Goal: Information Seeking & Learning: Learn about a topic

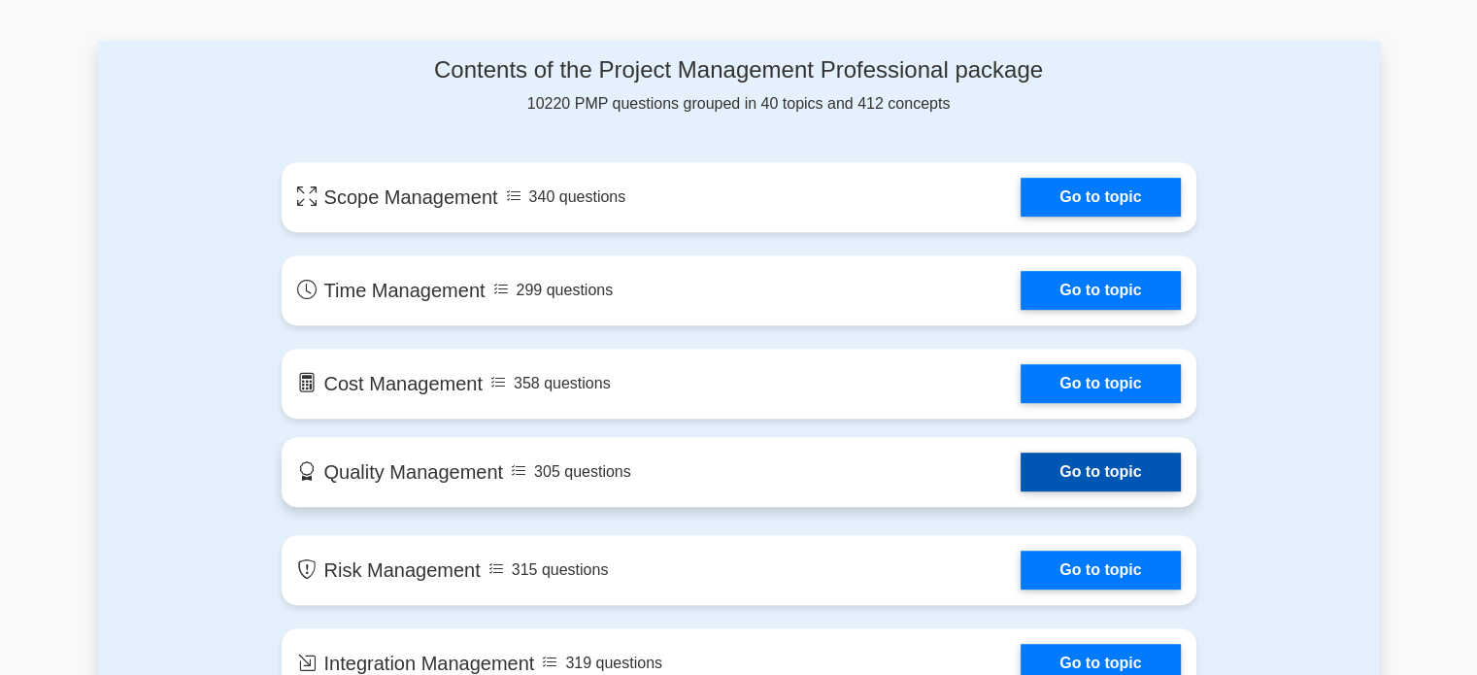
scroll to position [971, 0]
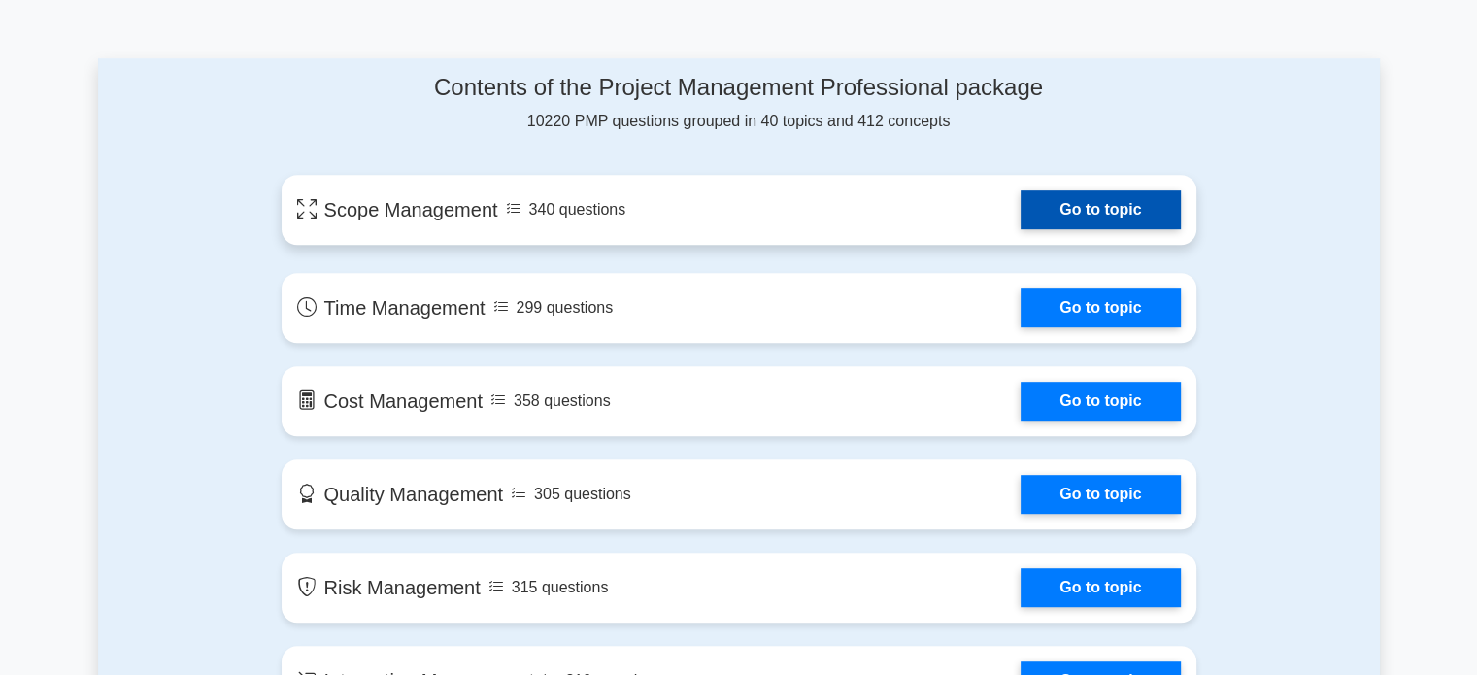
click at [1021, 190] on link "Go to topic" at bounding box center [1100, 209] width 159 height 39
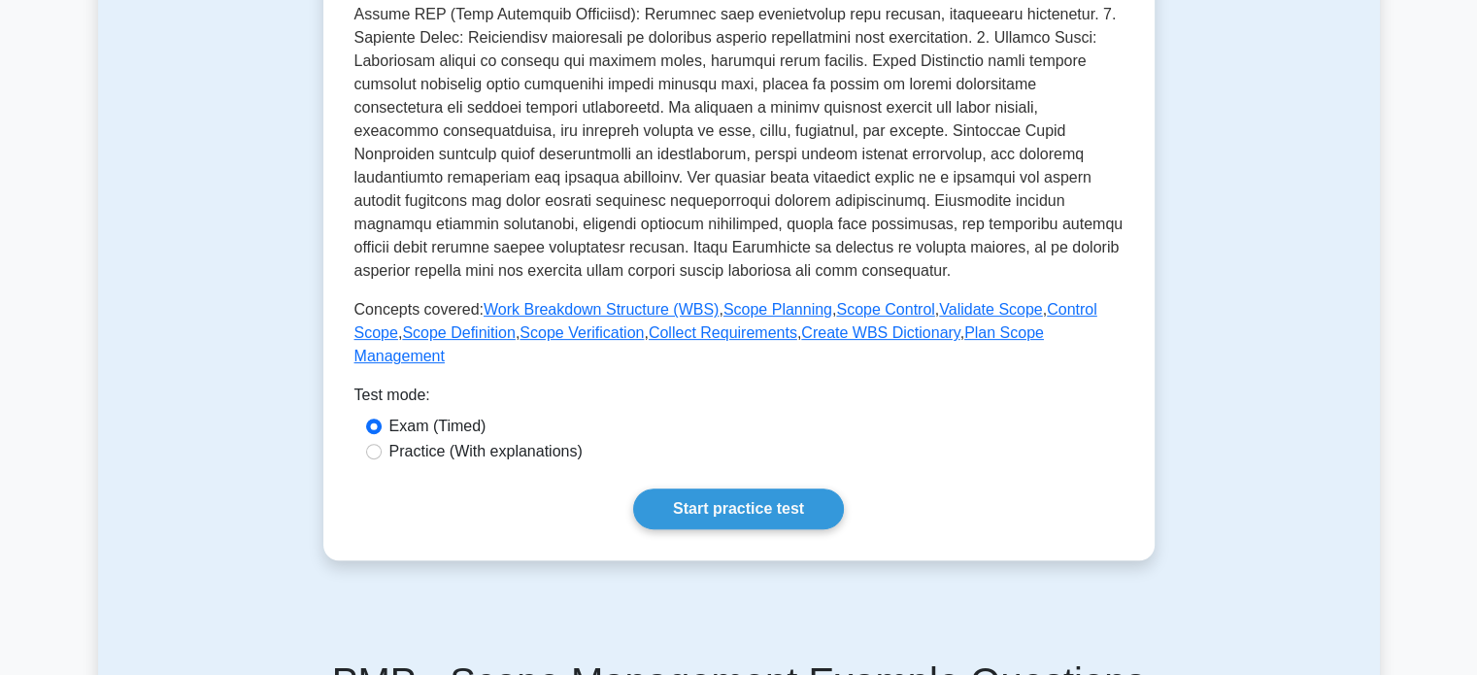
scroll to position [583, 0]
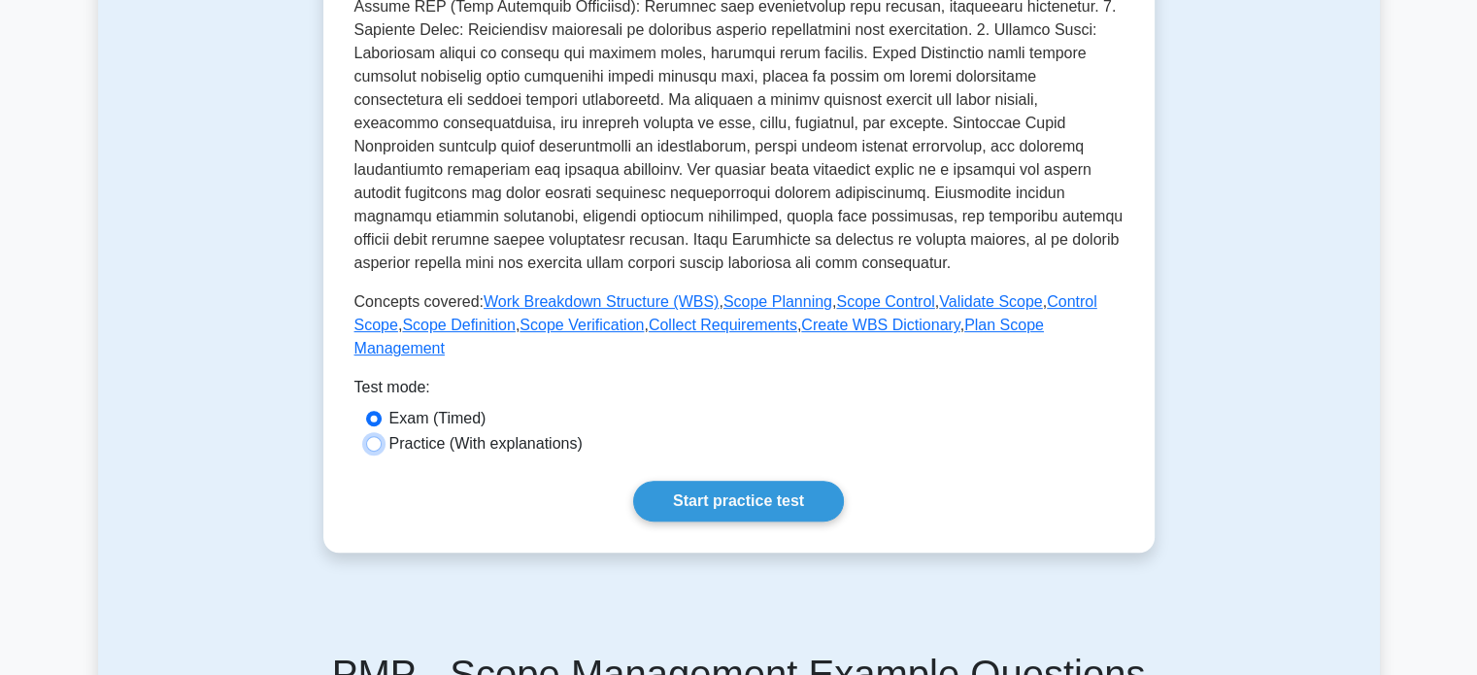
click at [366, 436] on input "Practice (With explanations)" at bounding box center [374, 444] width 16 height 16
radio input "true"
click at [633, 481] on link "Start practice test" at bounding box center [738, 501] width 211 height 41
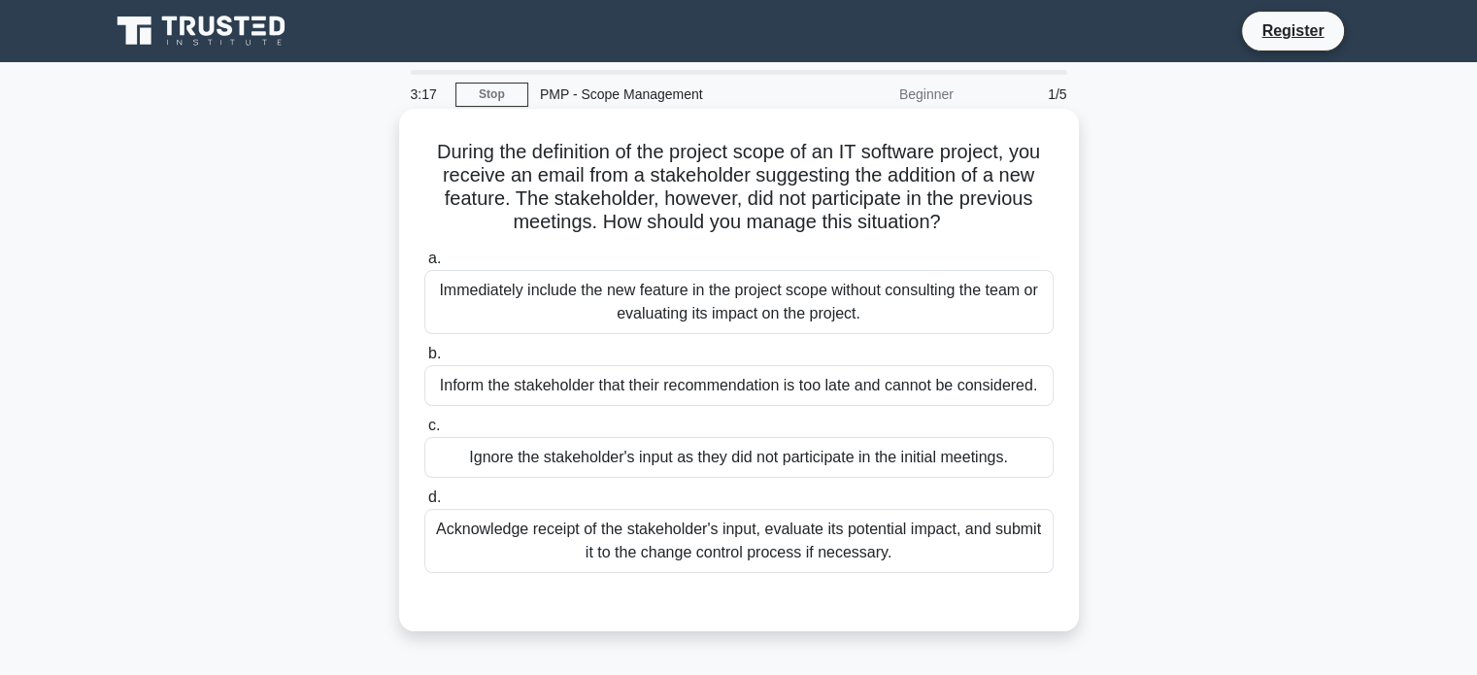
click at [851, 532] on div "Acknowledge receipt of the stakeholder's input, evaluate its potential impact, …" at bounding box center [738, 541] width 629 height 64
click at [424, 504] on input "d. Acknowledge receipt of the stakeholder's input, evaluate its potential impac…" at bounding box center [424, 497] width 0 height 13
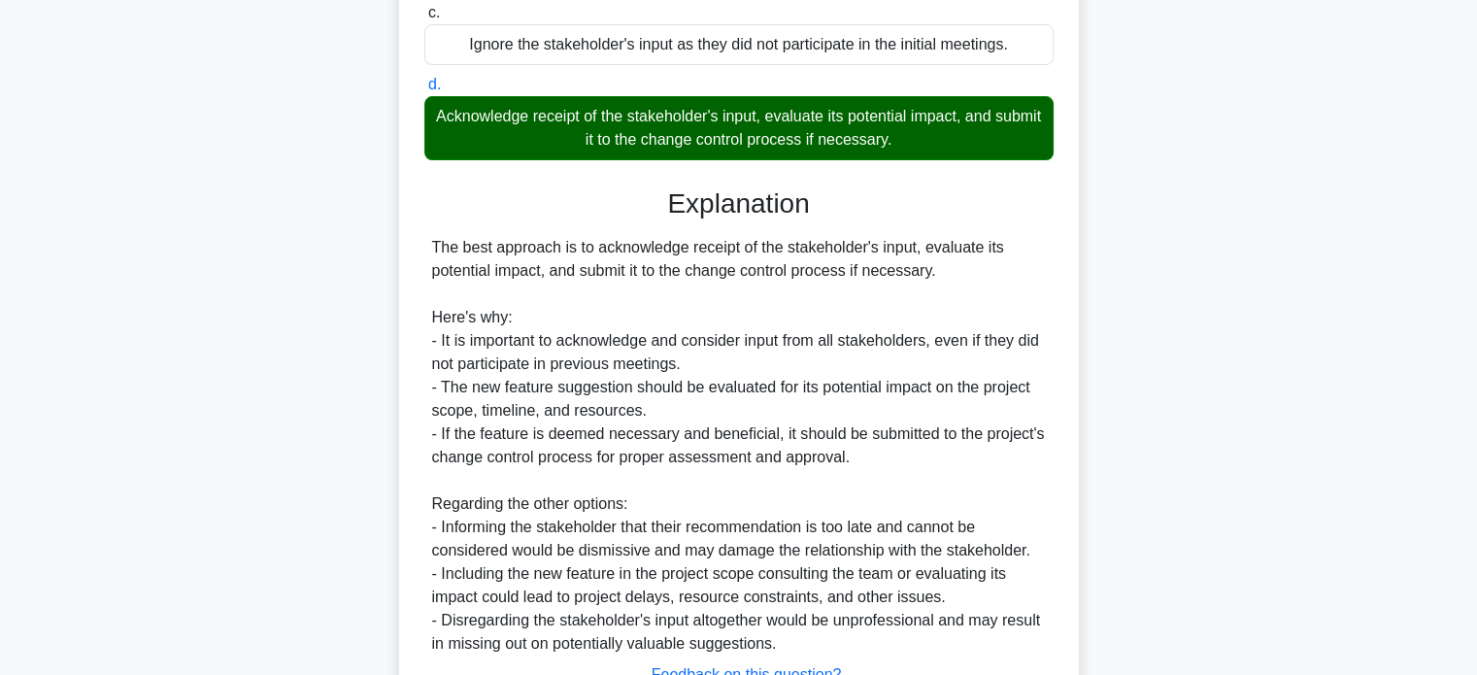
scroll to position [567, 0]
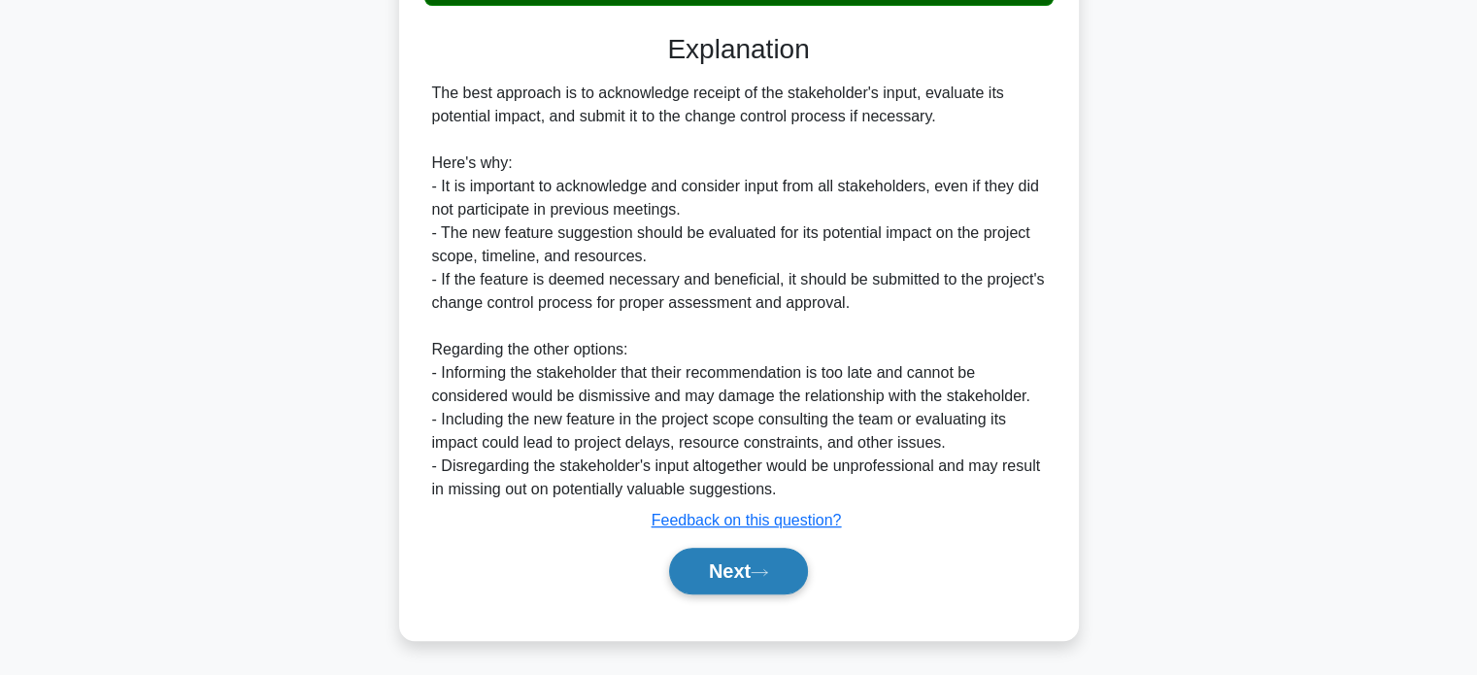
click at [768, 567] on icon at bounding box center [759, 572] width 17 height 11
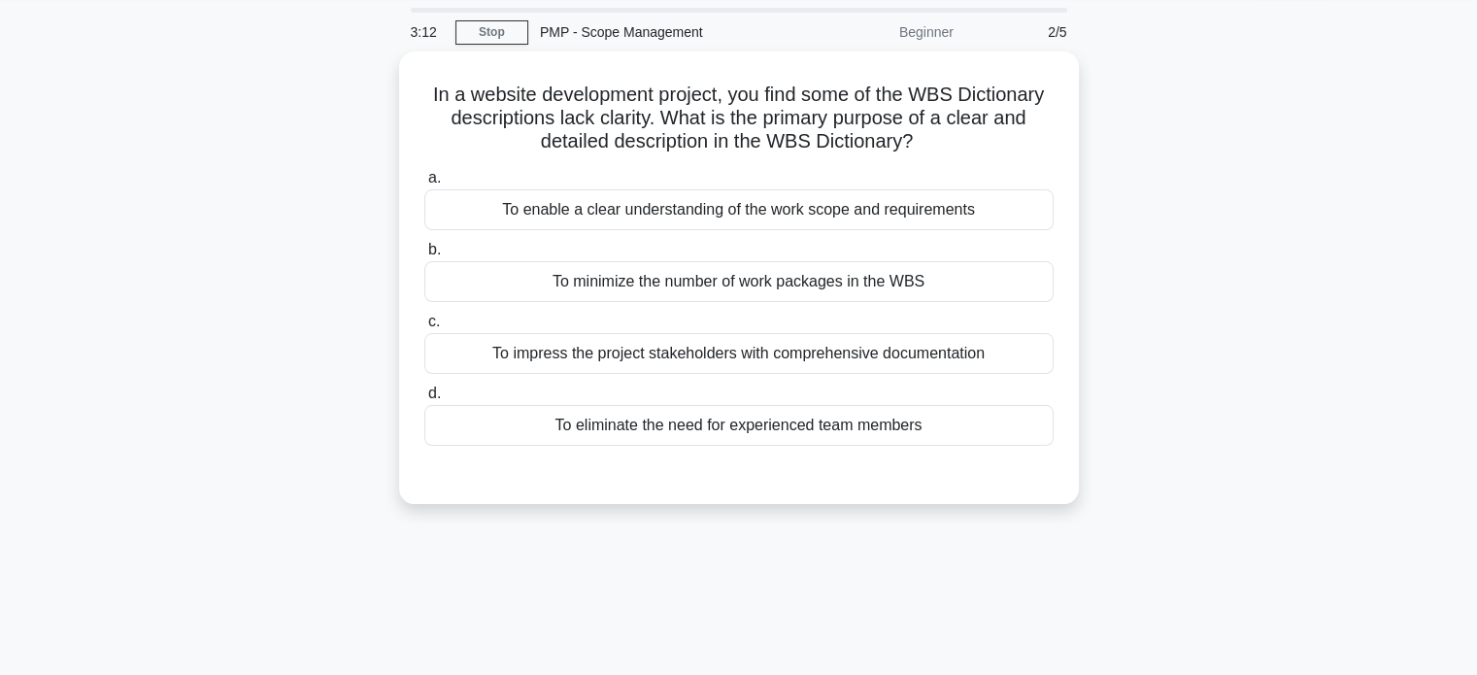
scroll to position [0, 0]
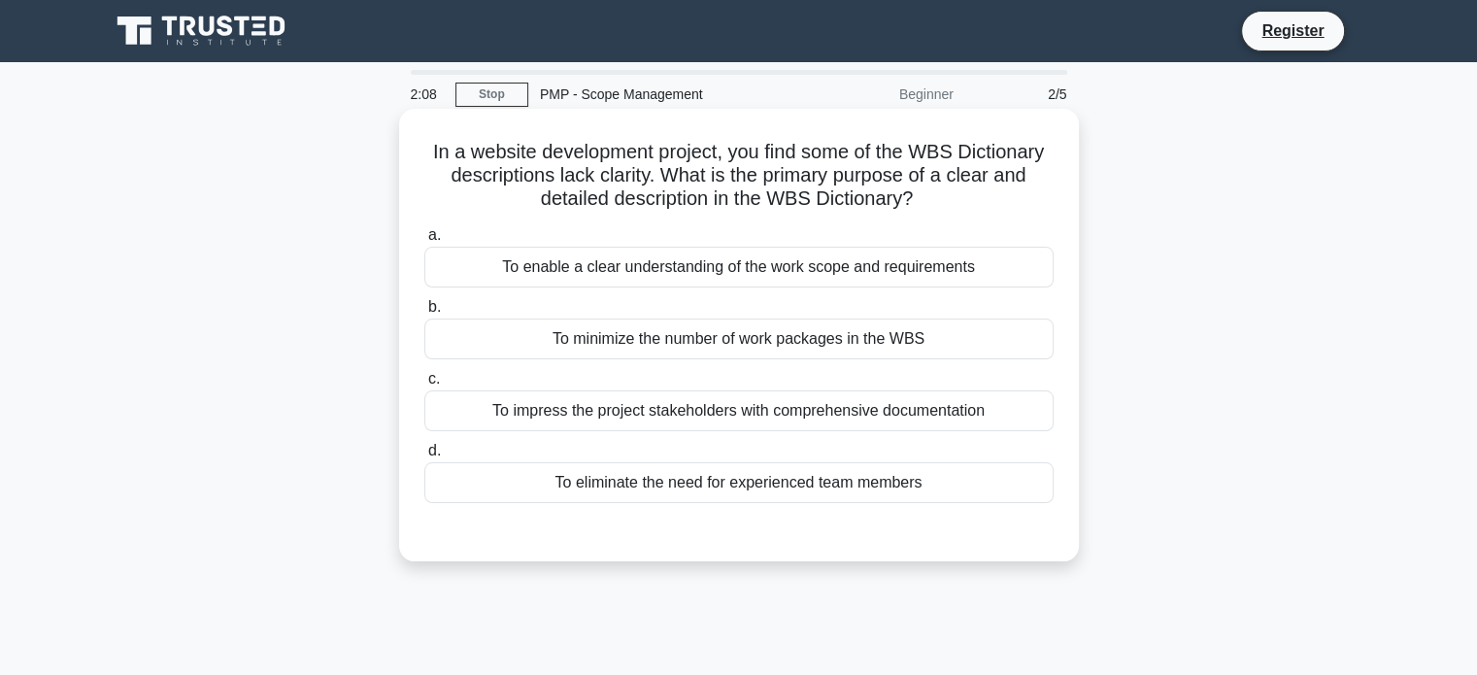
click at [777, 266] on div "To enable a clear understanding of the work scope and requirements" at bounding box center [738, 267] width 629 height 41
click at [424, 242] on input "a. To enable a clear understanding of the work scope and requirements" at bounding box center [424, 235] width 0 height 13
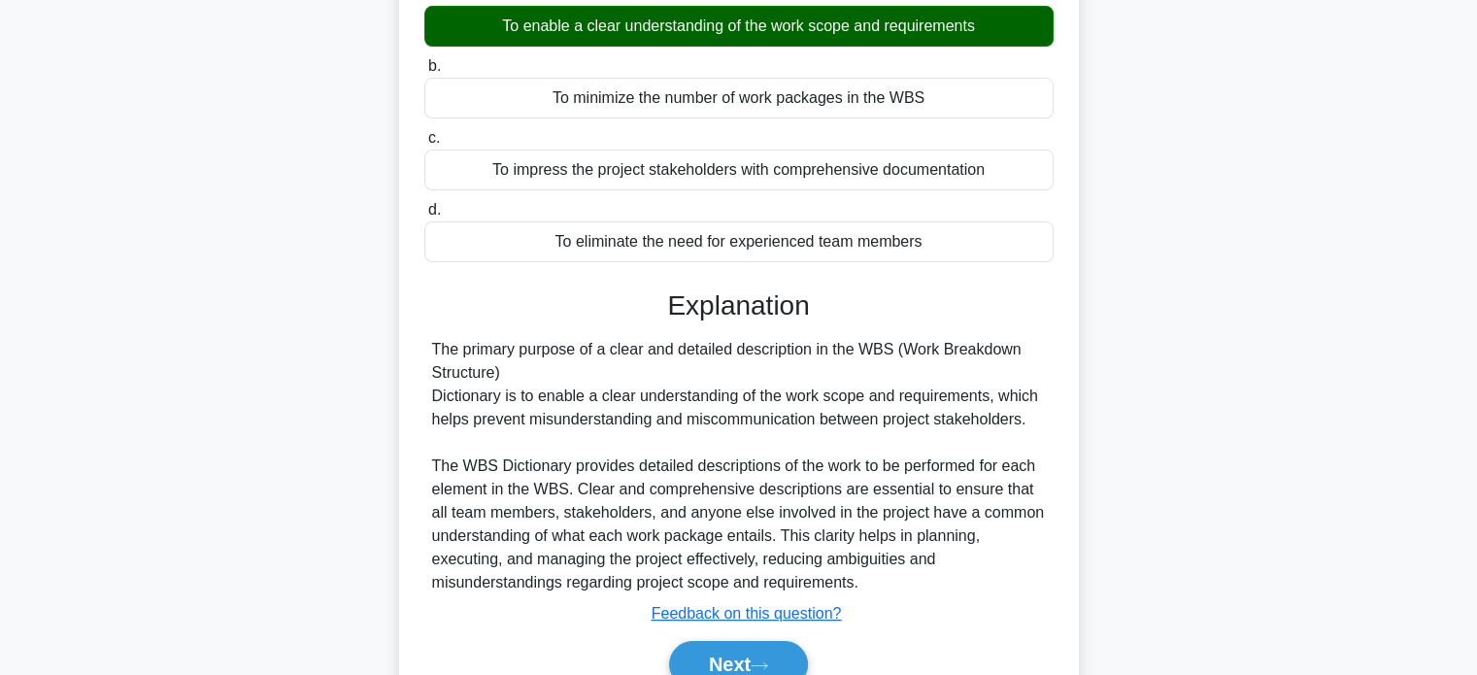
scroll to position [374, 0]
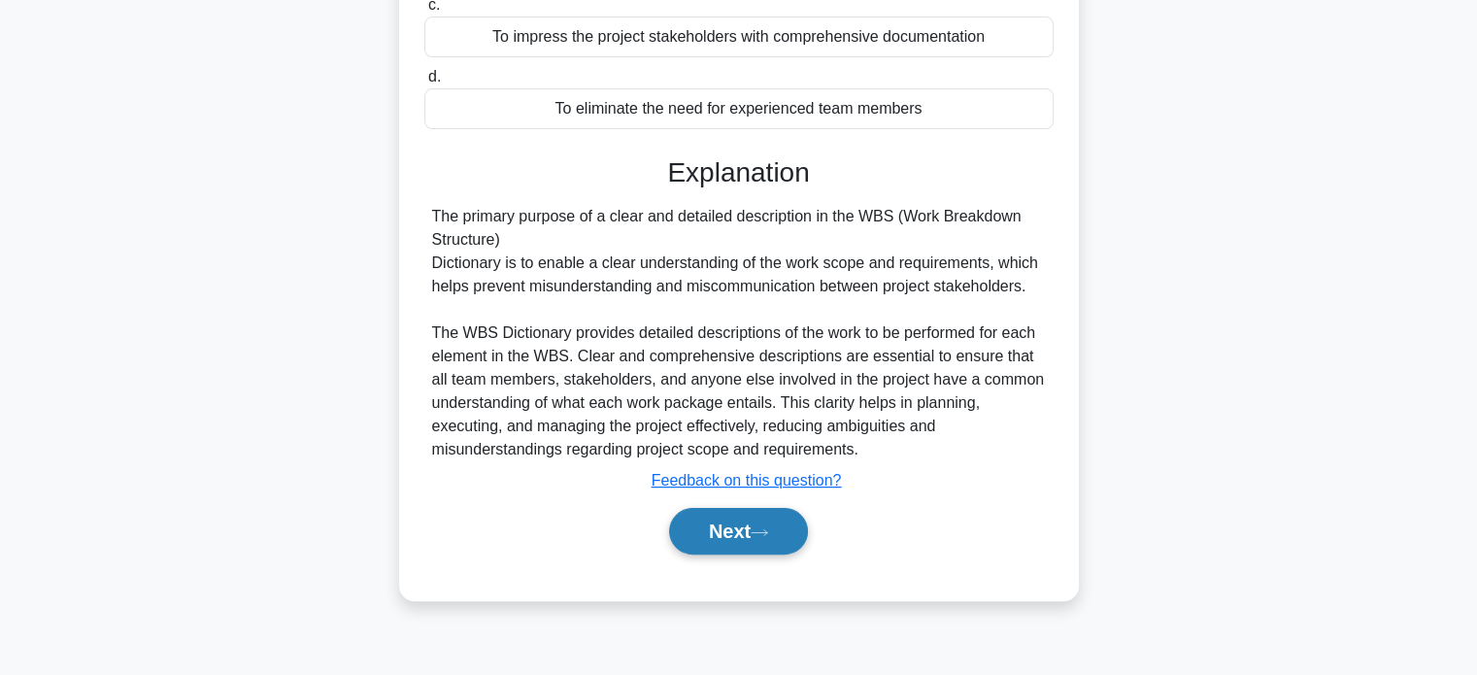
click at [780, 531] on button "Next" at bounding box center [738, 531] width 139 height 47
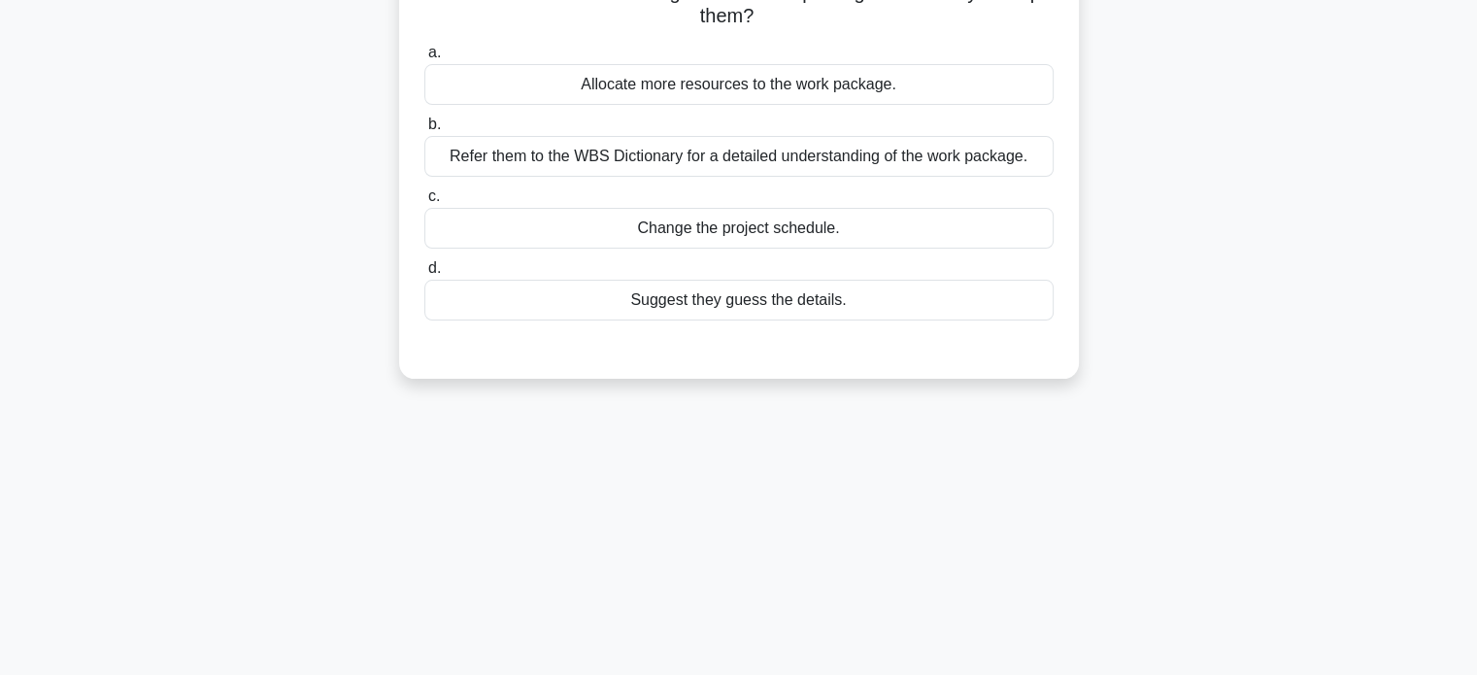
scroll to position [0, 0]
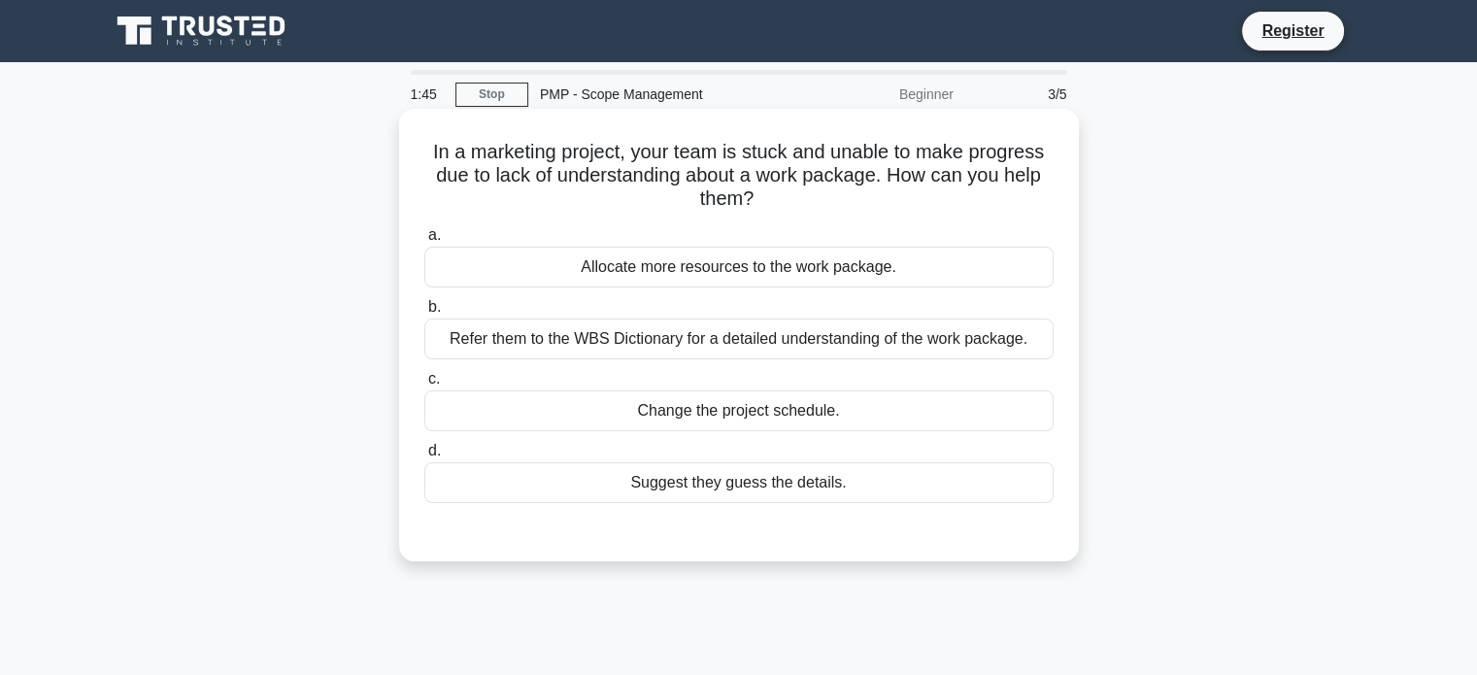
click at [734, 343] on div "Refer them to the WBS Dictionary for a detailed understanding of the work packa…" at bounding box center [738, 339] width 629 height 41
click at [424, 314] on input "b. Refer them to the WBS Dictionary for a detailed understanding of the work pa…" at bounding box center [424, 307] width 0 height 13
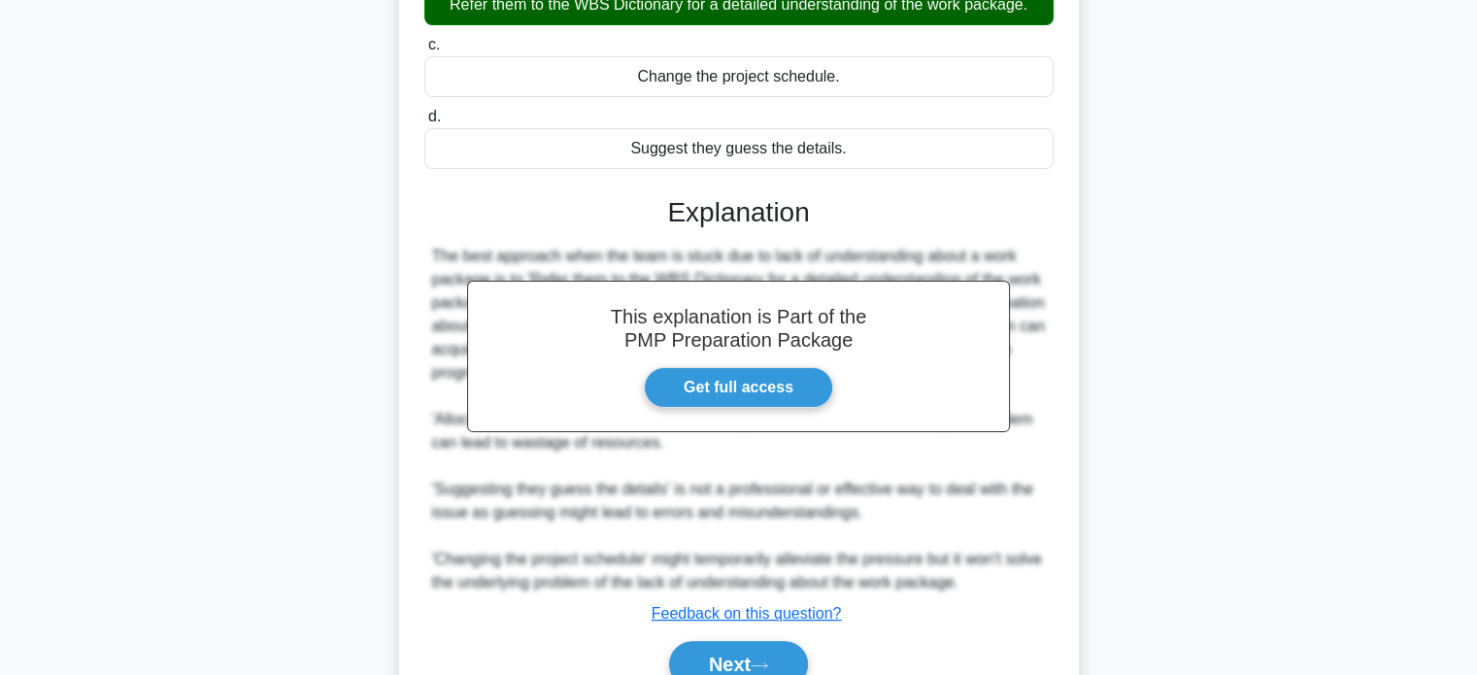
scroll to position [427, 0]
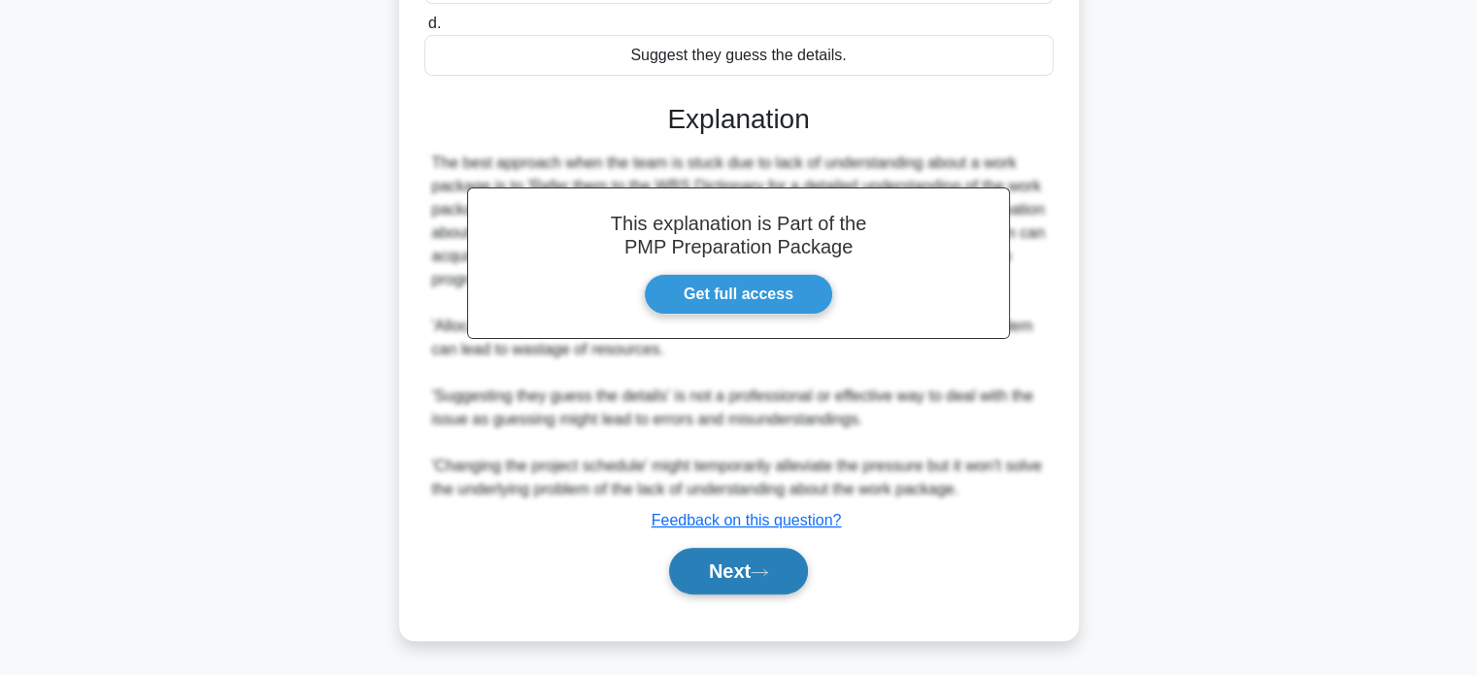
click at [755, 567] on button "Next" at bounding box center [738, 571] width 139 height 47
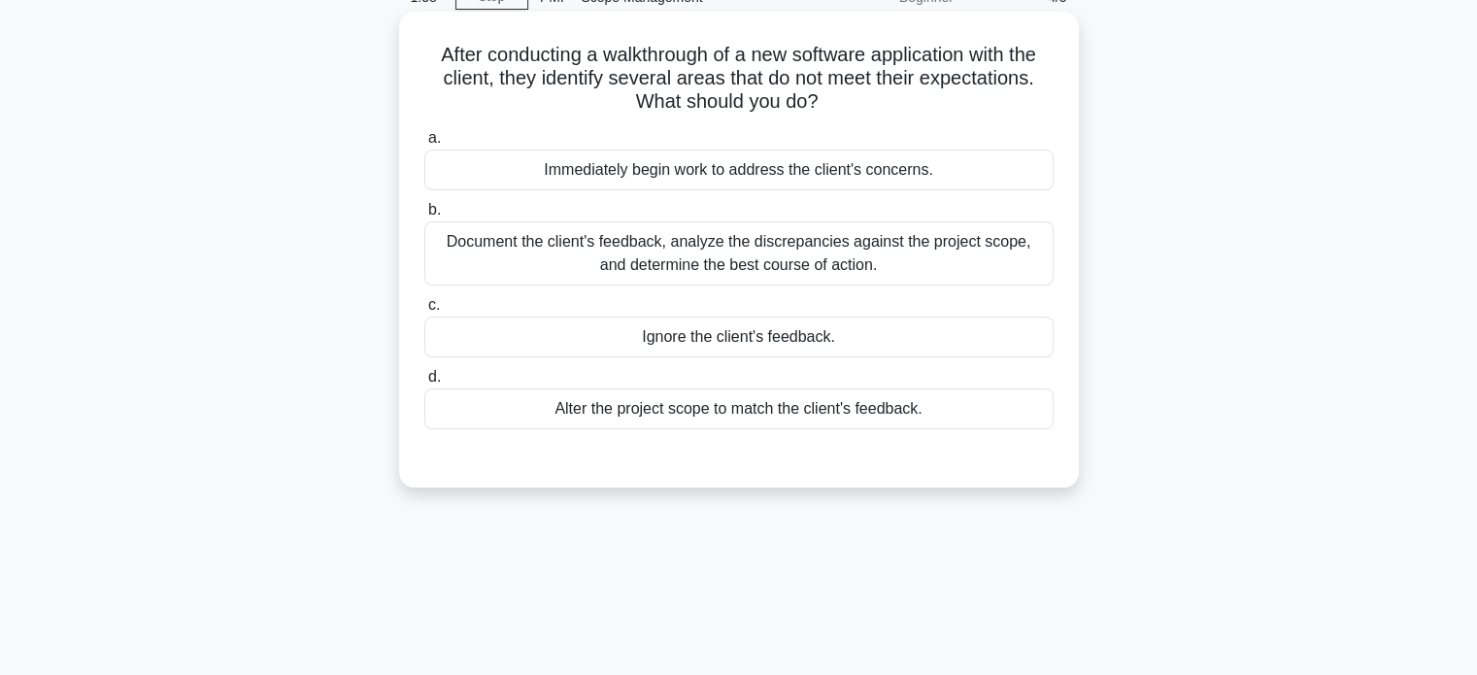
scroll to position [0, 0]
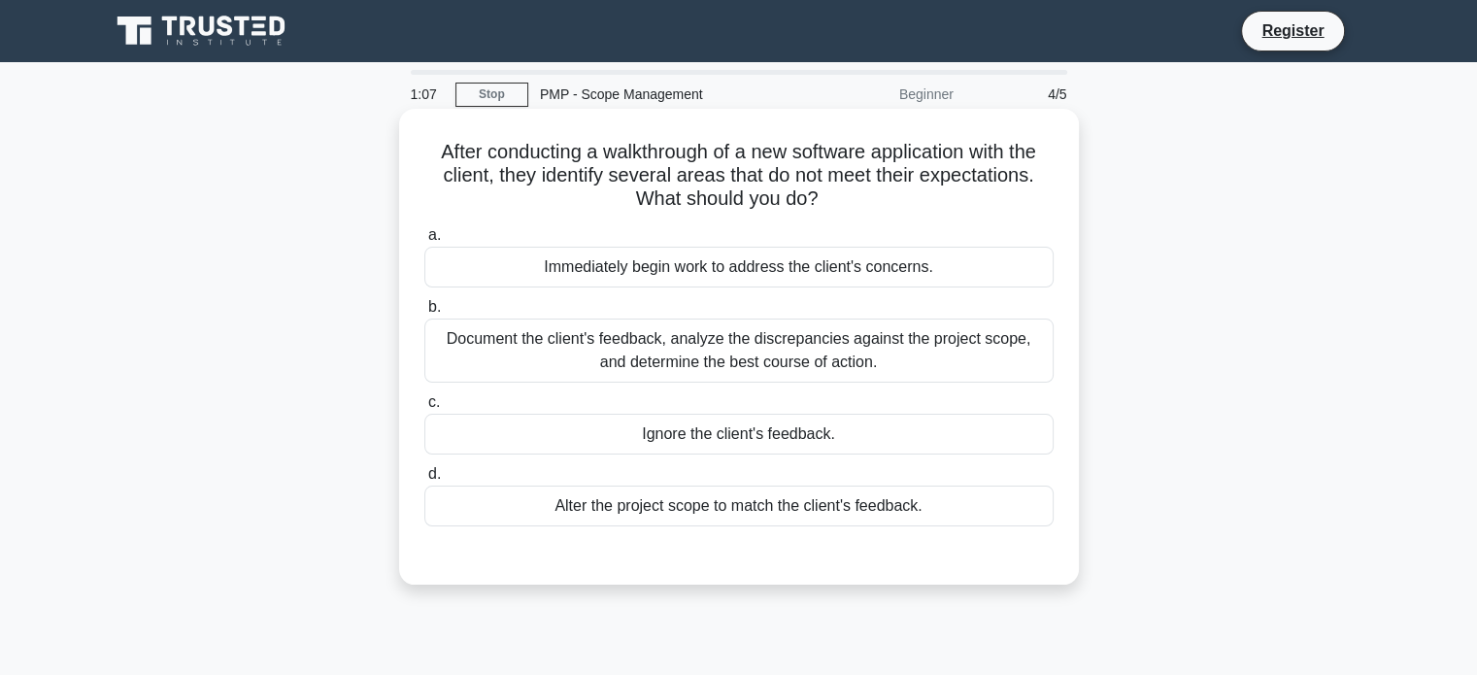
click at [747, 350] on div "Document the client's feedback, analyze the discrepancies against the project s…" at bounding box center [738, 351] width 629 height 64
click at [424, 314] on input "b. Document the client's feedback, analyze the discrepancies against the projec…" at bounding box center [424, 307] width 0 height 13
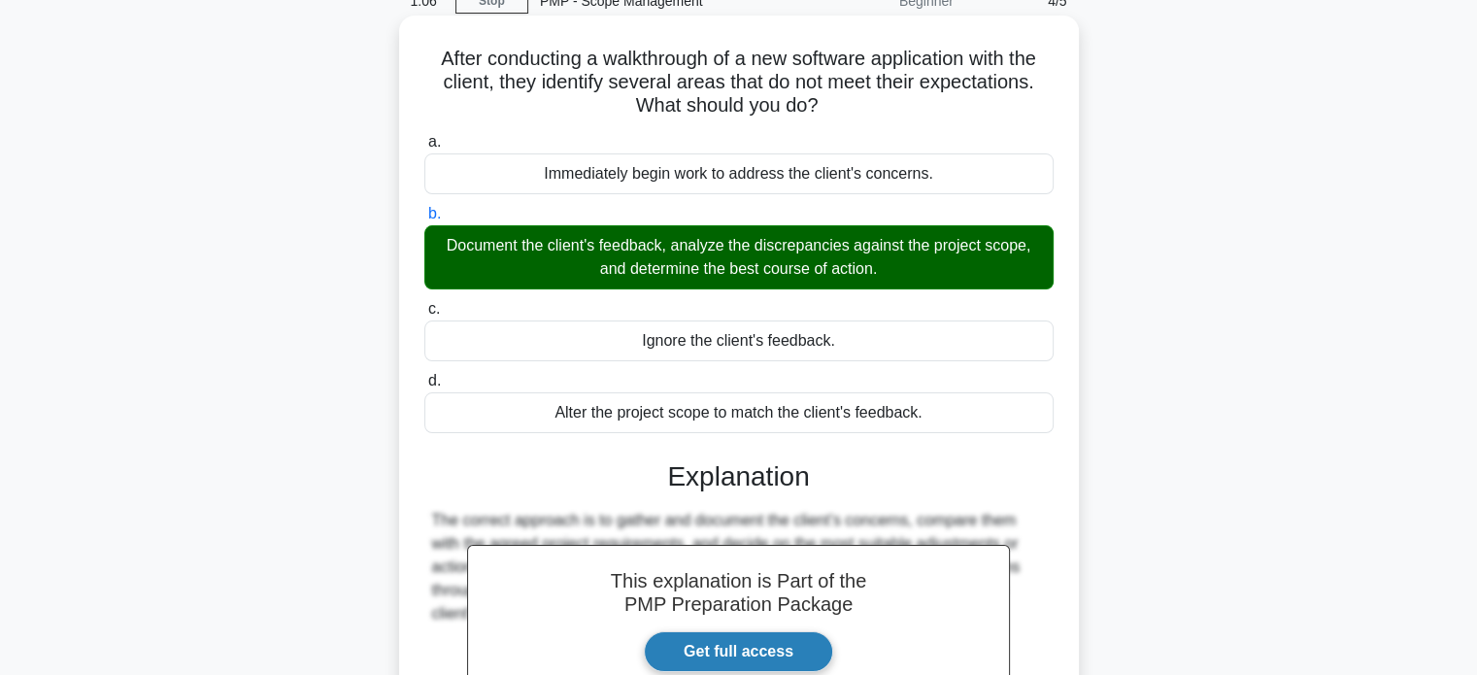
scroll to position [374, 0]
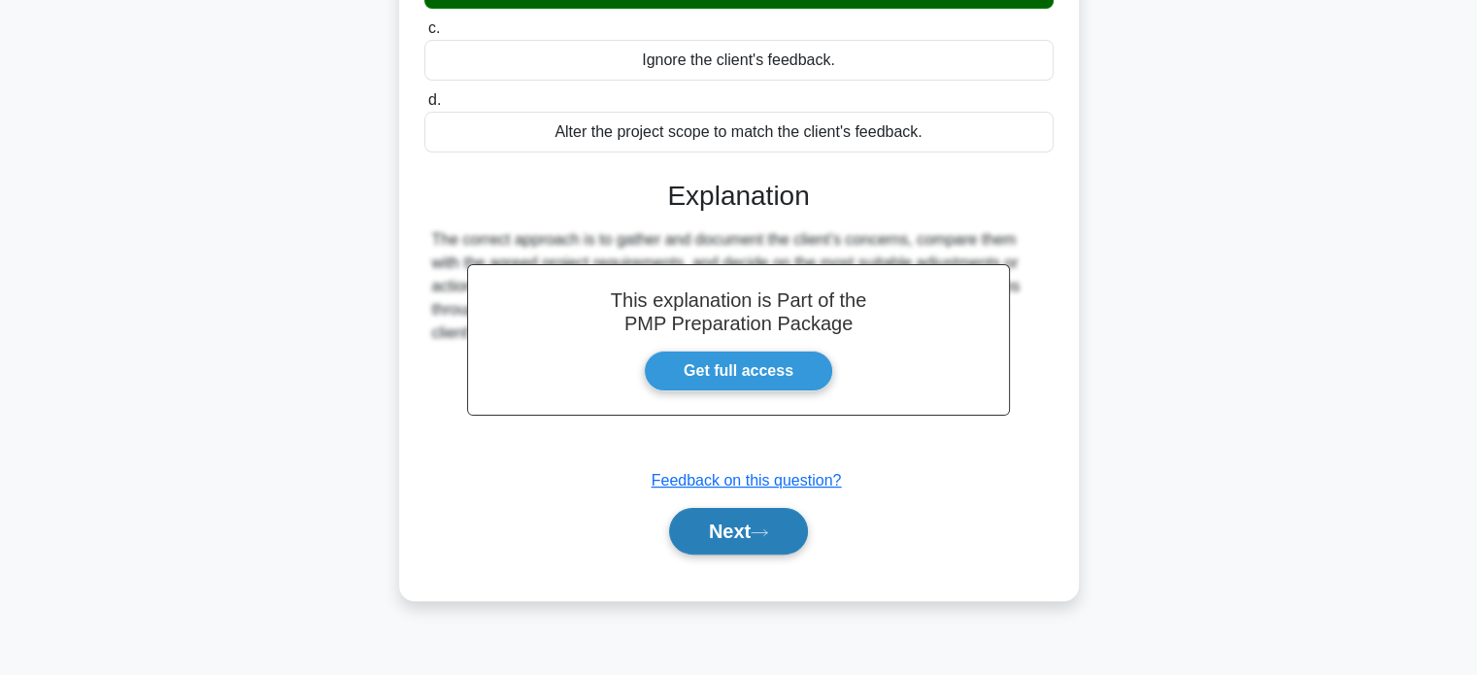
click at [736, 531] on button "Next" at bounding box center [738, 531] width 139 height 47
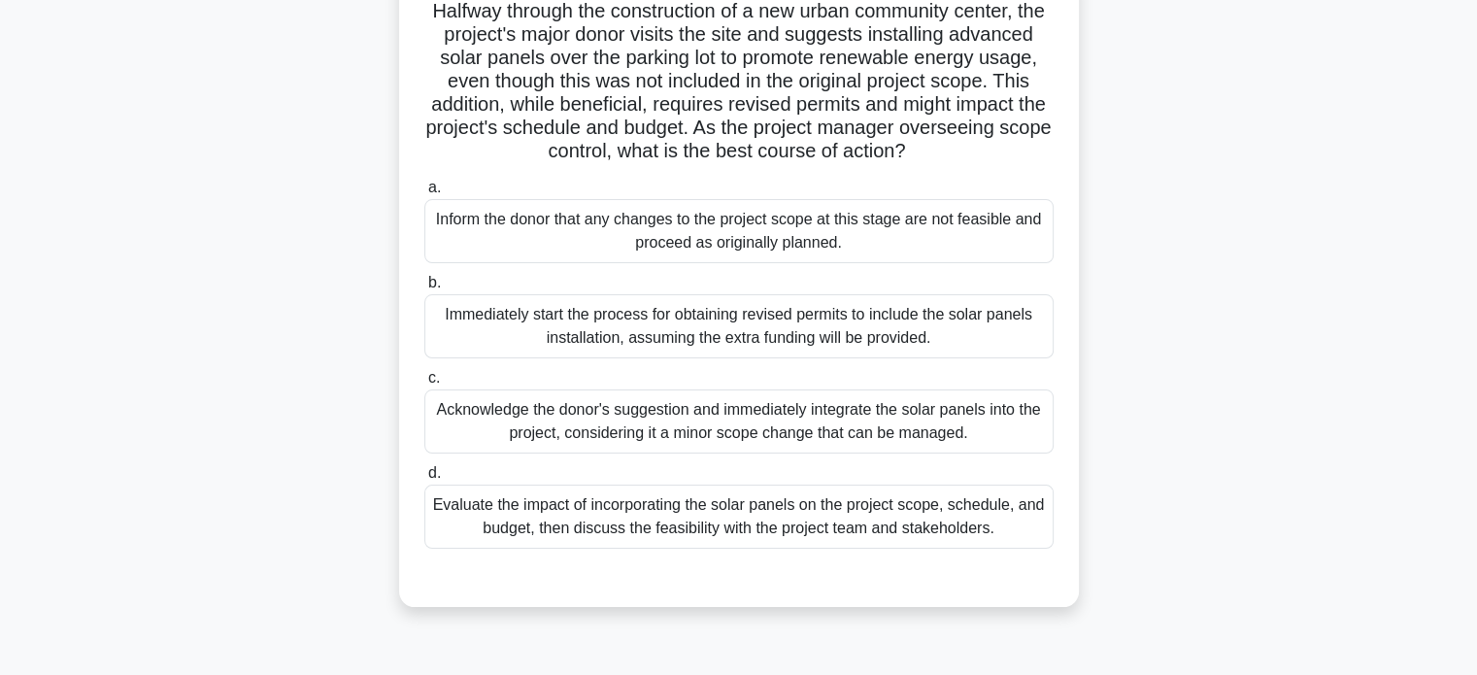
scroll to position [83, 0]
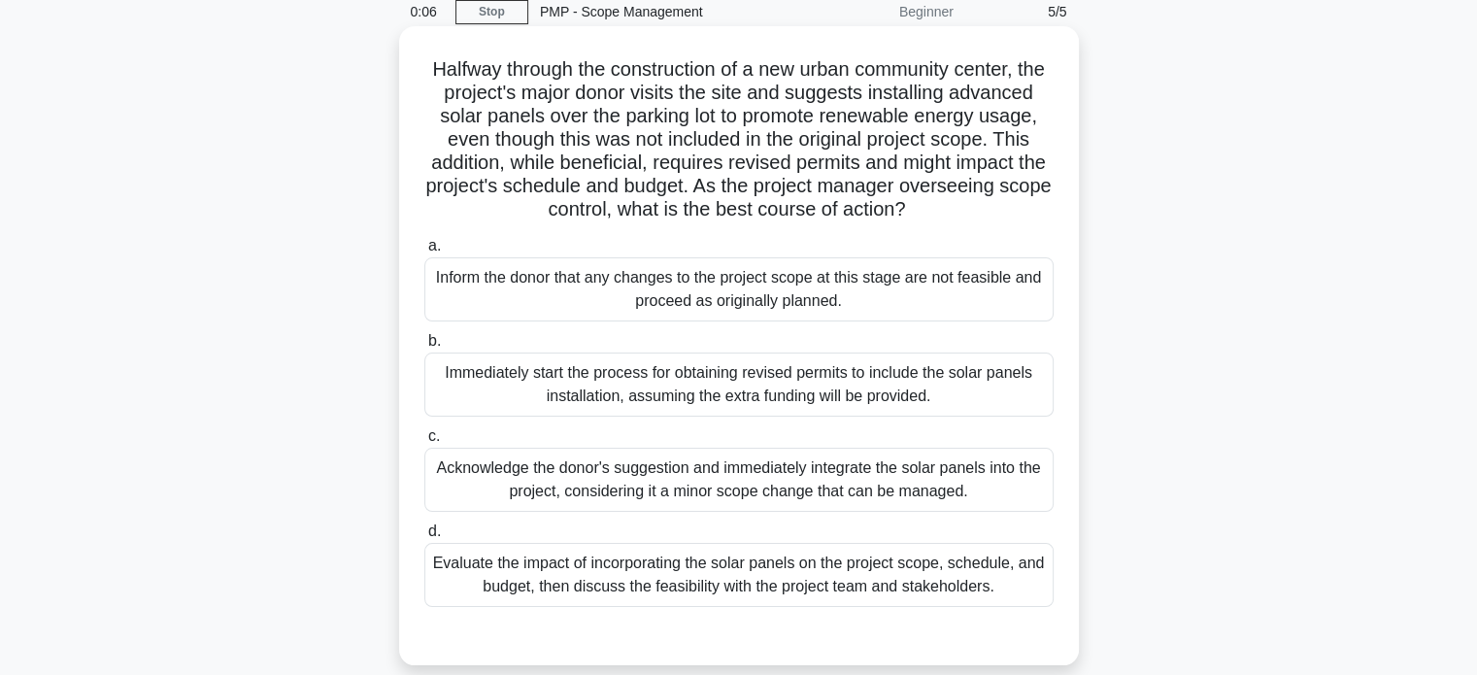
click at [707, 600] on div "Evaluate the impact of incorporating the solar panels on the project scope, sch…" at bounding box center [738, 575] width 629 height 64
click at [424, 538] on input "d. Evaluate the impact of incorporating the solar panels on the project scope, …" at bounding box center [424, 531] width 0 height 13
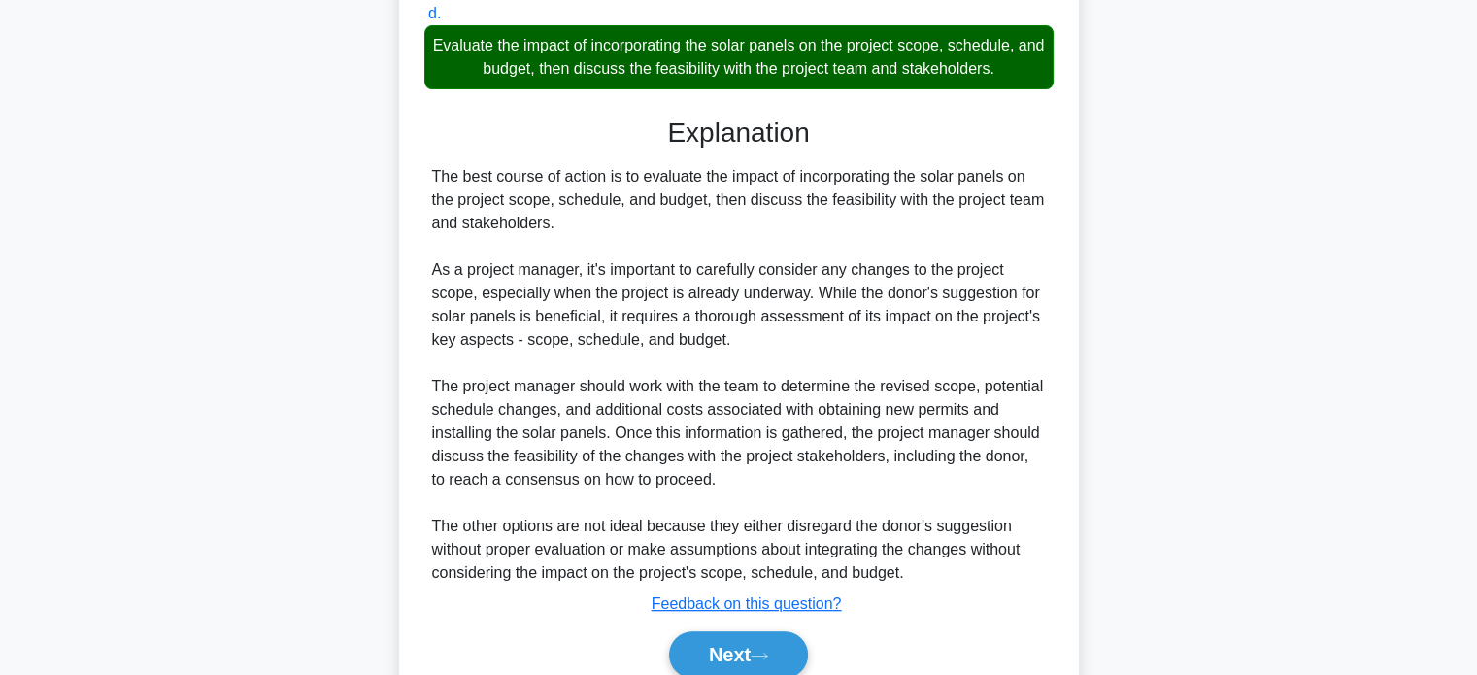
scroll to position [707, 0]
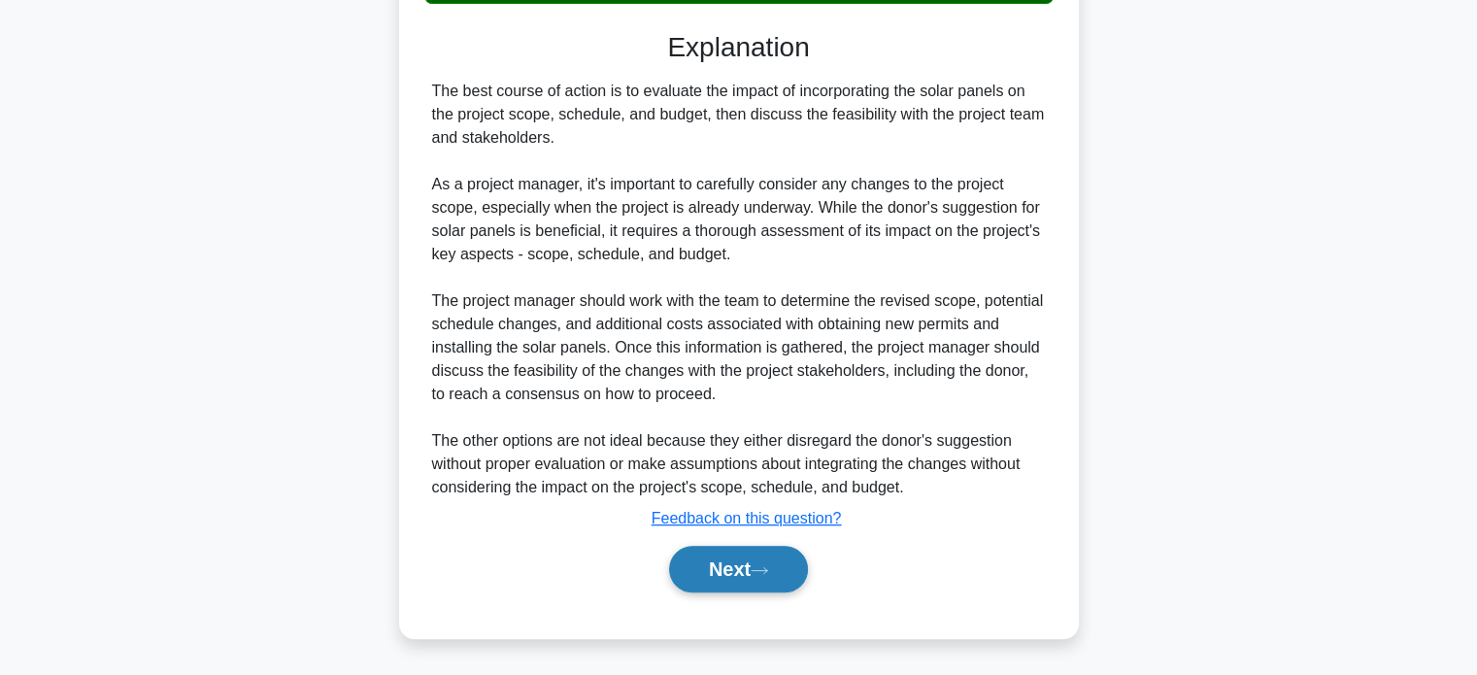
click at [765, 576] on button "Next" at bounding box center [738, 569] width 139 height 47
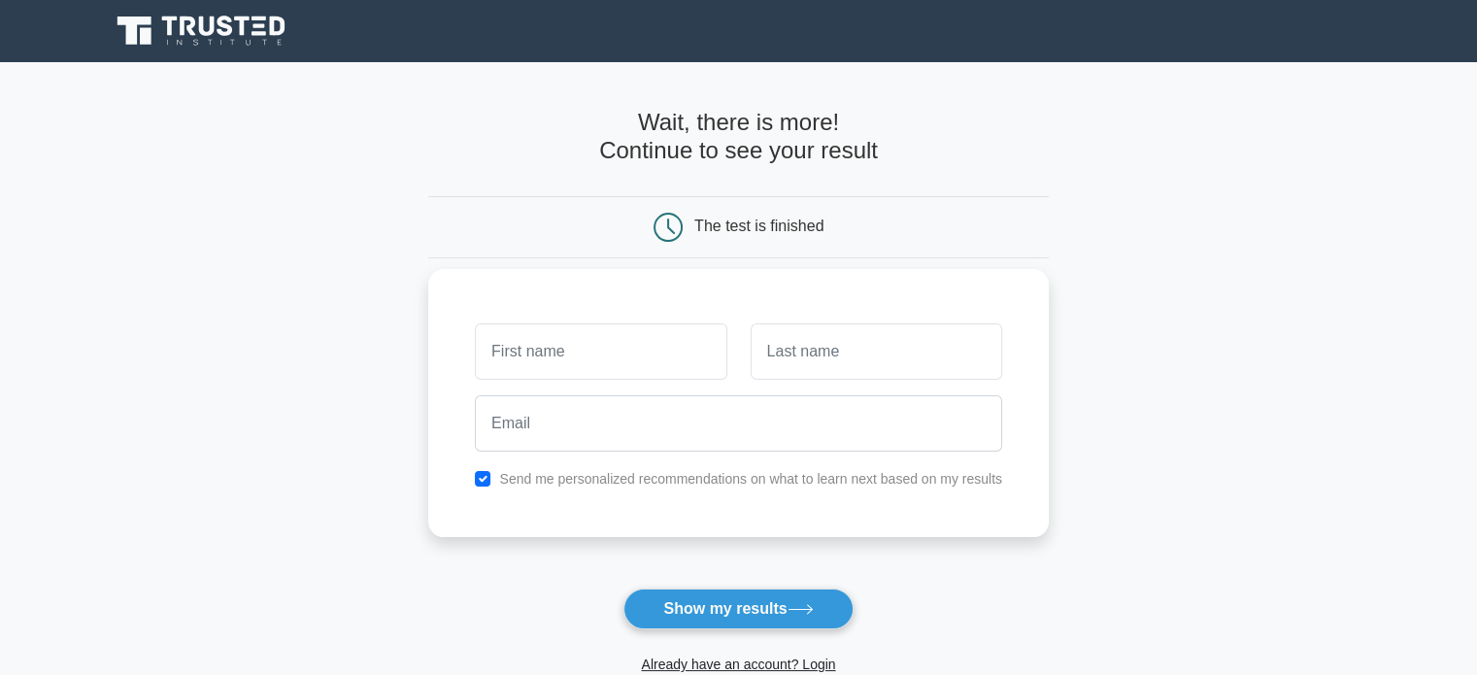
click at [520, 352] on input "text" at bounding box center [600, 351] width 251 height 56
type input "Zafar"
click at [827, 363] on input "text" at bounding box center [876, 351] width 251 height 56
type input "Iqbal"
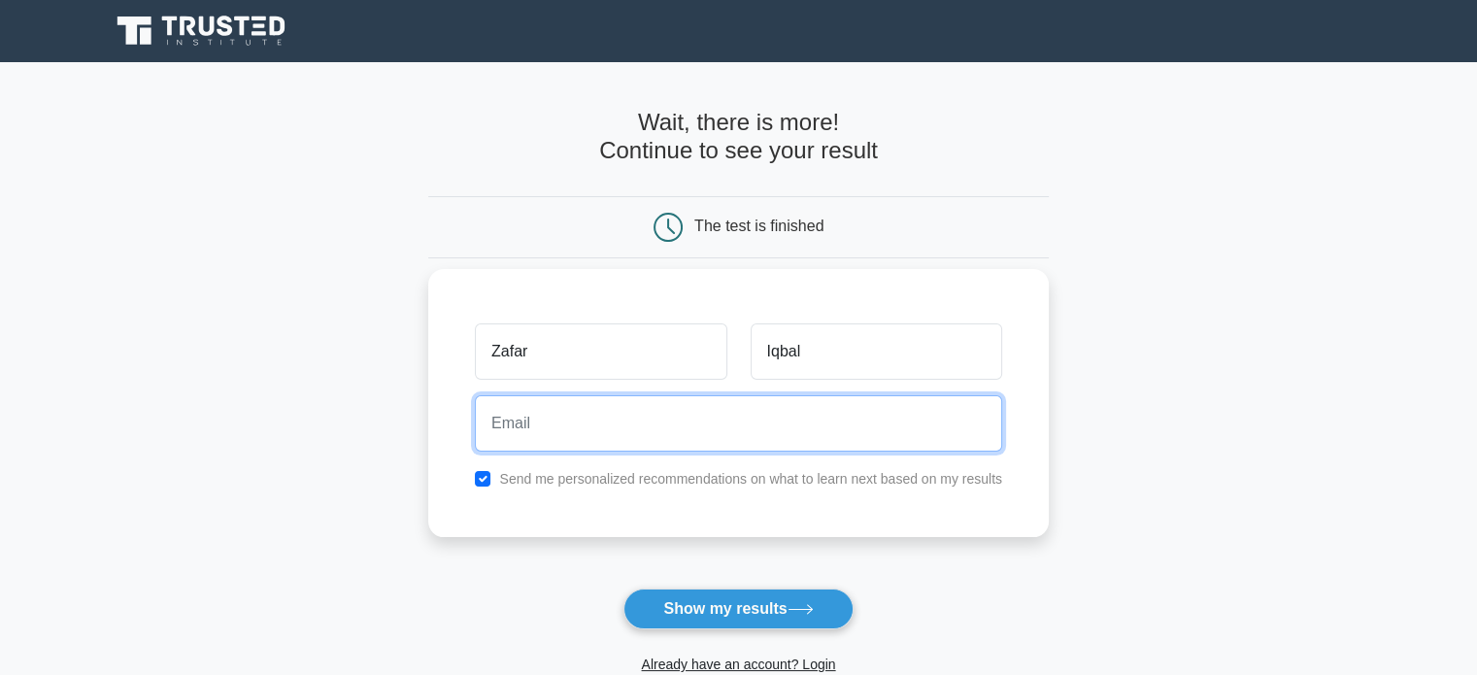
click at [583, 423] on input "email" at bounding box center [738, 423] width 527 height 56
type input "engr.zafariqbal136@gmail.com"
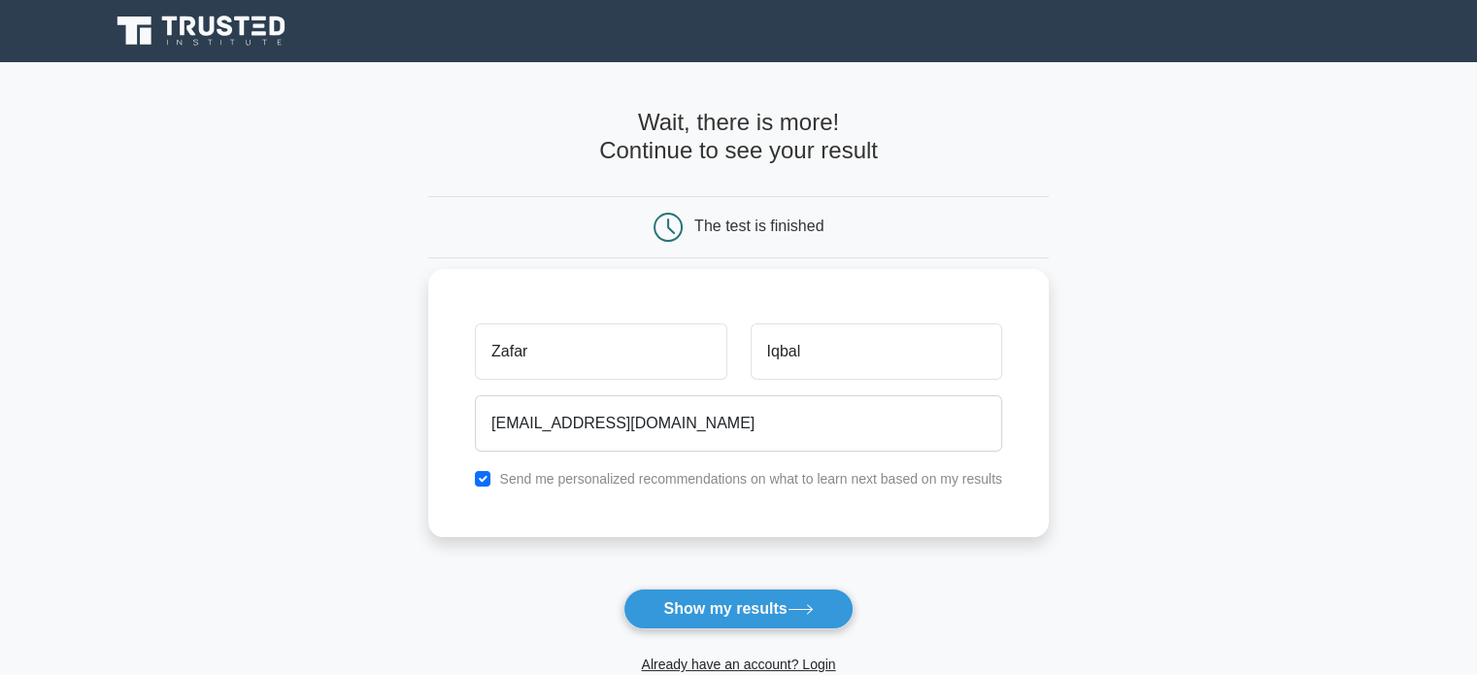
click at [496, 481] on div "Send me personalized recommendations on what to learn next based on my results" at bounding box center [738, 478] width 551 height 23
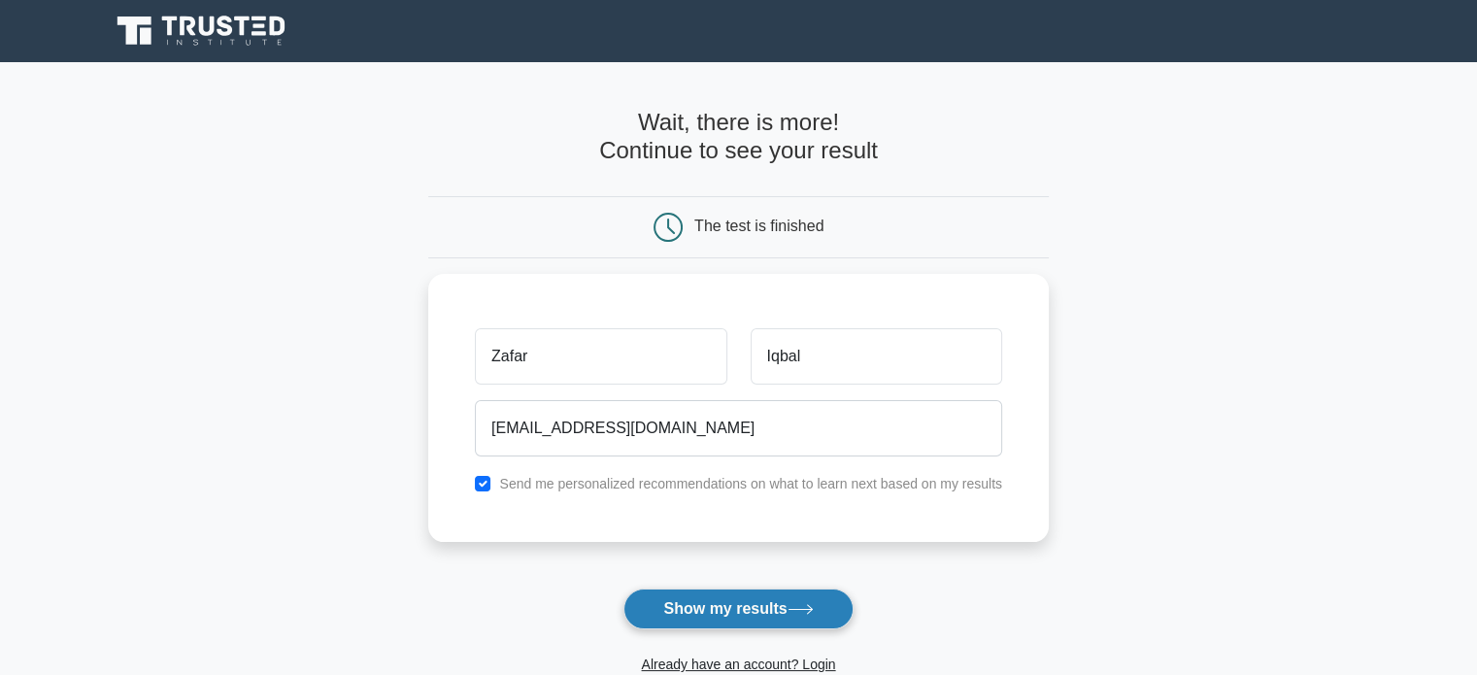
click at [731, 605] on button "Show my results" at bounding box center [737, 608] width 229 height 41
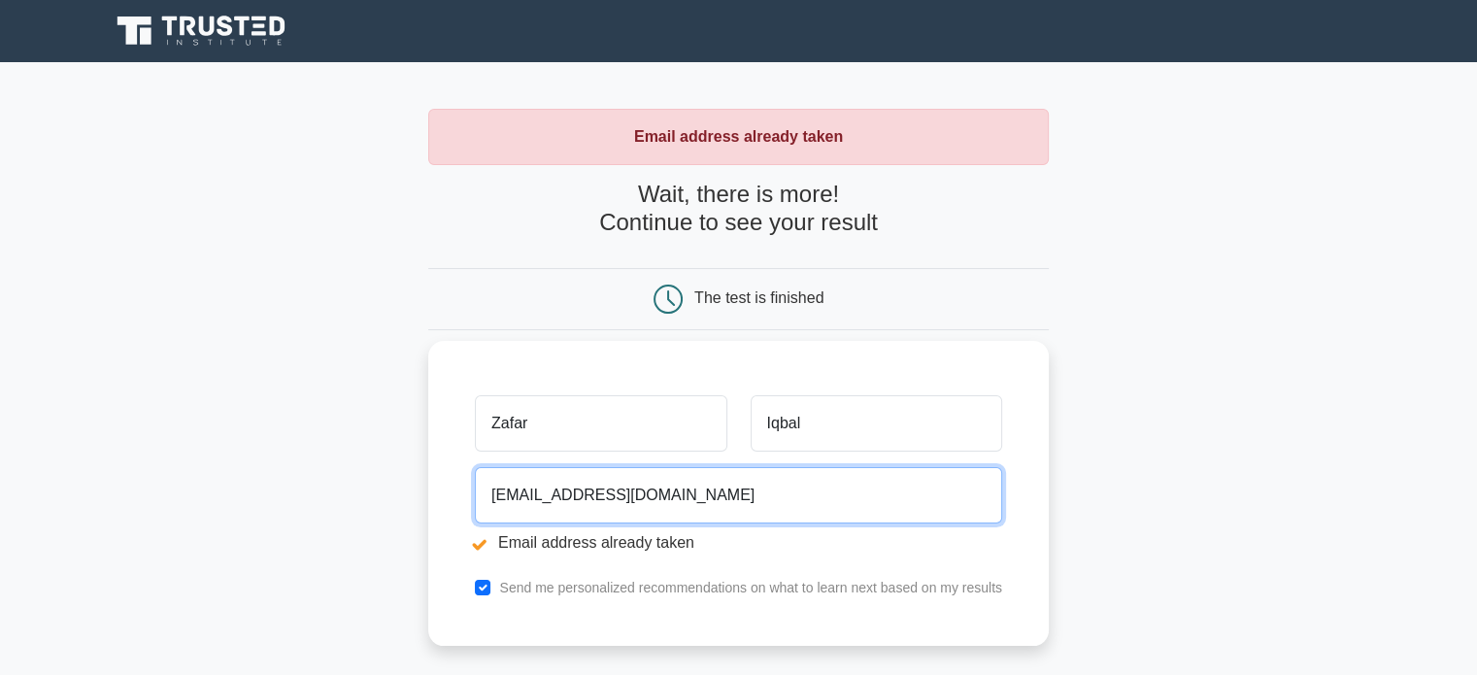
drag, startPoint x: 723, startPoint y: 497, endPoint x: 496, endPoint y: 499, distance: 227.2
click at [496, 499] on input "engr.zafariqbal136@gmail.com" at bounding box center [738, 495] width 527 height 56
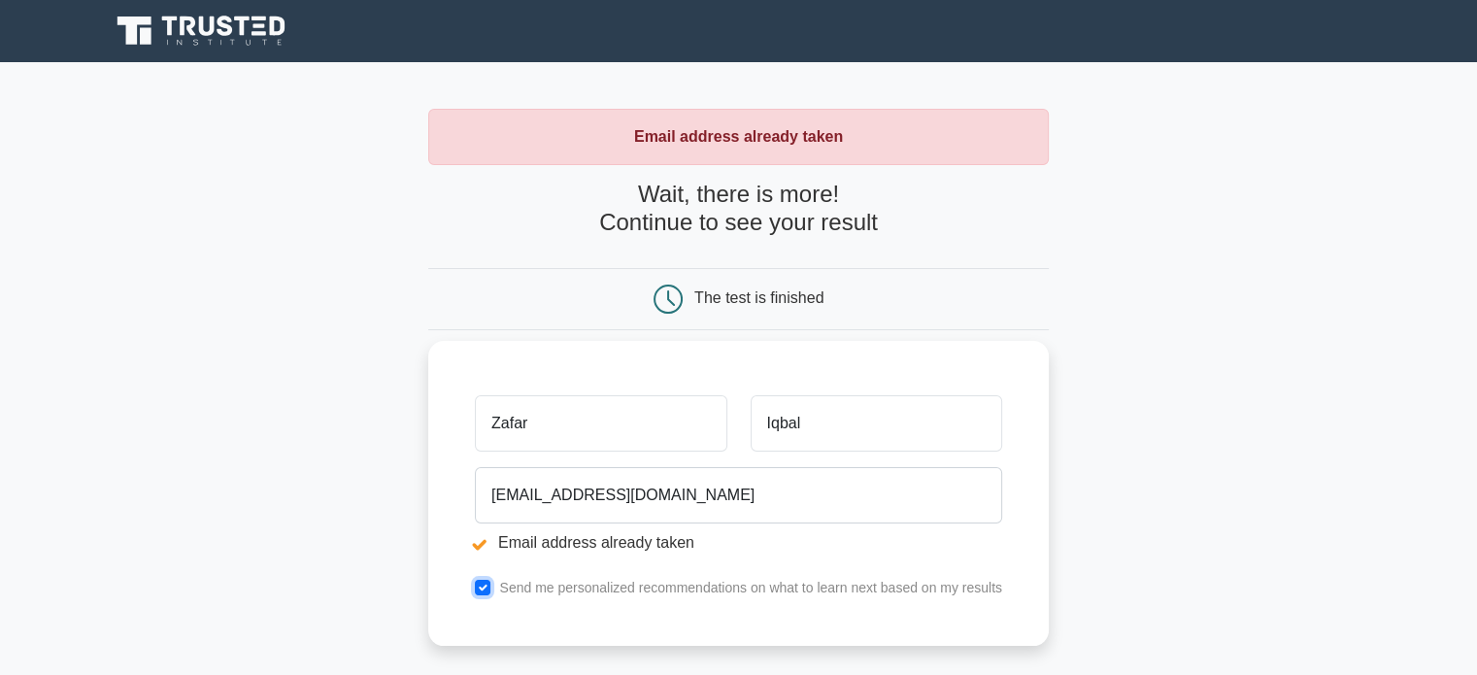
click at [484, 589] on input "checkbox" at bounding box center [483, 588] width 16 height 16
checkbox input "false"
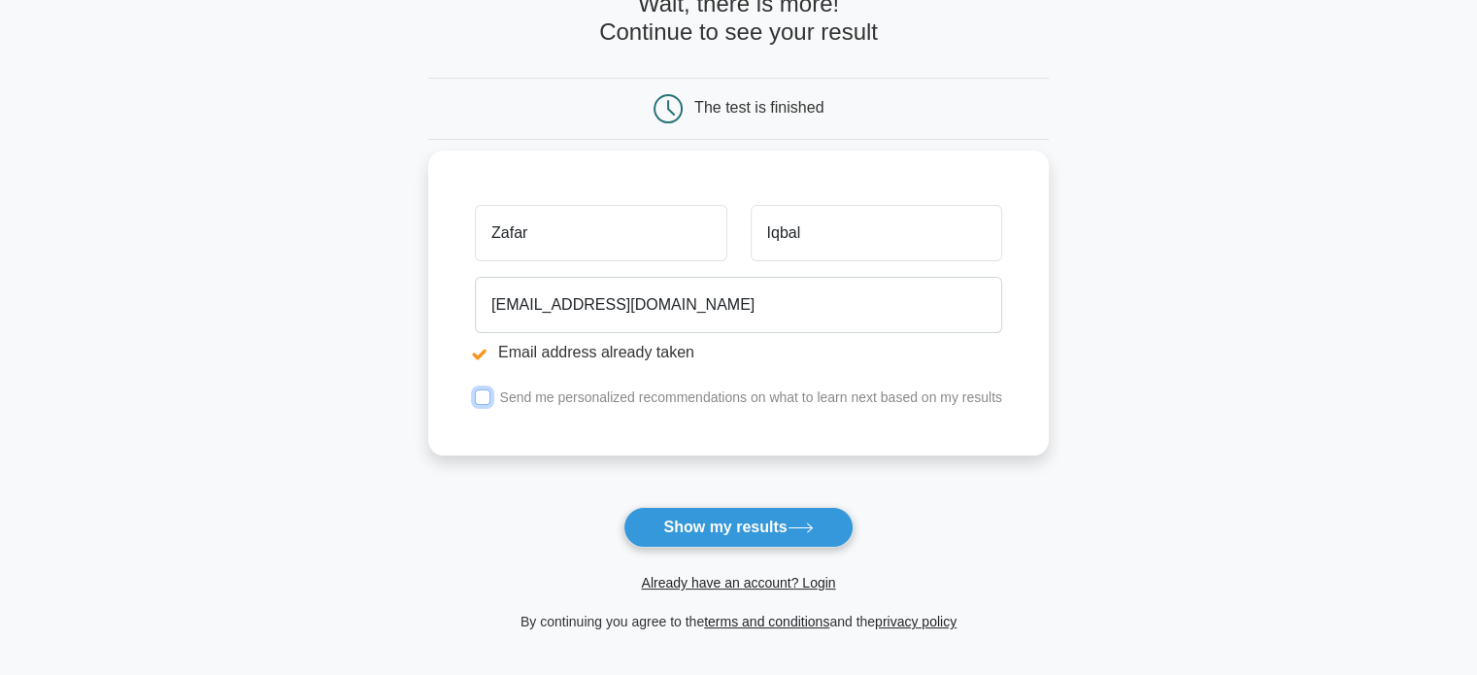
scroll to position [408, 0]
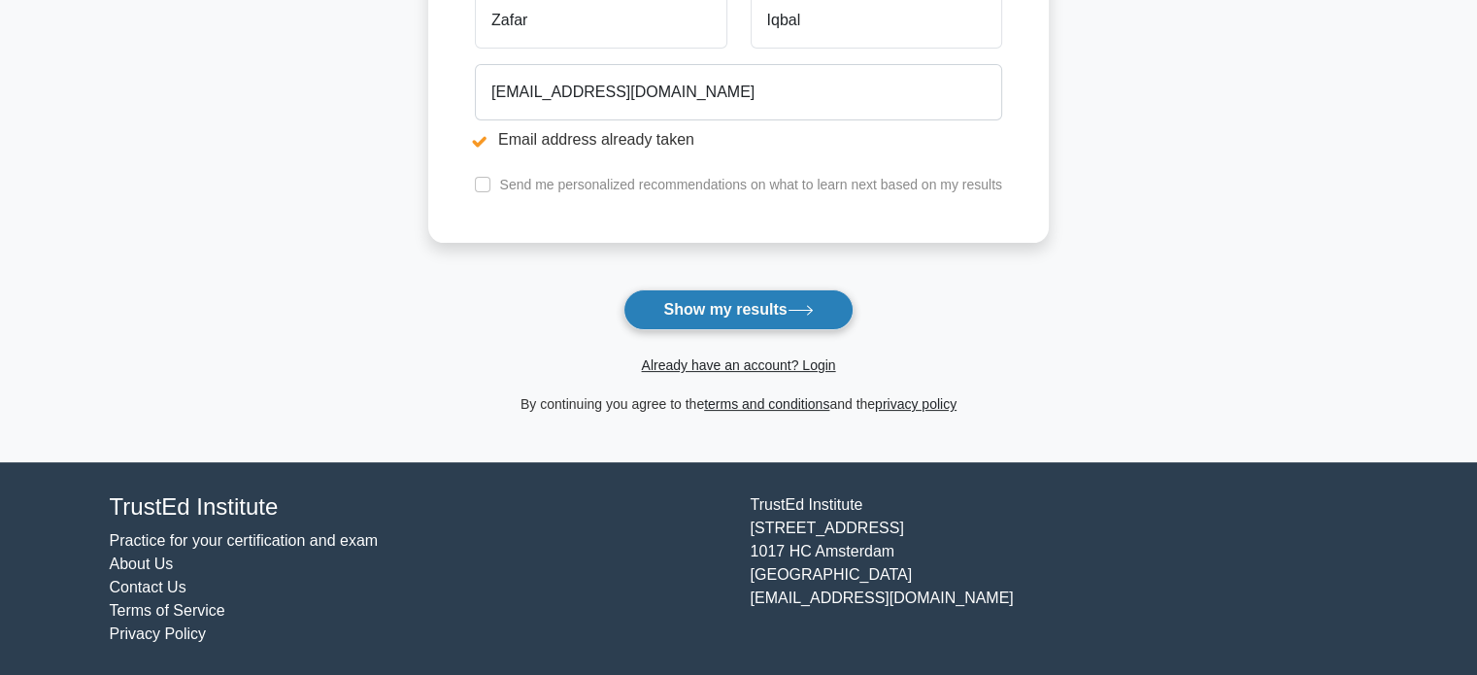
click at [737, 309] on button "Show my results" at bounding box center [737, 309] width 229 height 41
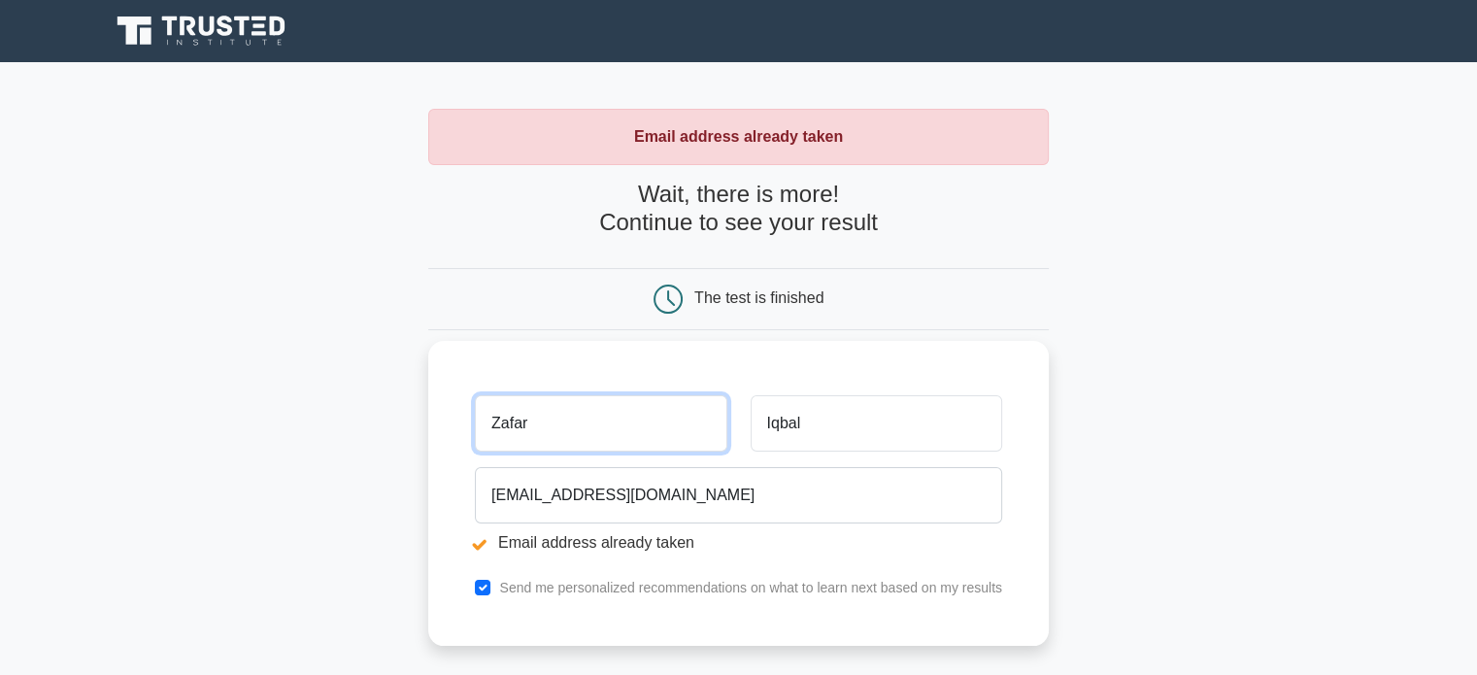
click at [551, 430] on input "Zafar" at bounding box center [600, 423] width 251 height 56
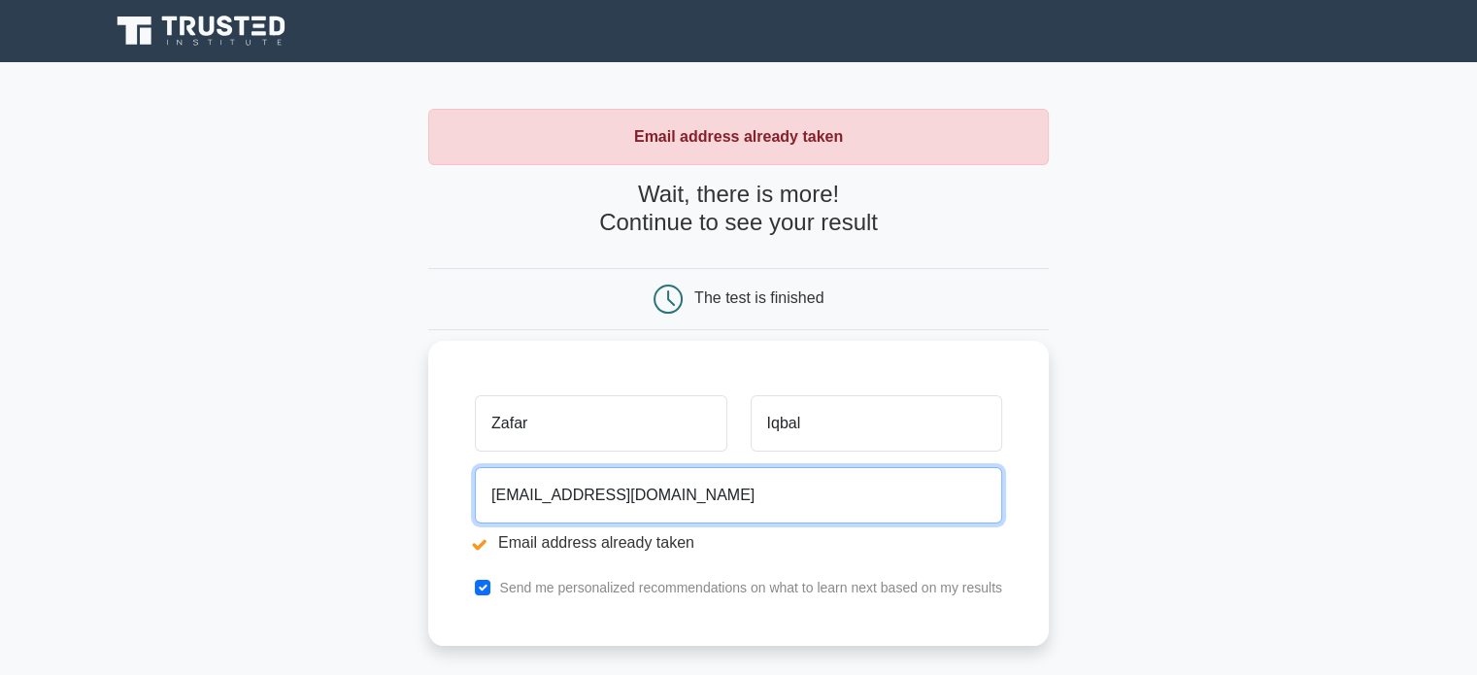
click at [569, 503] on input "engr.zafariqbal136@gmail.com" at bounding box center [738, 495] width 527 height 56
click at [528, 496] on input "engr.zafariqbal136@gmail.com" at bounding box center [738, 495] width 527 height 56
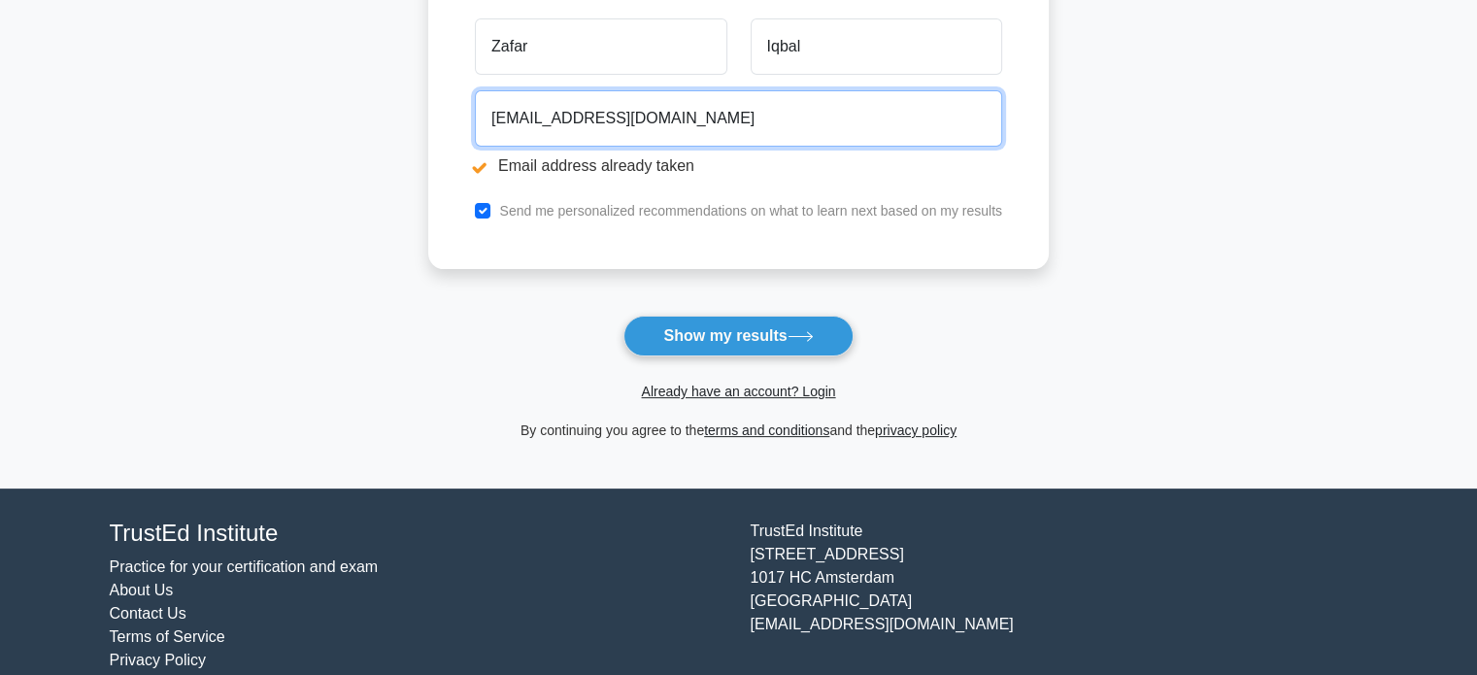
scroll to position [388, 0]
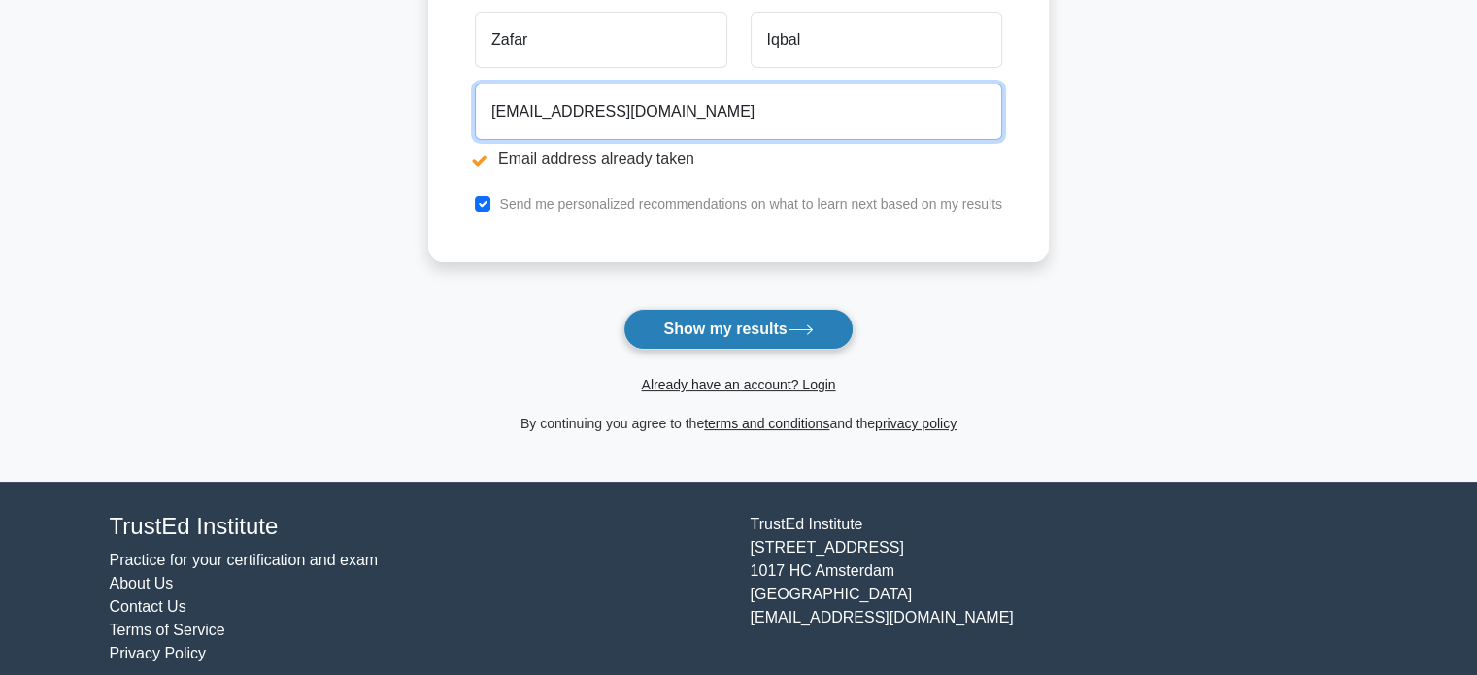
type input "zafariqbal136@gmail.com"
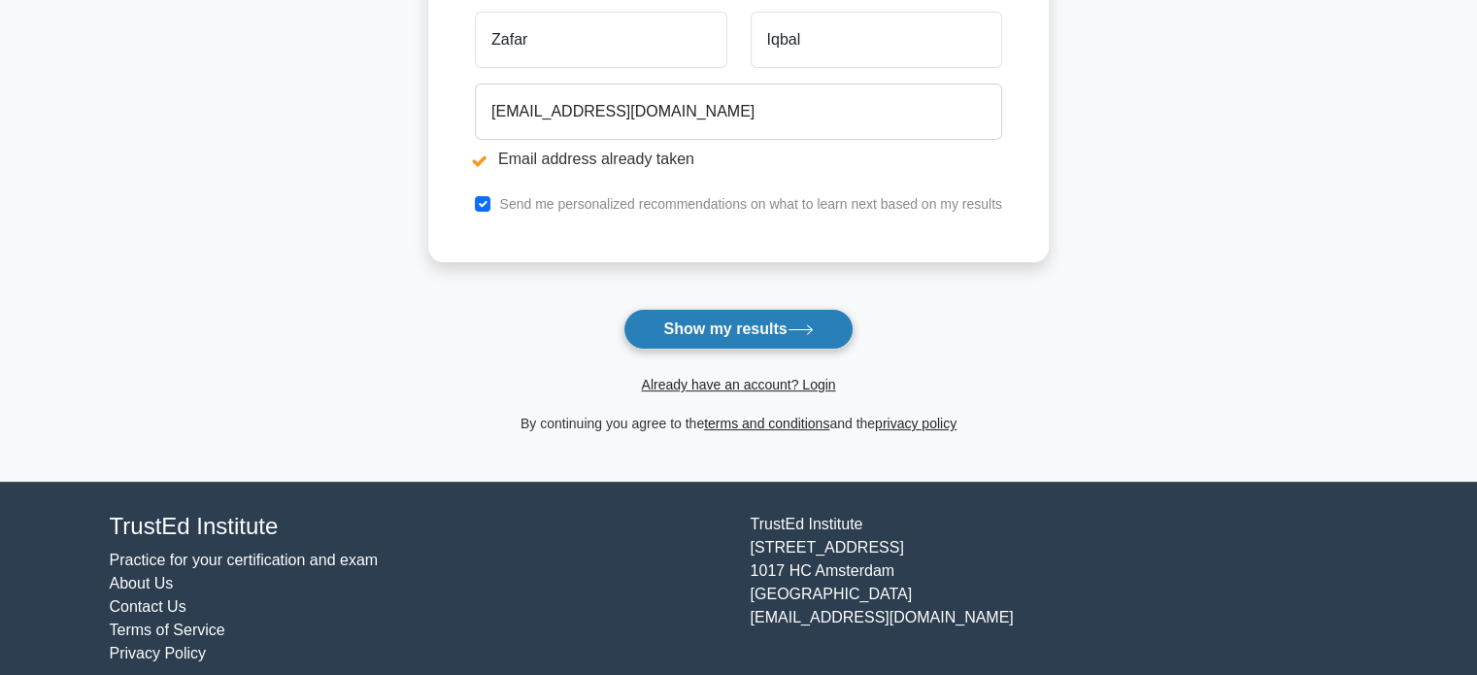
click at [734, 329] on button "Show my results" at bounding box center [737, 329] width 229 height 41
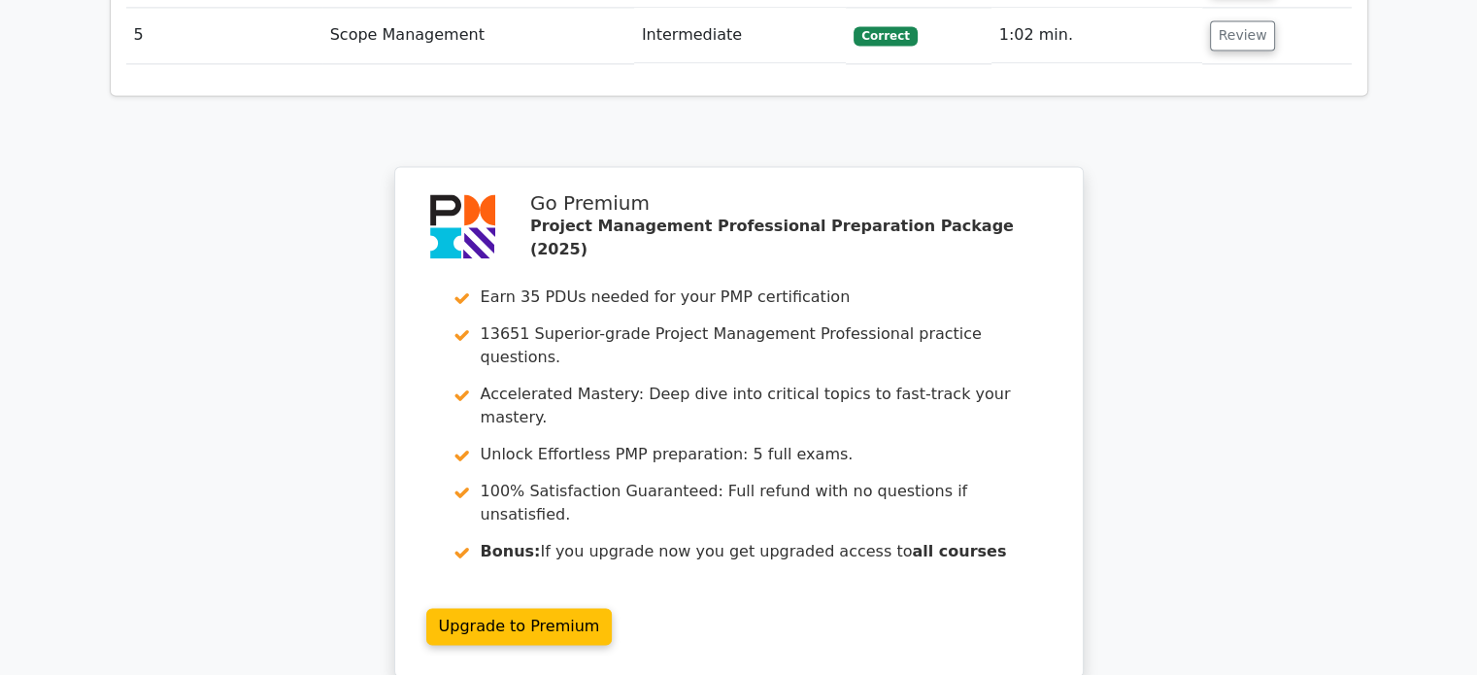
scroll to position [2913, 0]
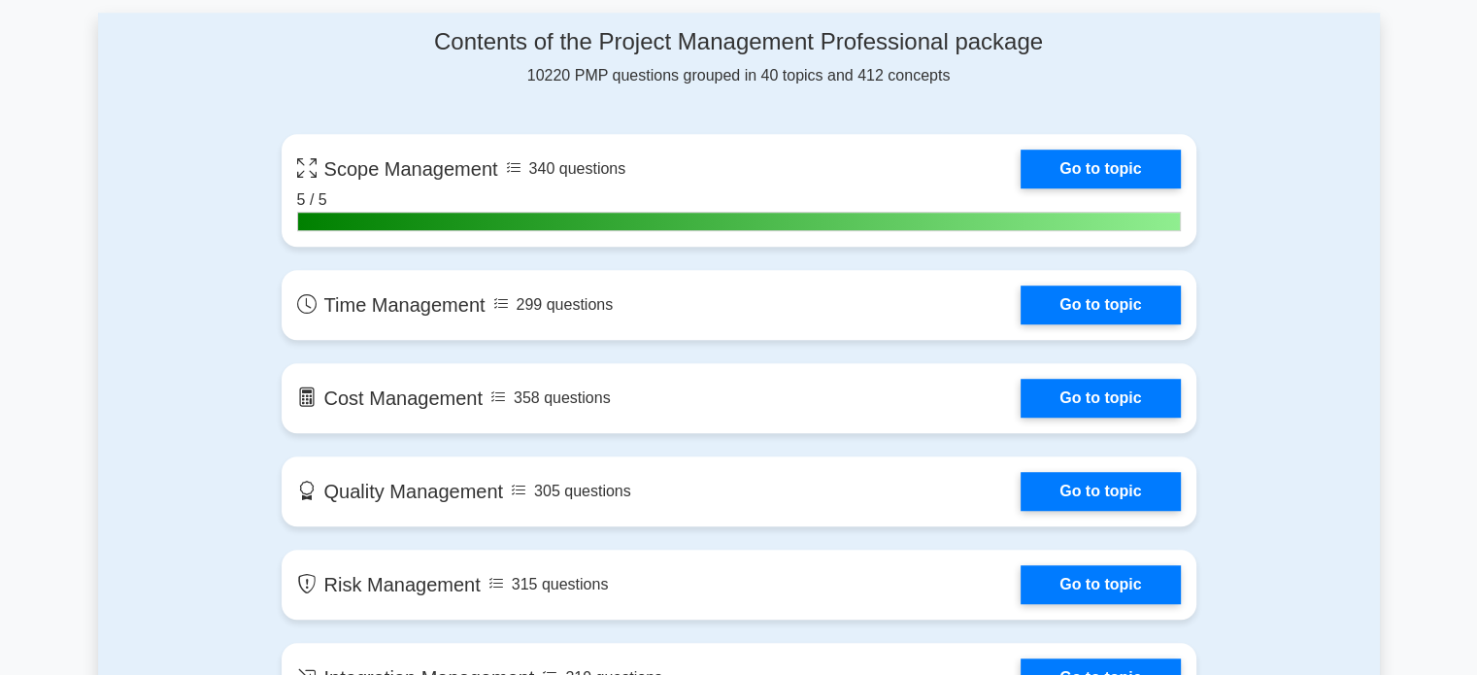
scroll to position [1262, 0]
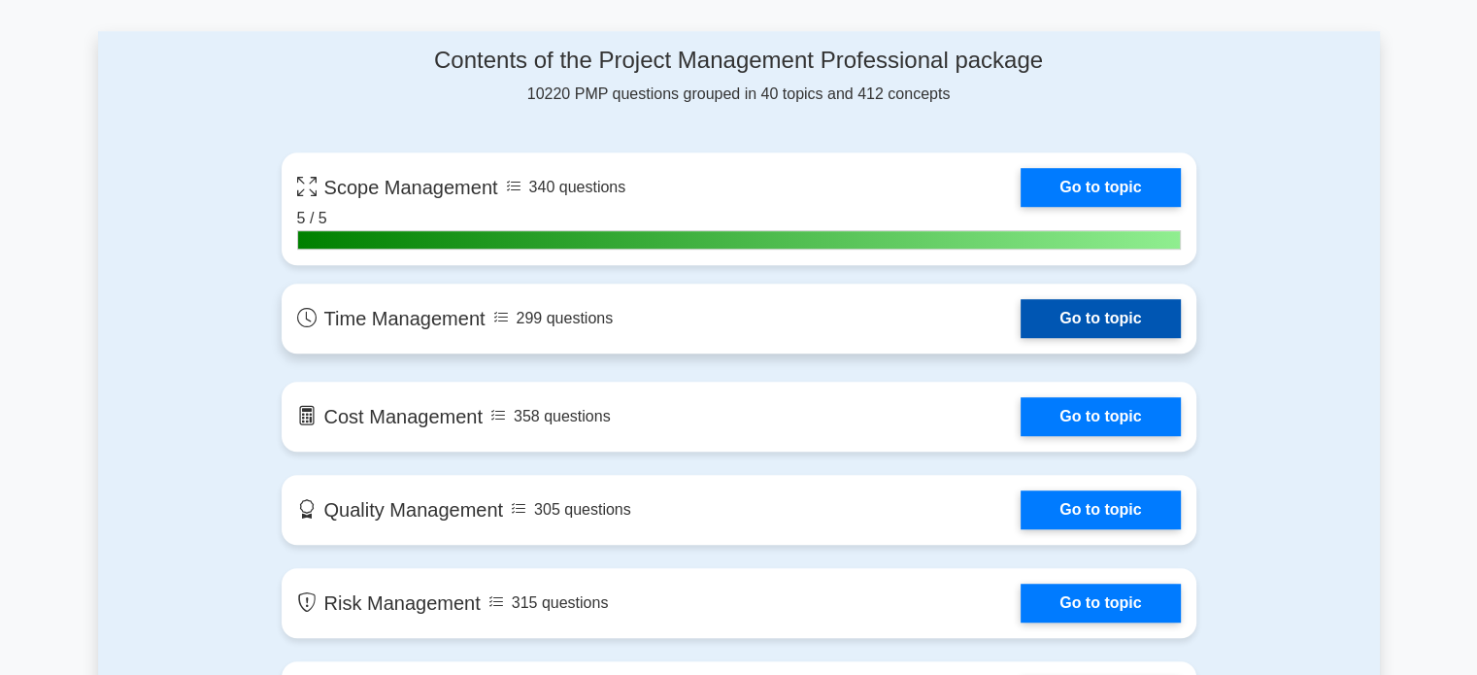
click at [1021, 323] on link "Go to topic" at bounding box center [1100, 318] width 159 height 39
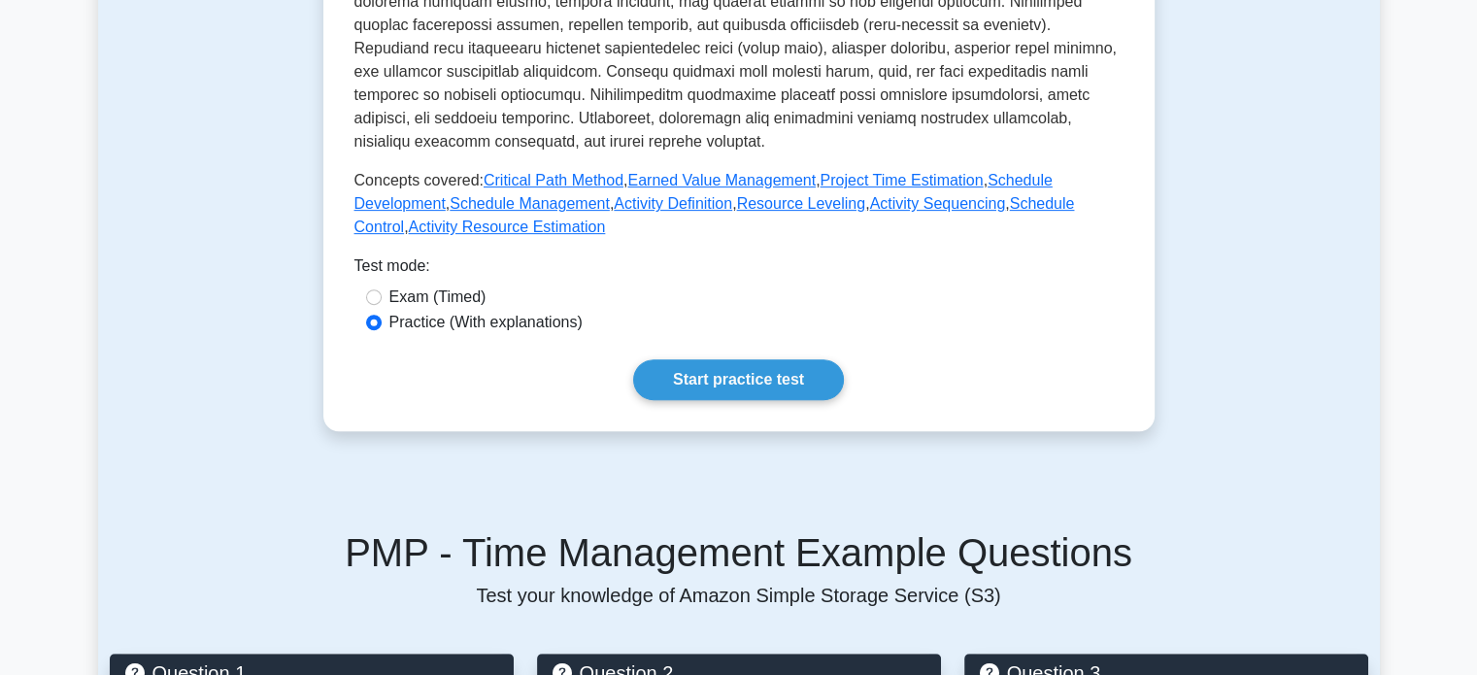
scroll to position [777, 0]
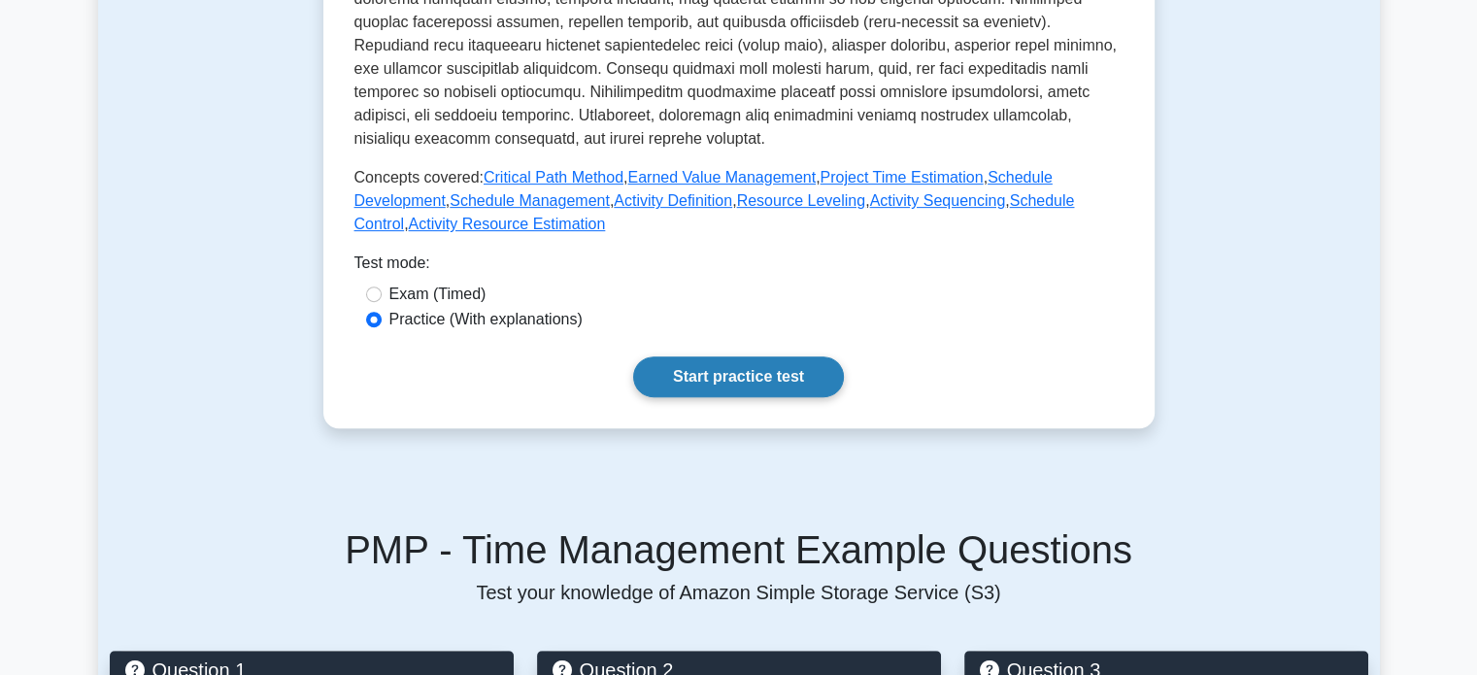
click at [788, 384] on link "Start practice test" at bounding box center [738, 376] width 211 height 41
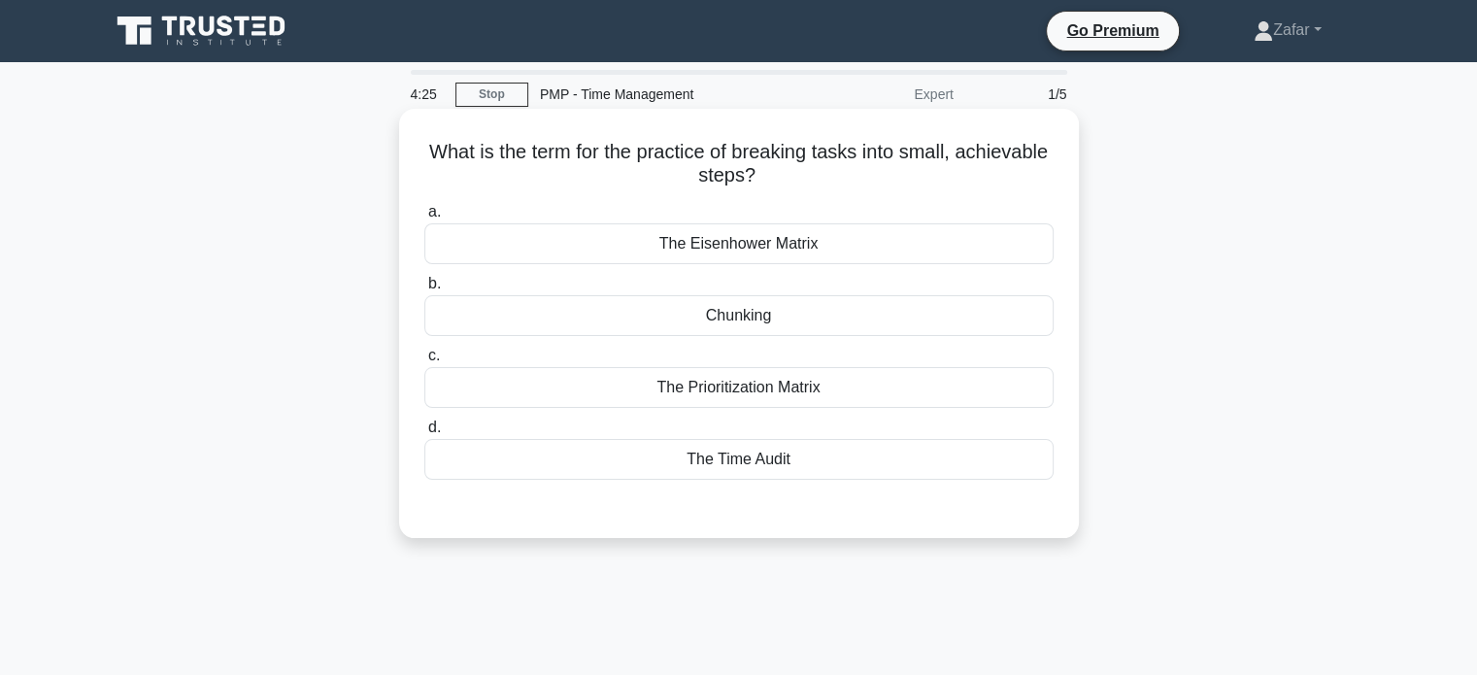
click at [739, 462] on div "The Time Audit" at bounding box center [738, 459] width 629 height 41
click at [424, 434] on input "d. The Time Audit" at bounding box center [424, 427] width 0 height 13
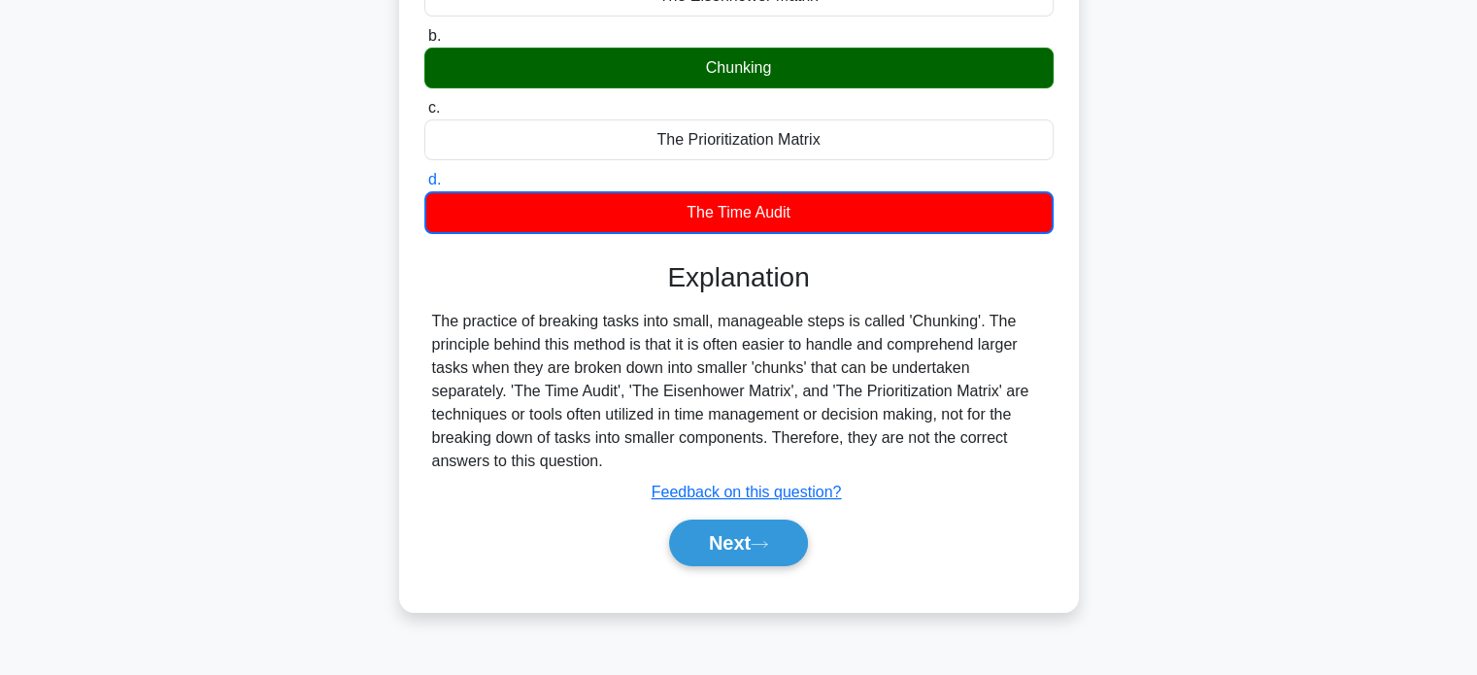
scroll to position [291, 0]
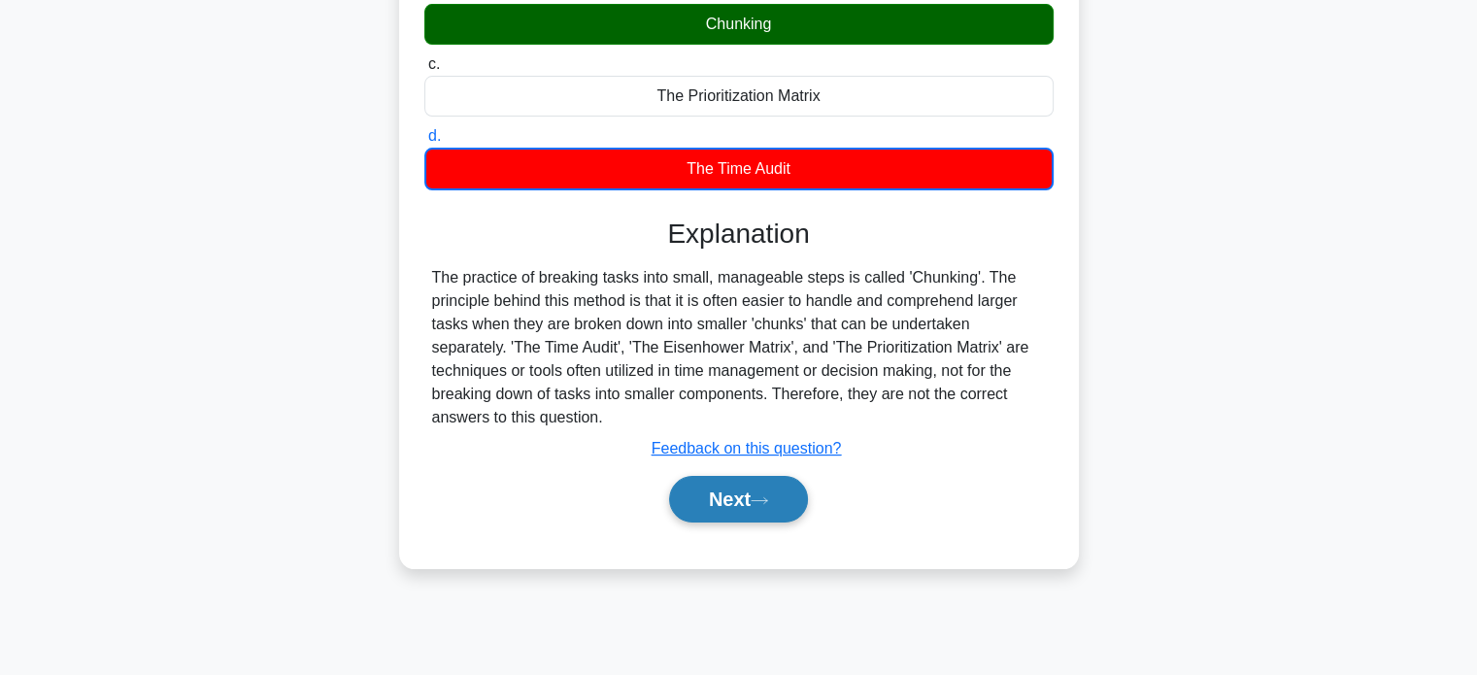
drag, startPoint x: 740, startPoint y: 487, endPoint x: 750, endPoint y: 484, distance: 10.5
click at [741, 487] on button "Next" at bounding box center [738, 499] width 139 height 47
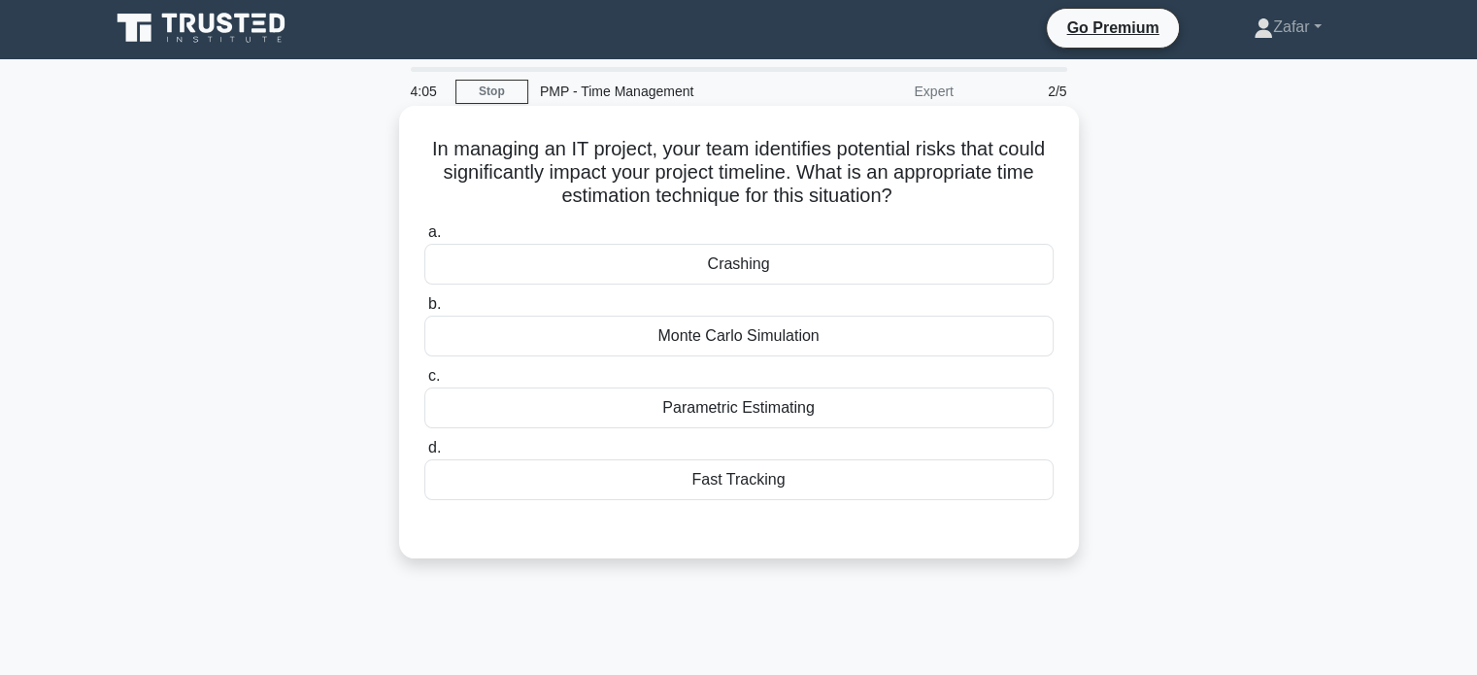
scroll to position [0, 0]
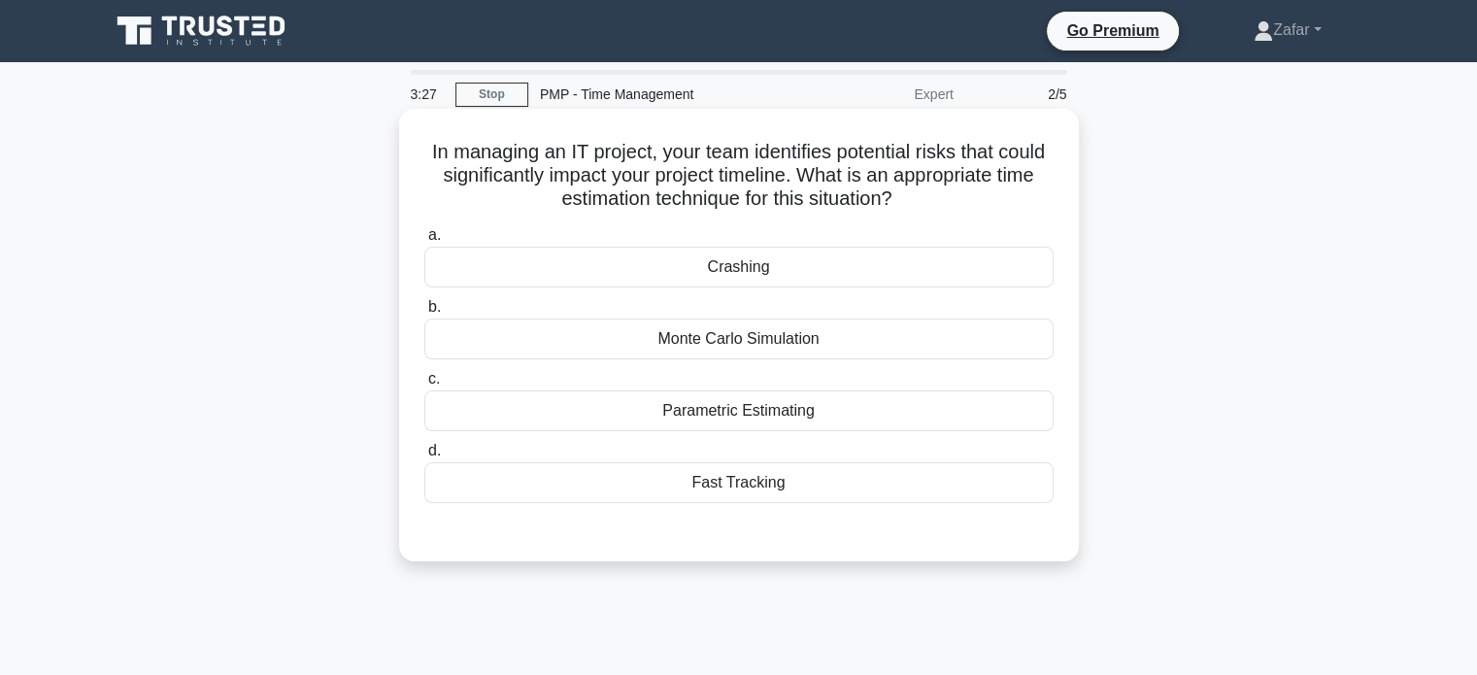
click at [779, 344] on div "Monte Carlo Simulation" at bounding box center [738, 339] width 629 height 41
click at [424, 314] on input "b. Monte Carlo Simulation" at bounding box center [424, 307] width 0 height 13
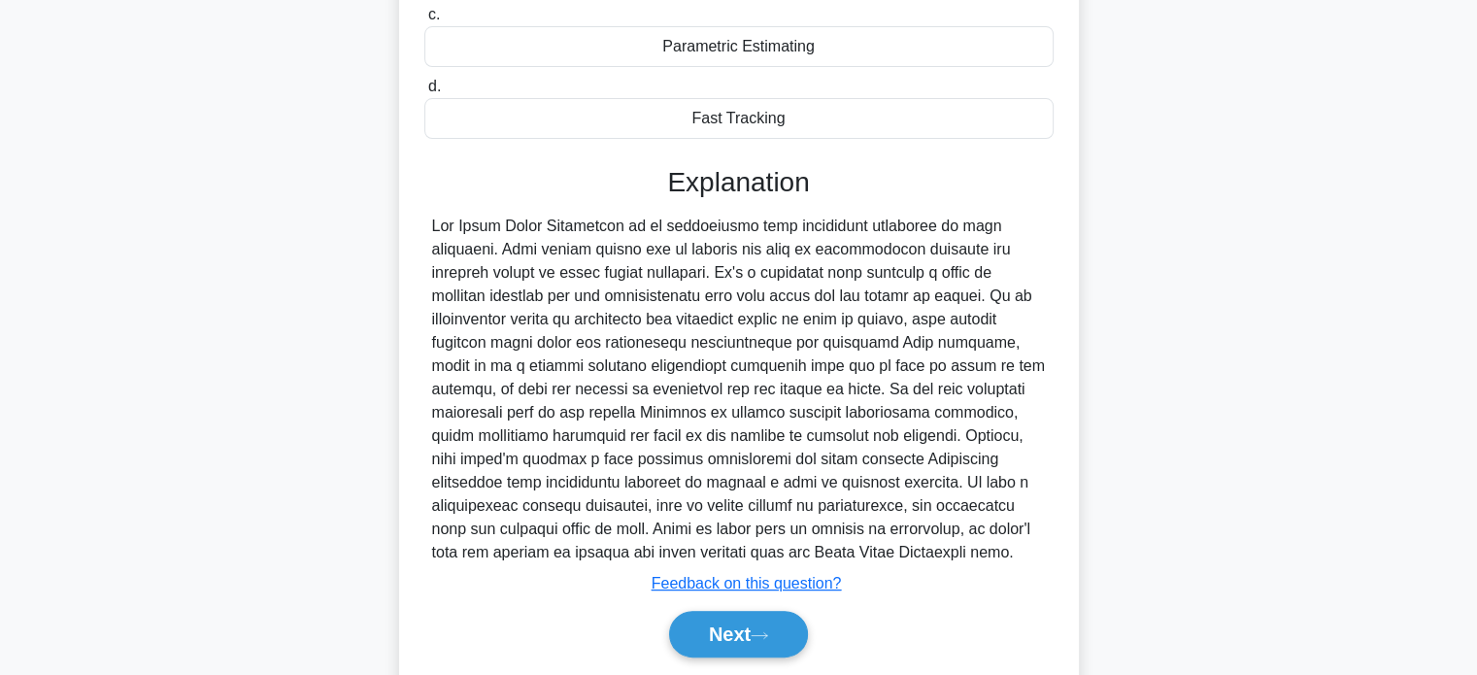
scroll to position [427, 0]
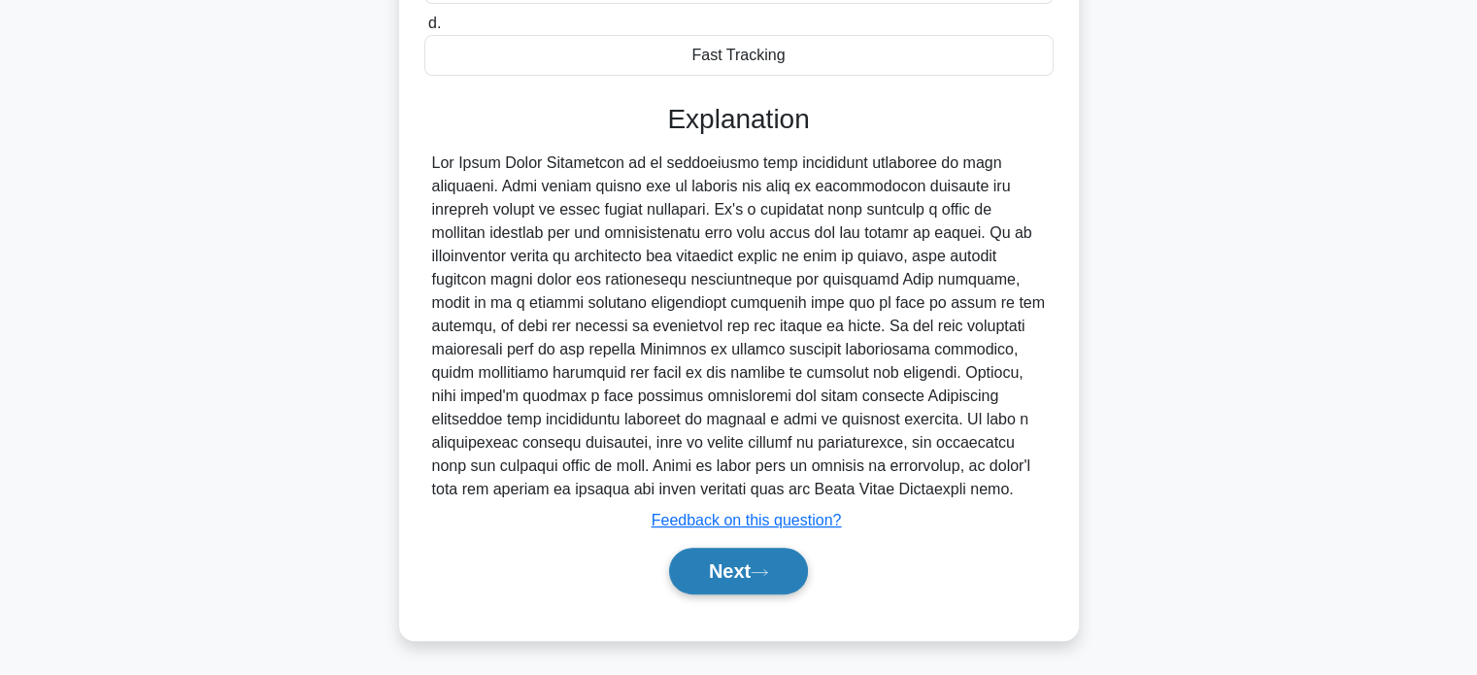
click at [788, 562] on button "Next" at bounding box center [738, 571] width 139 height 47
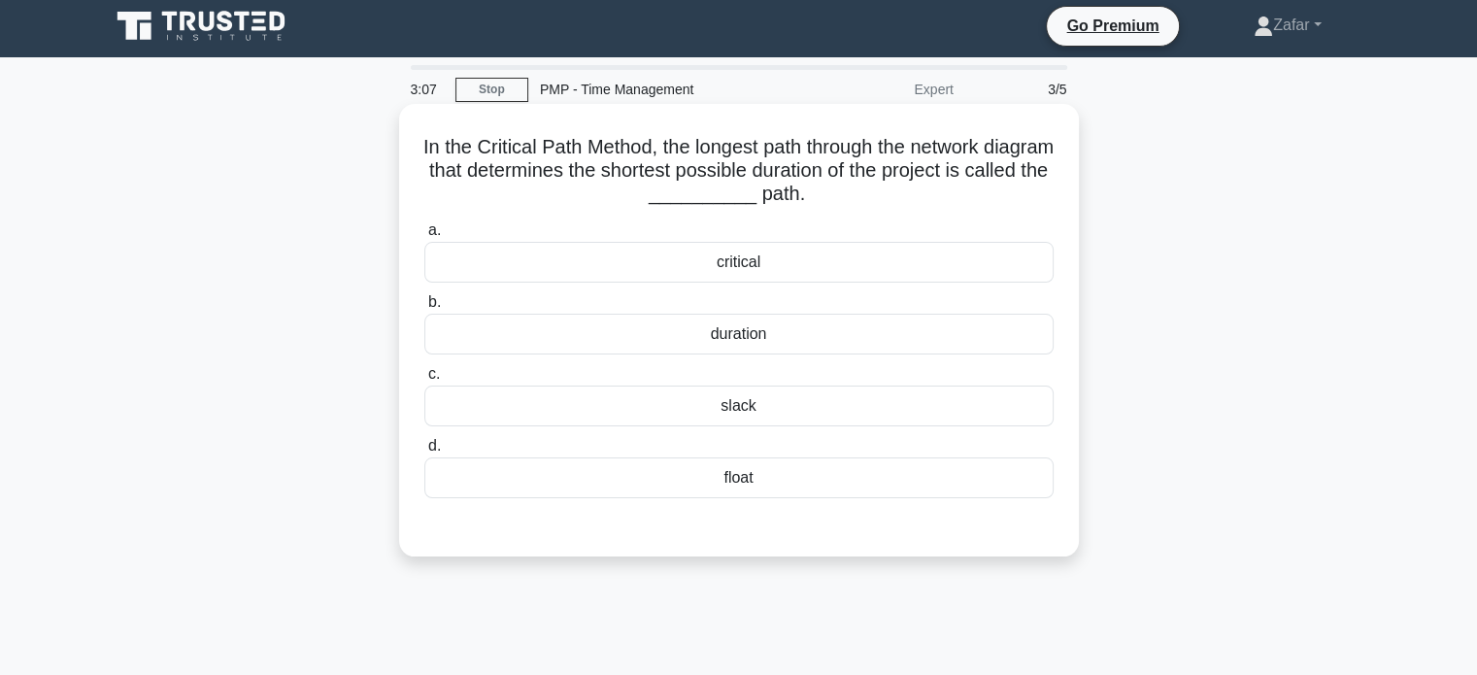
scroll to position [0, 0]
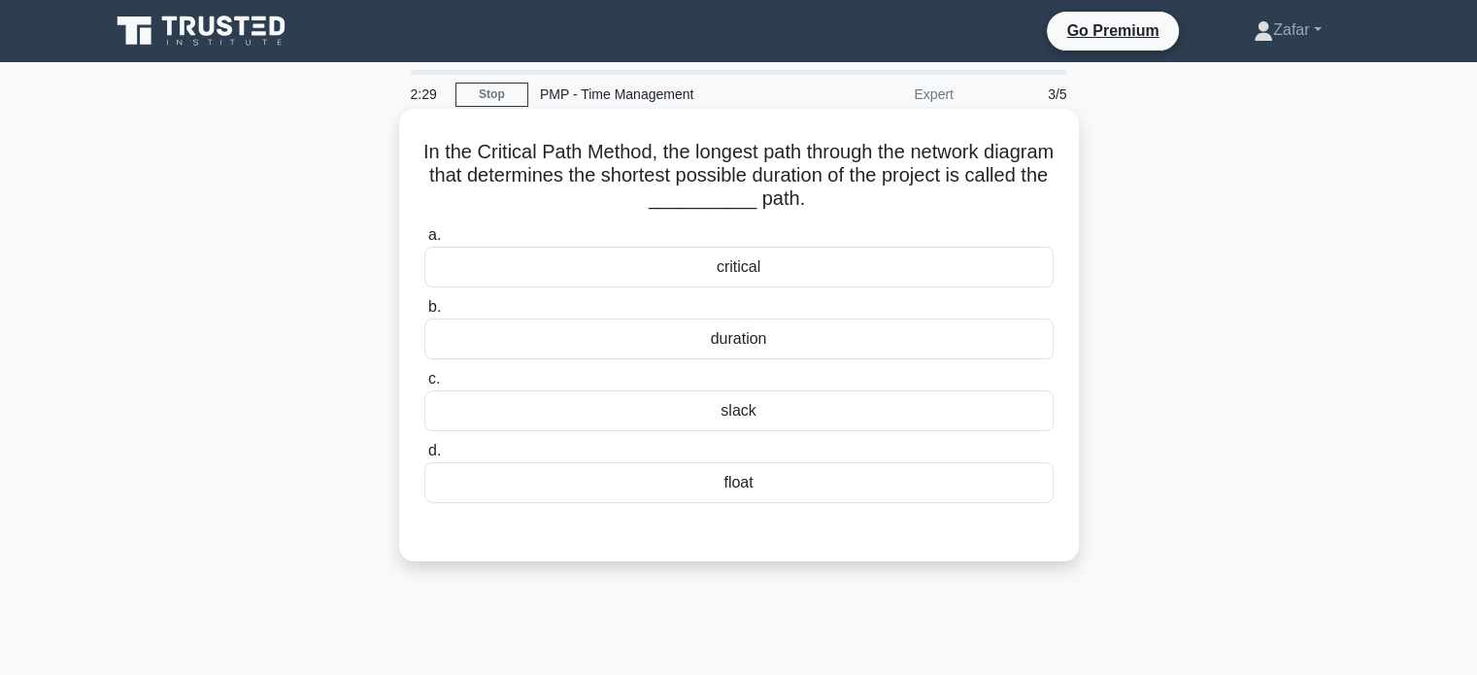
click at [738, 485] on div "float" at bounding box center [738, 482] width 629 height 41
click at [424, 457] on input "d. float" at bounding box center [424, 451] width 0 height 13
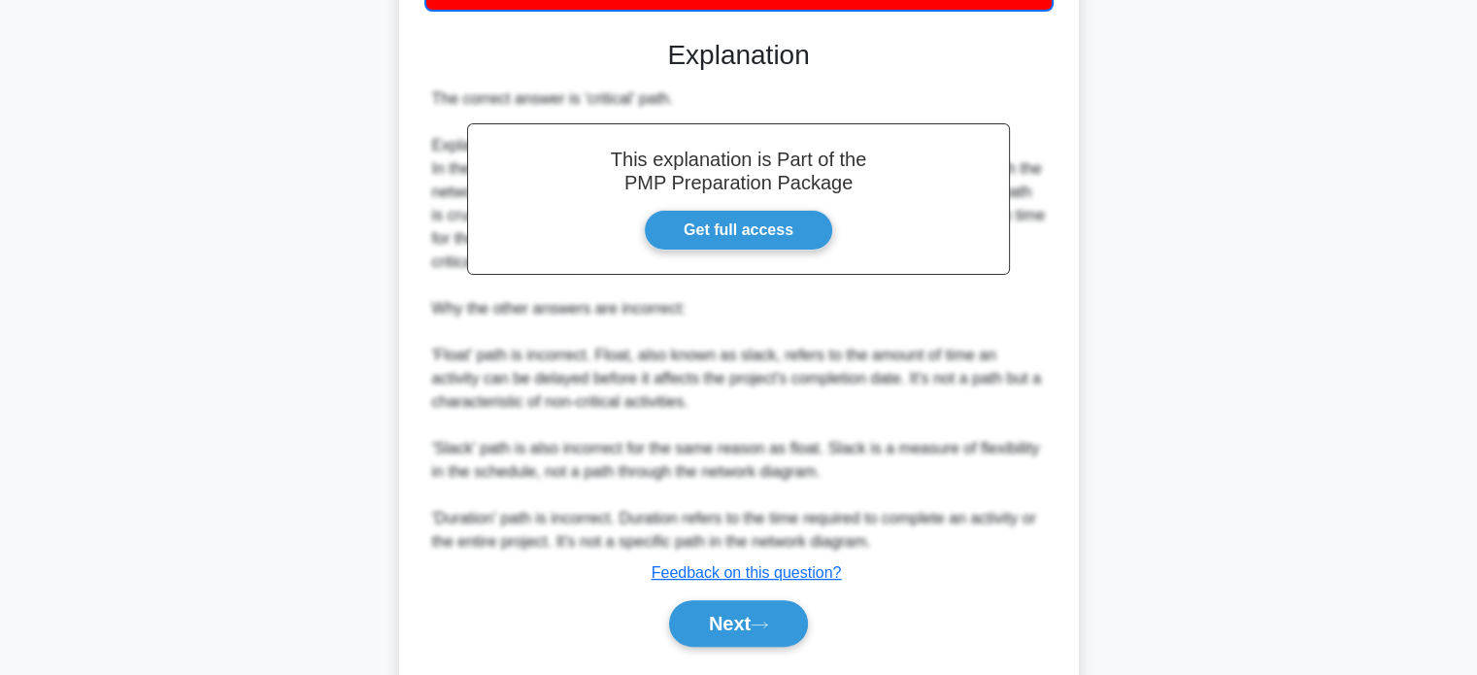
scroll to position [546, 0]
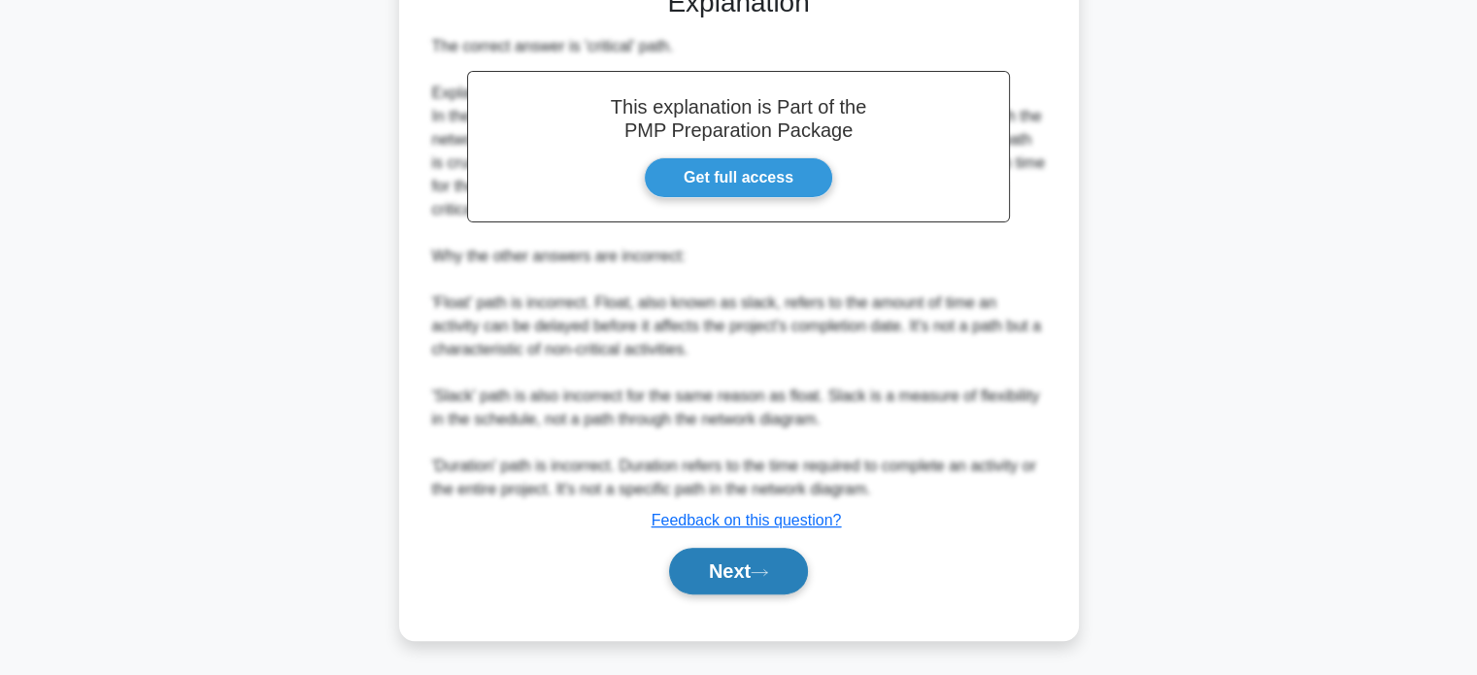
click at [738, 565] on button "Next" at bounding box center [738, 571] width 139 height 47
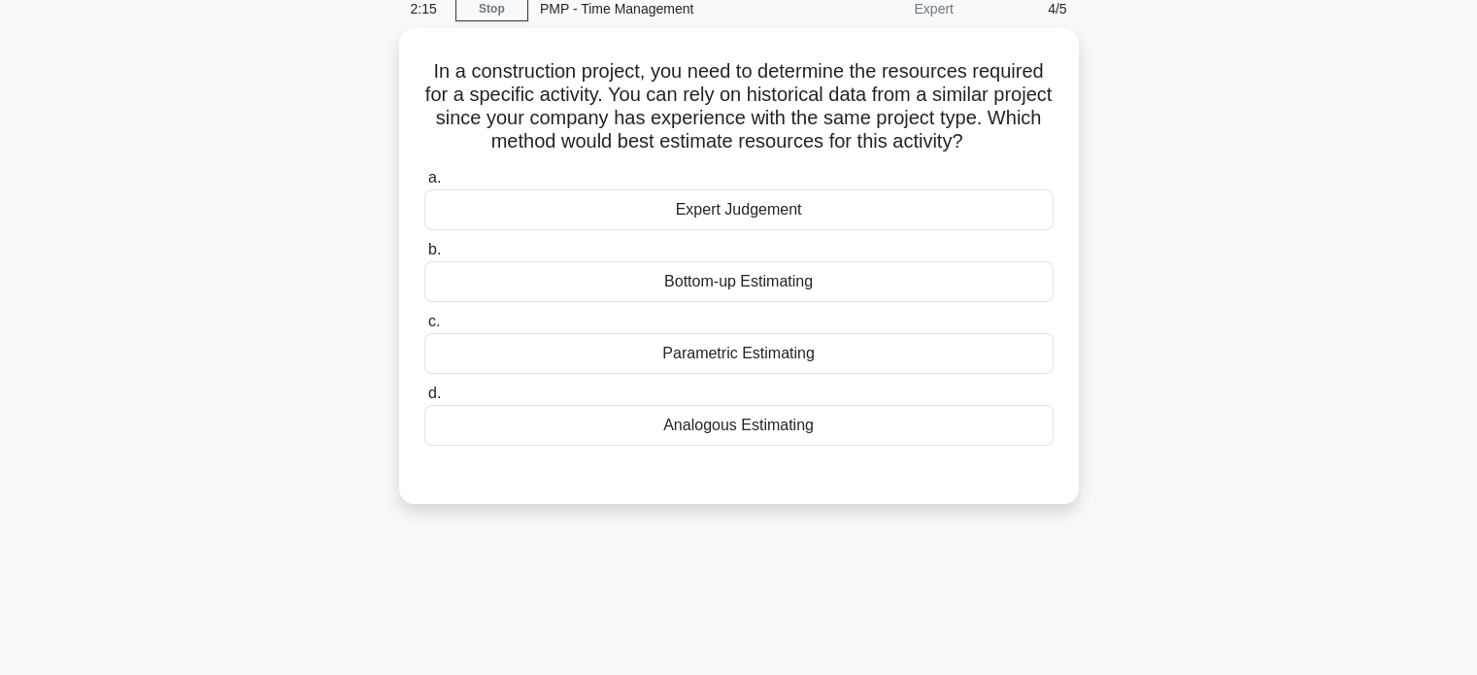
scroll to position [0, 0]
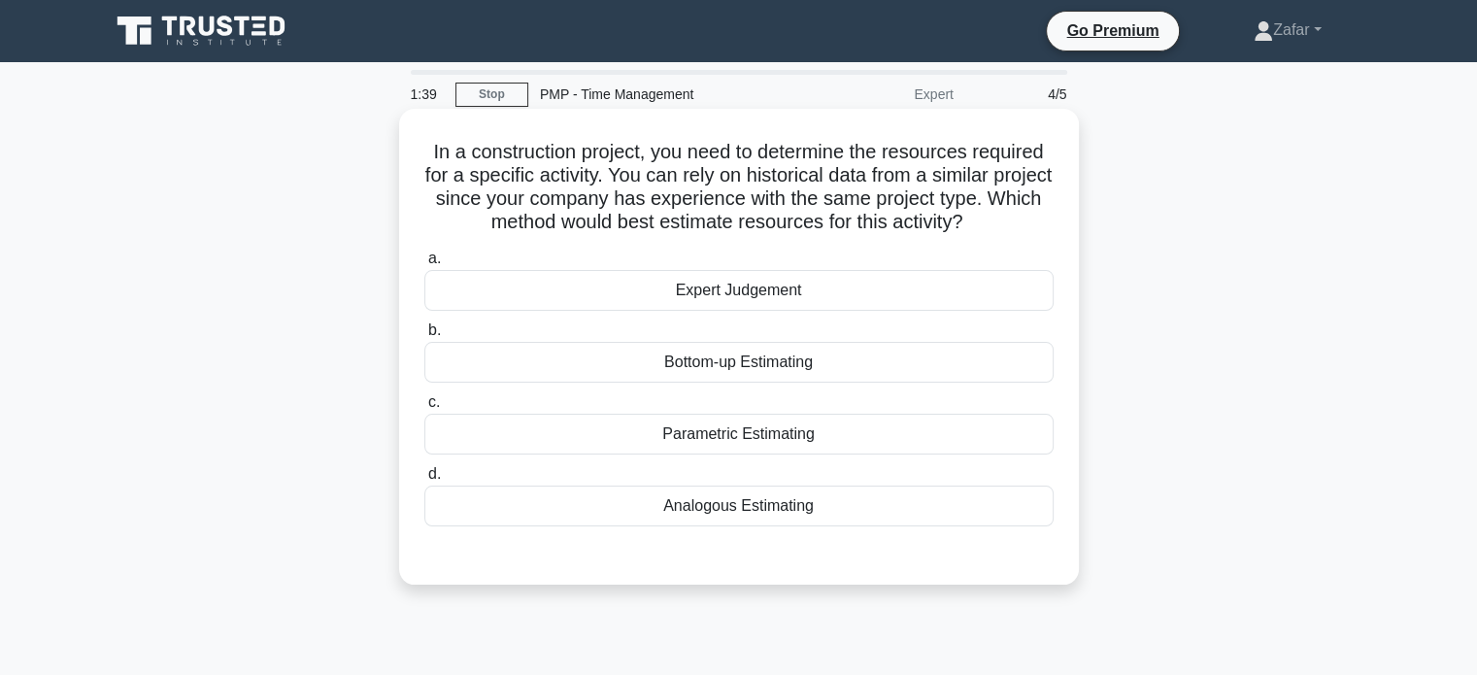
click at [697, 508] on div "Analogous Estimating" at bounding box center [738, 506] width 629 height 41
click at [424, 481] on input "d. Analogous Estimating" at bounding box center [424, 474] width 0 height 13
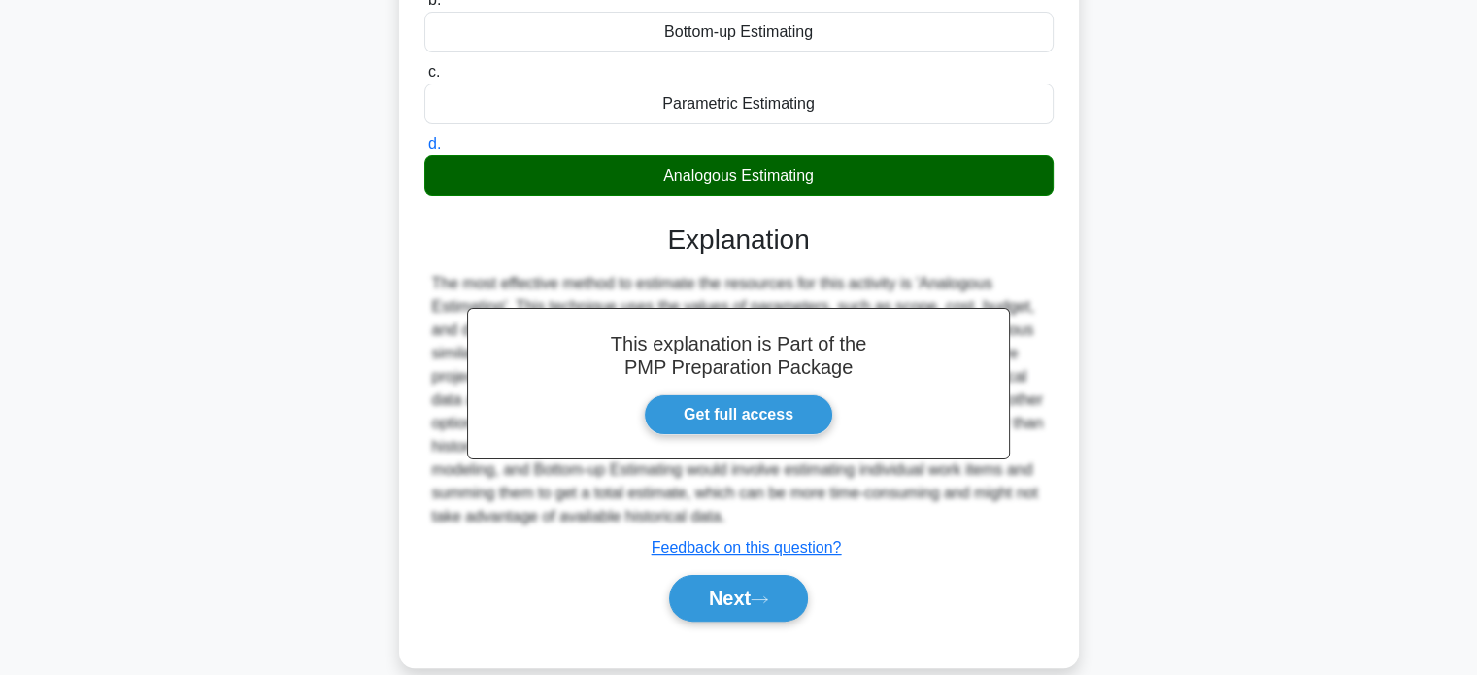
scroll to position [374, 0]
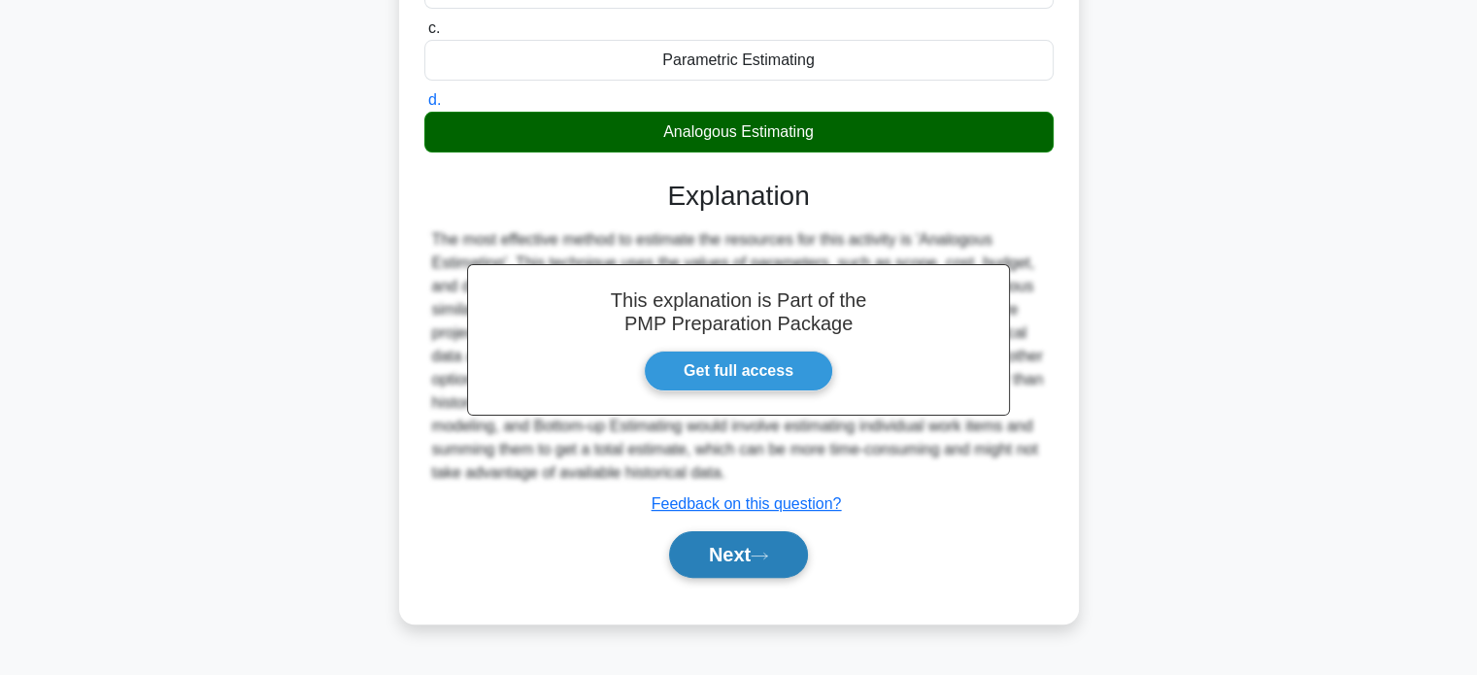
click at [792, 541] on button "Next" at bounding box center [738, 554] width 139 height 47
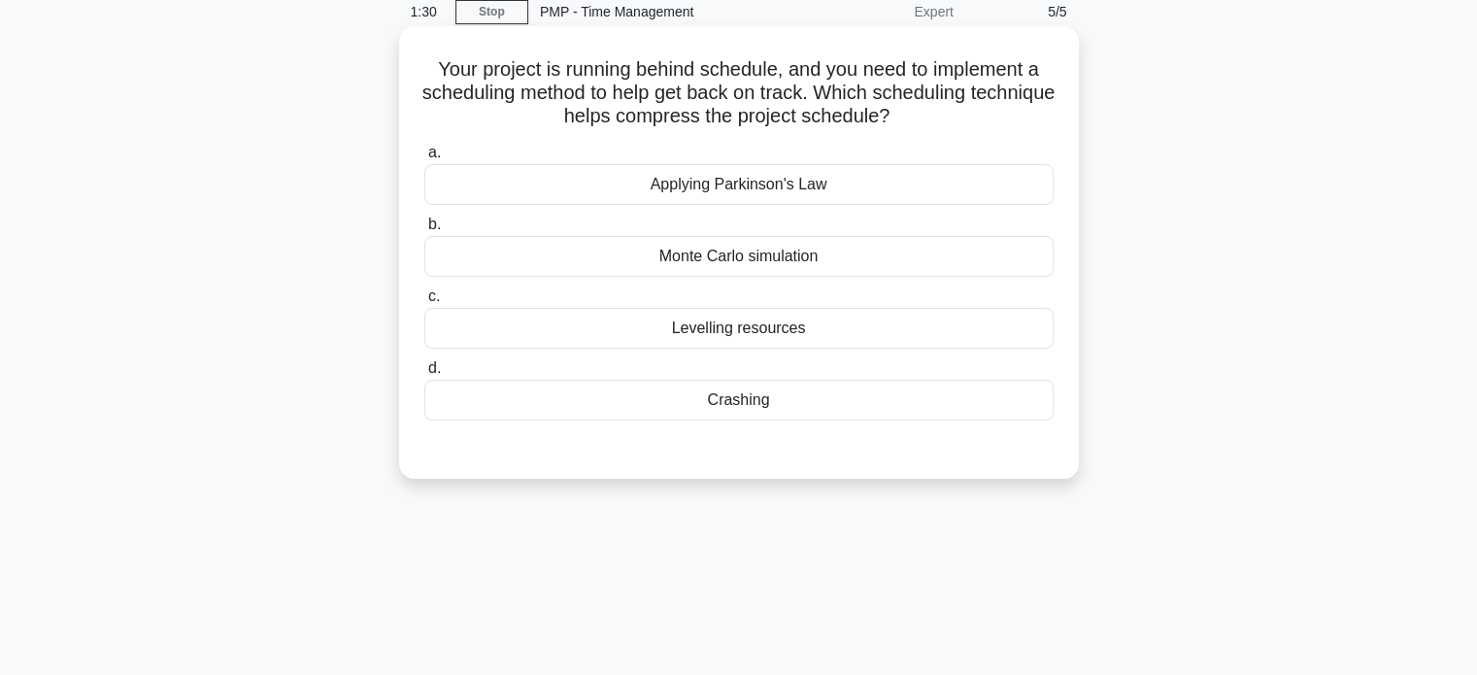
scroll to position [0, 0]
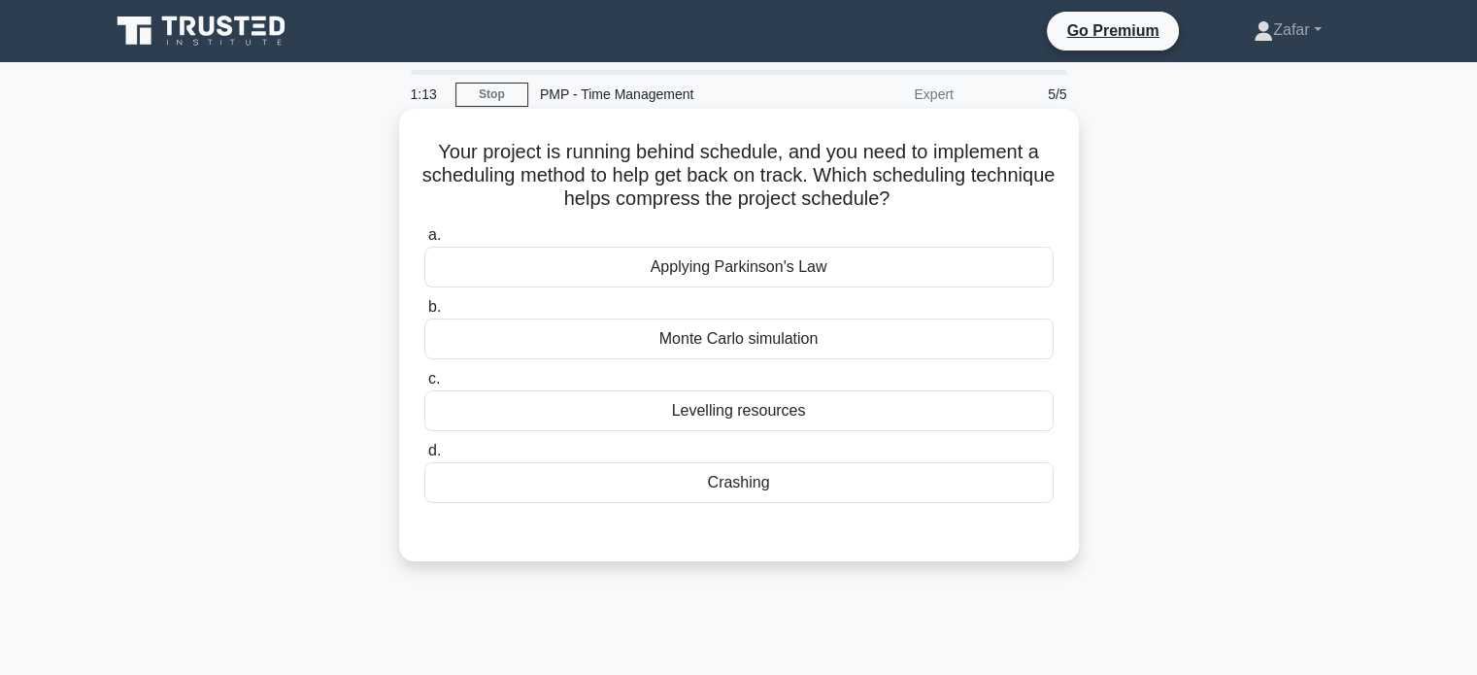
click at [757, 481] on div "Crashing" at bounding box center [738, 482] width 629 height 41
click at [424, 457] on input "d. Crashing" at bounding box center [424, 451] width 0 height 13
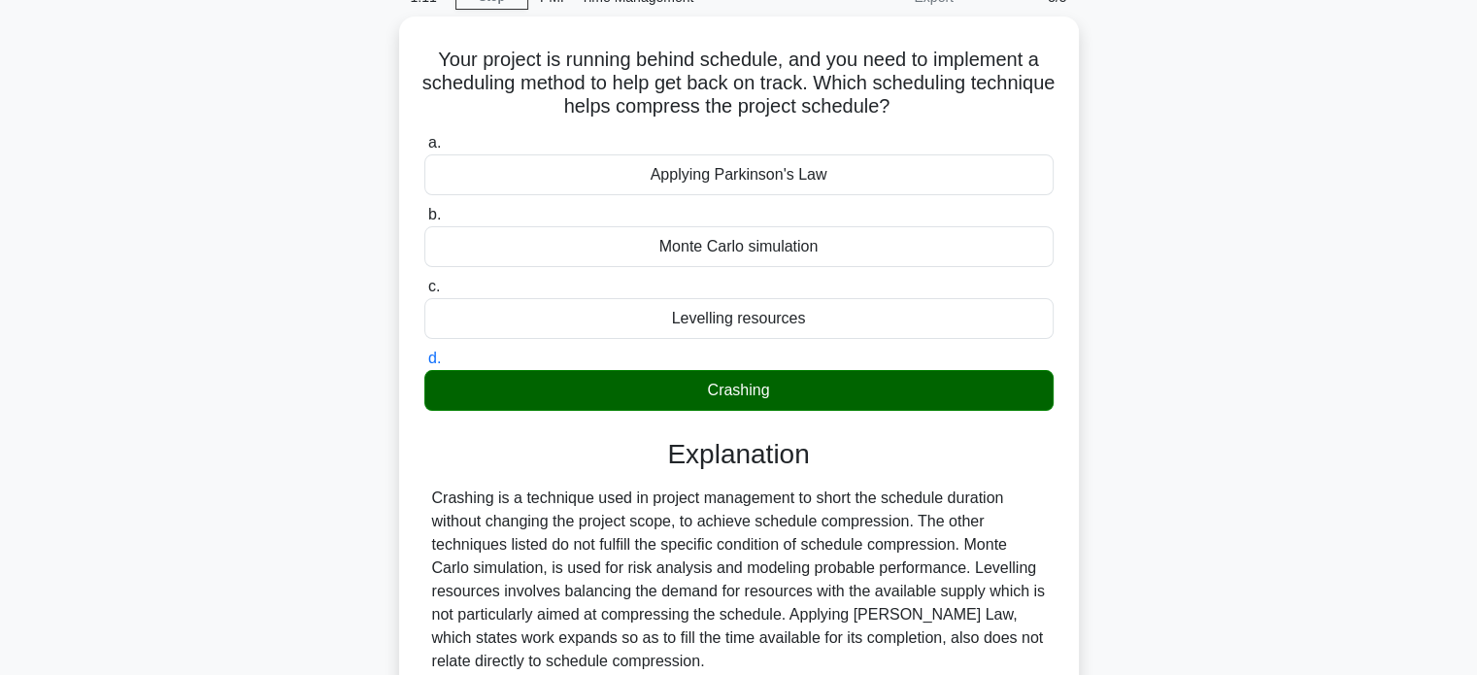
scroll to position [374, 0]
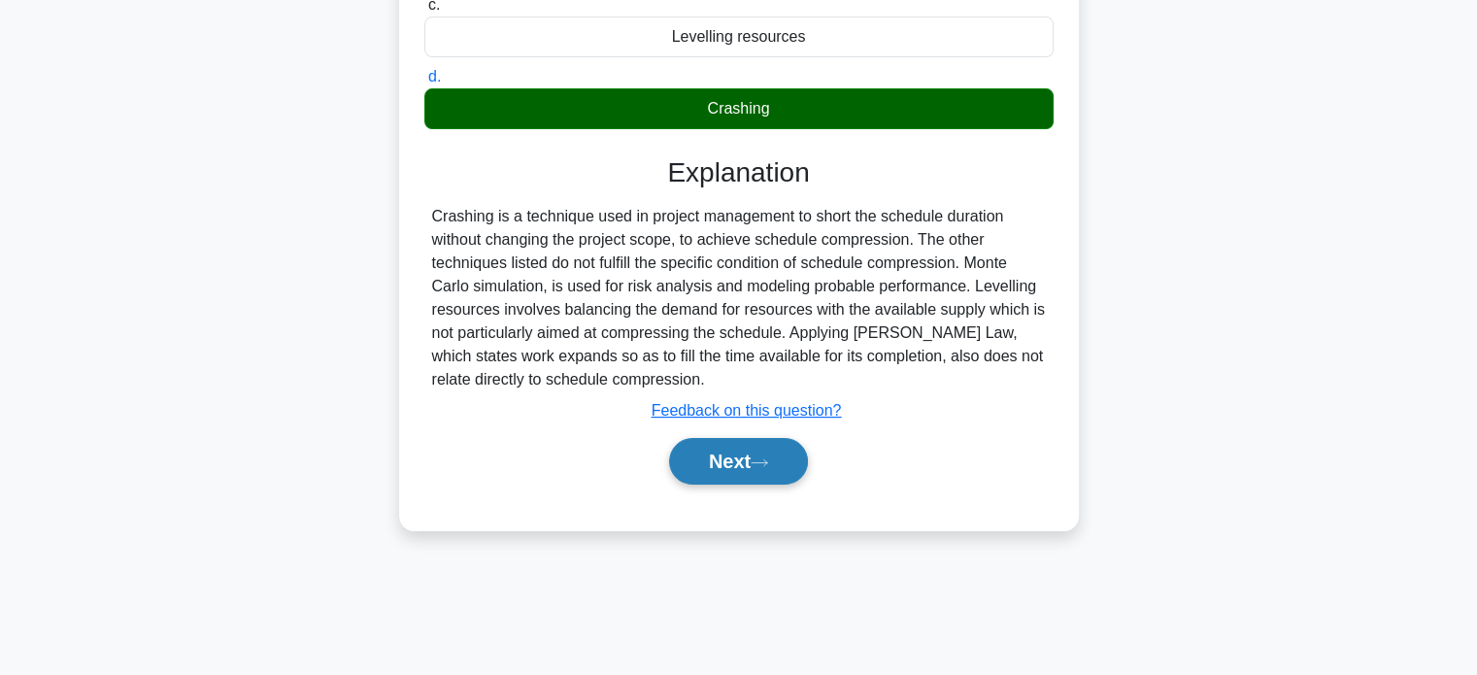
click at [717, 456] on button "Next" at bounding box center [738, 461] width 139 height 47
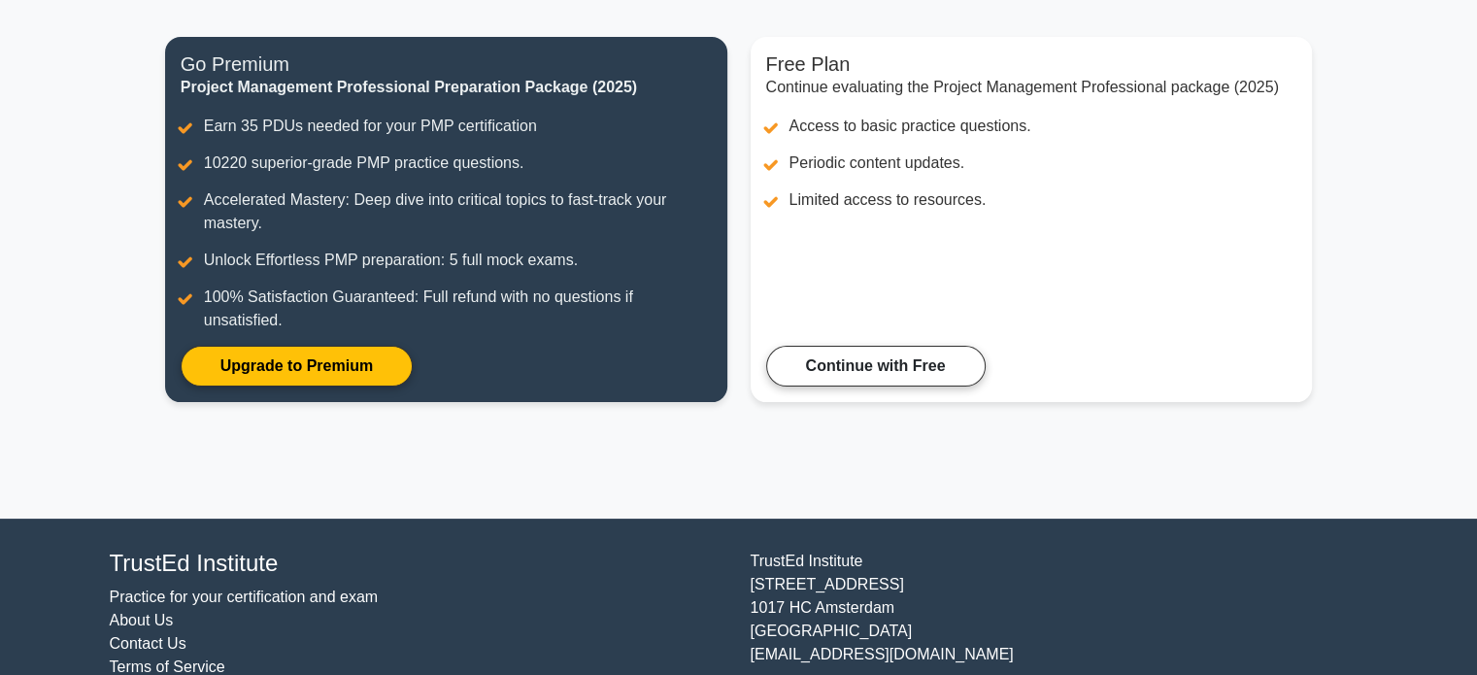
scroll to position [286, 0]
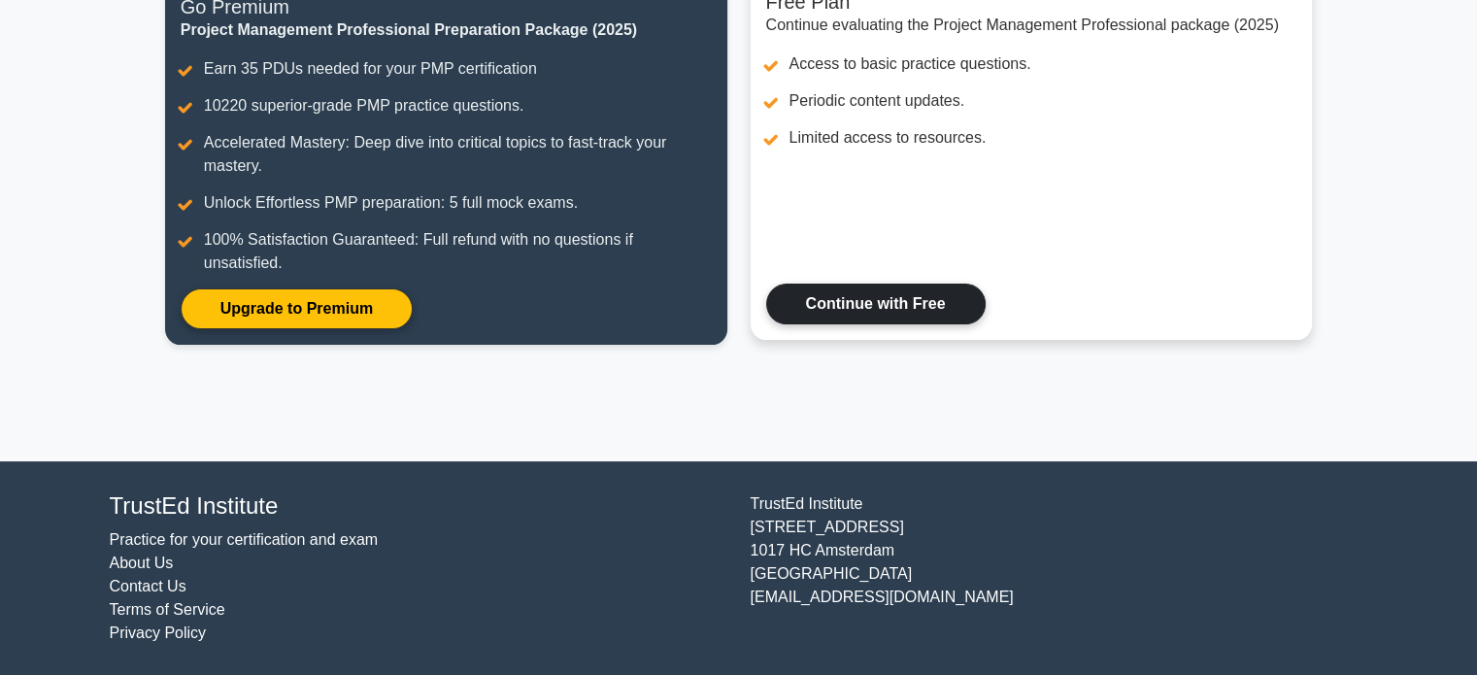
click at [882, 309] on link "Continue with Free" at bounding box center [875, 304] width 219 height 41
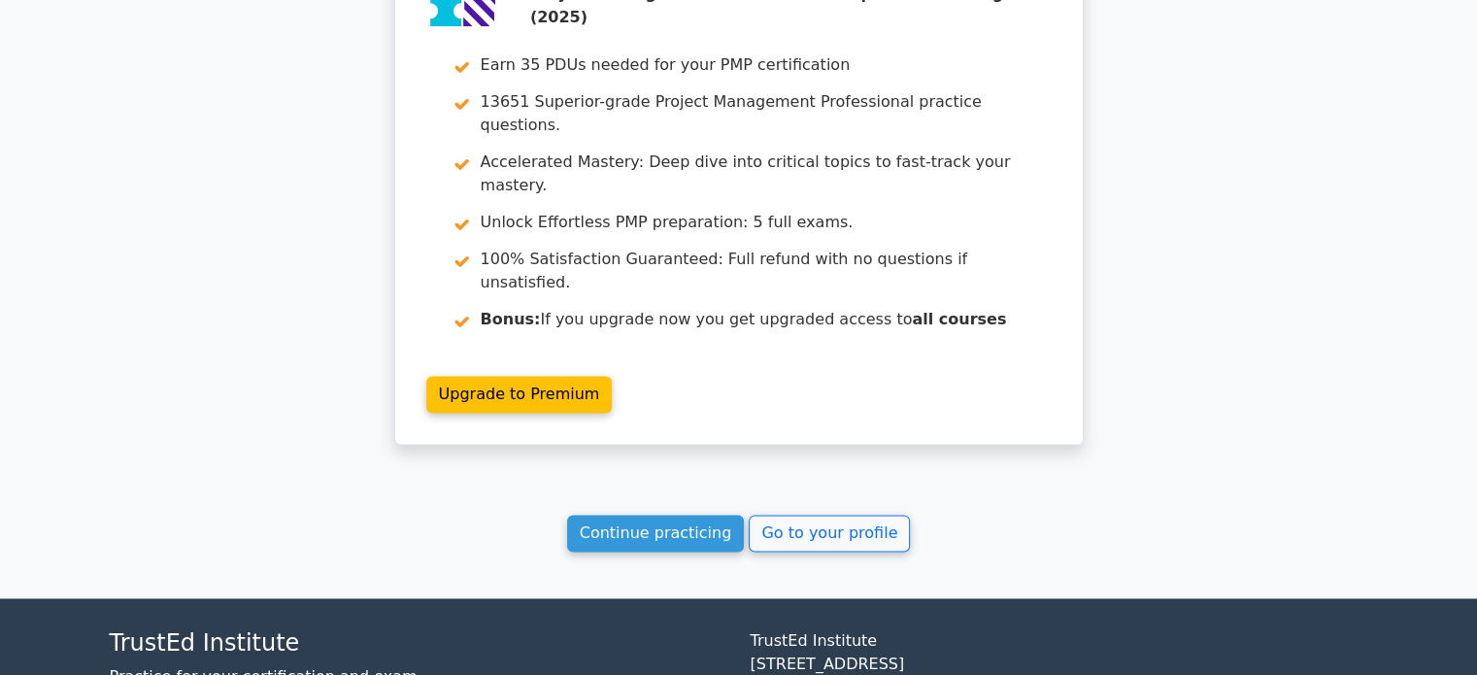
scroll to position [2707, 0]
click at [653, 515] on link "Continue practicing" at bounding box center [656, 533] width 178 height 37
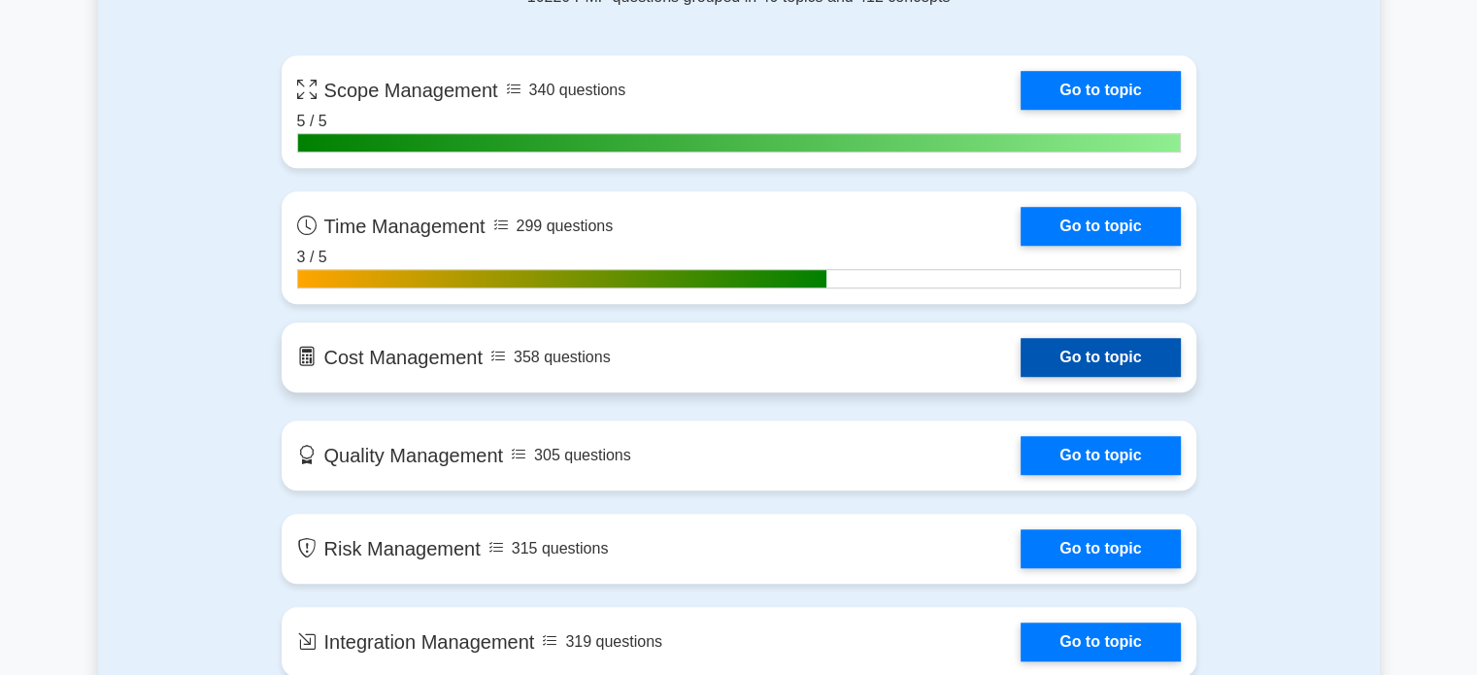
scroll to position [1359, 0]
click at [1095, 352] on link "Go to topic" at bounding box center [1100, 357] width 159 height 39
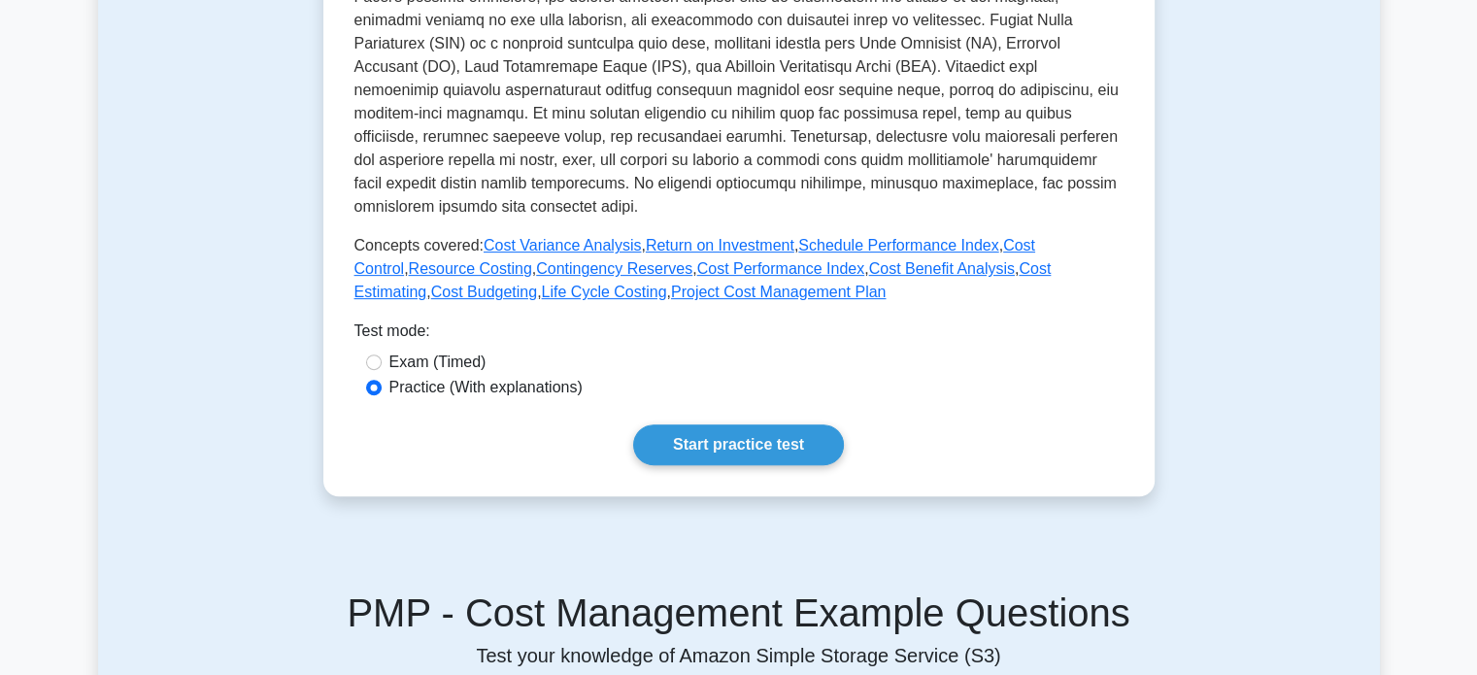
scroll to position [680, 0]
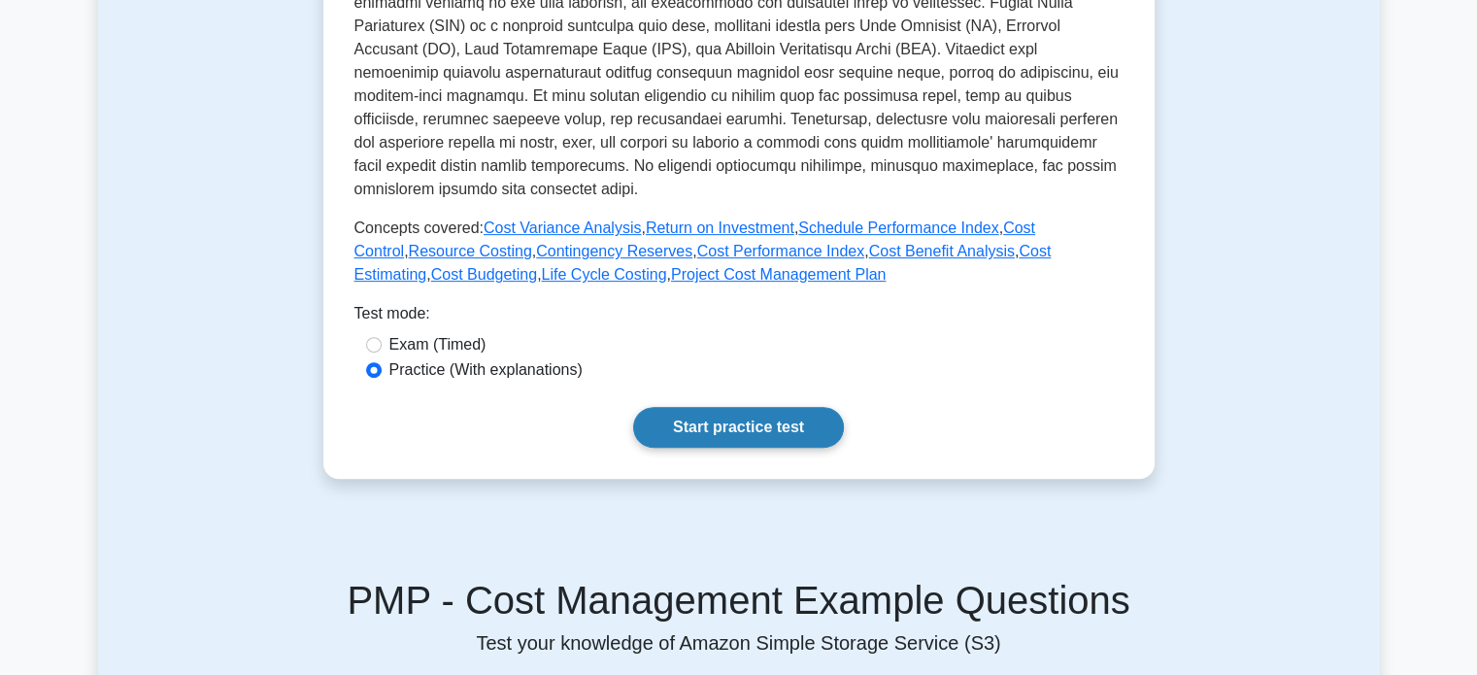
click at [788, 422] on link "Start practice test" at bounding box center [738, 427] width 211 height 41
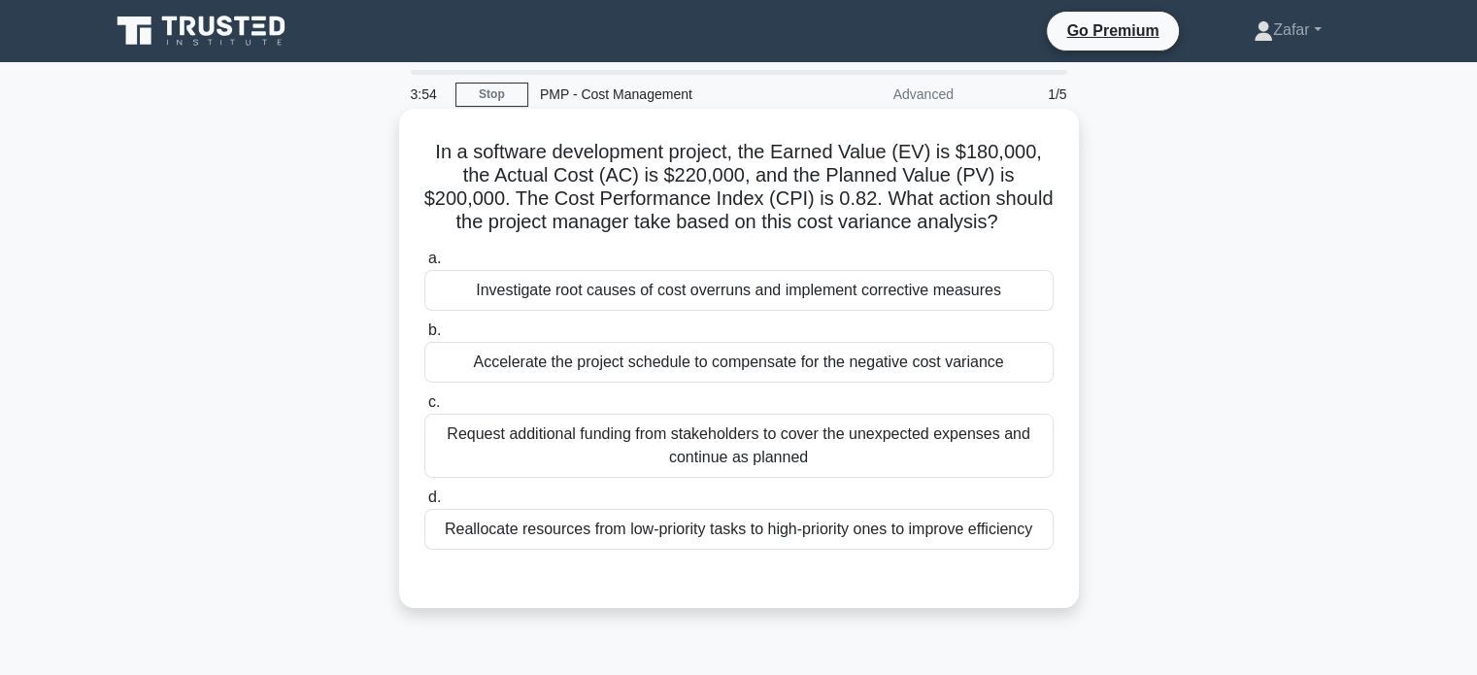
click at [838, 293] on div "Investigate root causes of cost overruns and implement corrective measures" at bounding box center [738, 290] width 629 height 41
click at [424, 265] on input "a. Investigate root causes of cost overruns and implement corrective measures" at bounding box center [424, 258] width 0 height 13
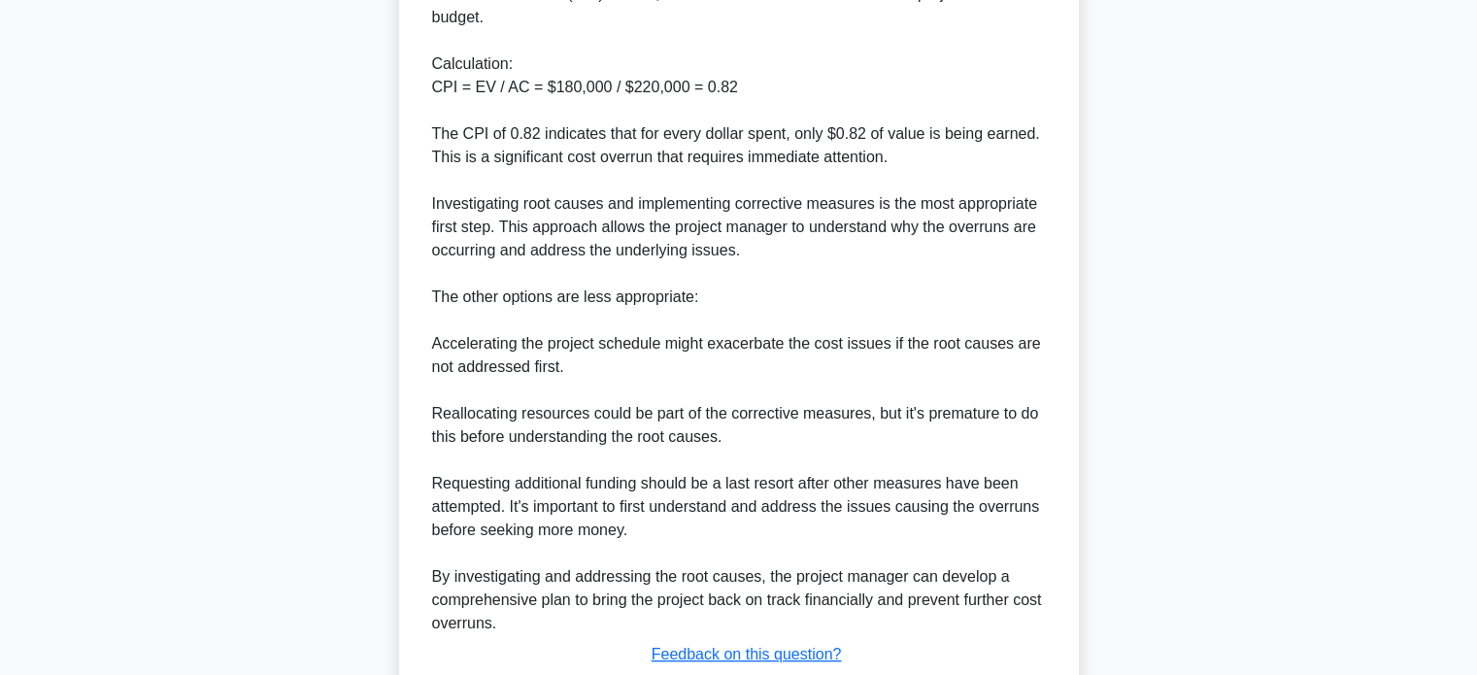
scroll to position [870, 0]
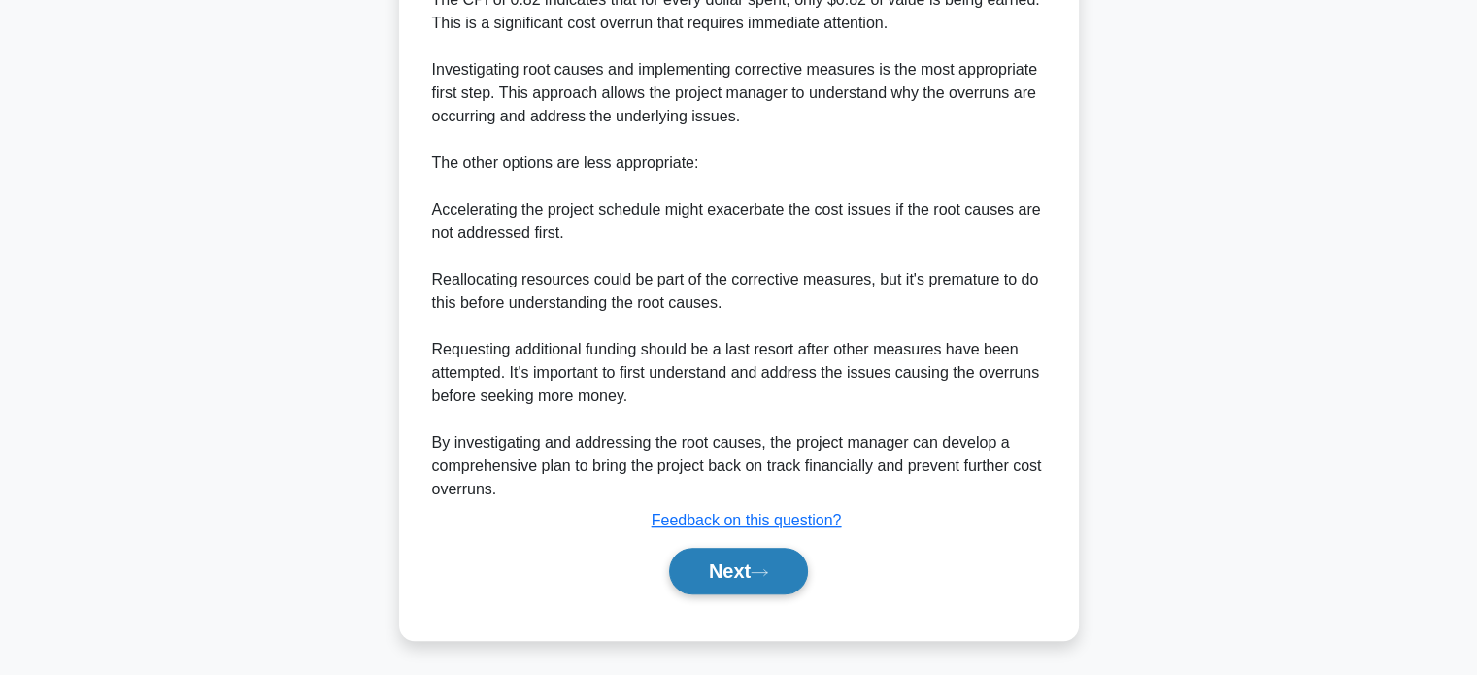
click at [768, 582] on button "Next" at bounding box center [738, 571] width 139 height 47
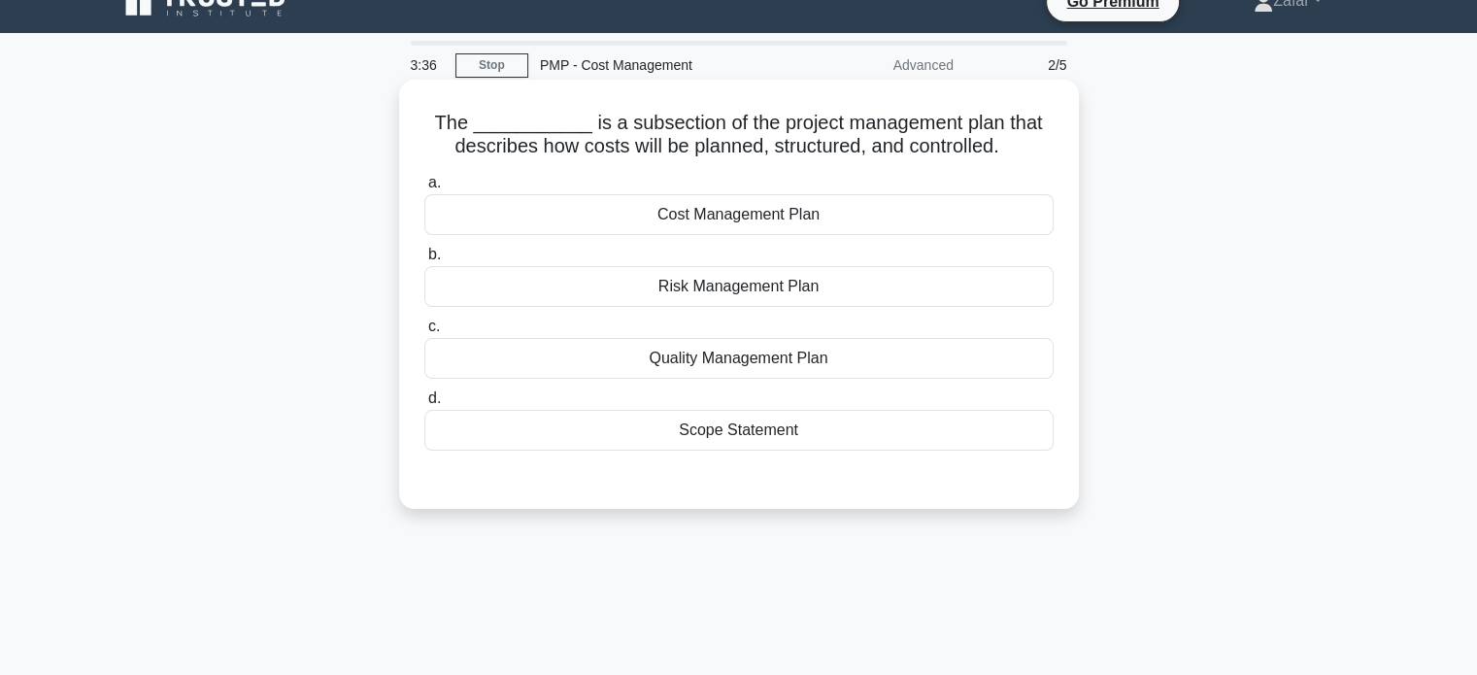
scroll to position [0, 0]
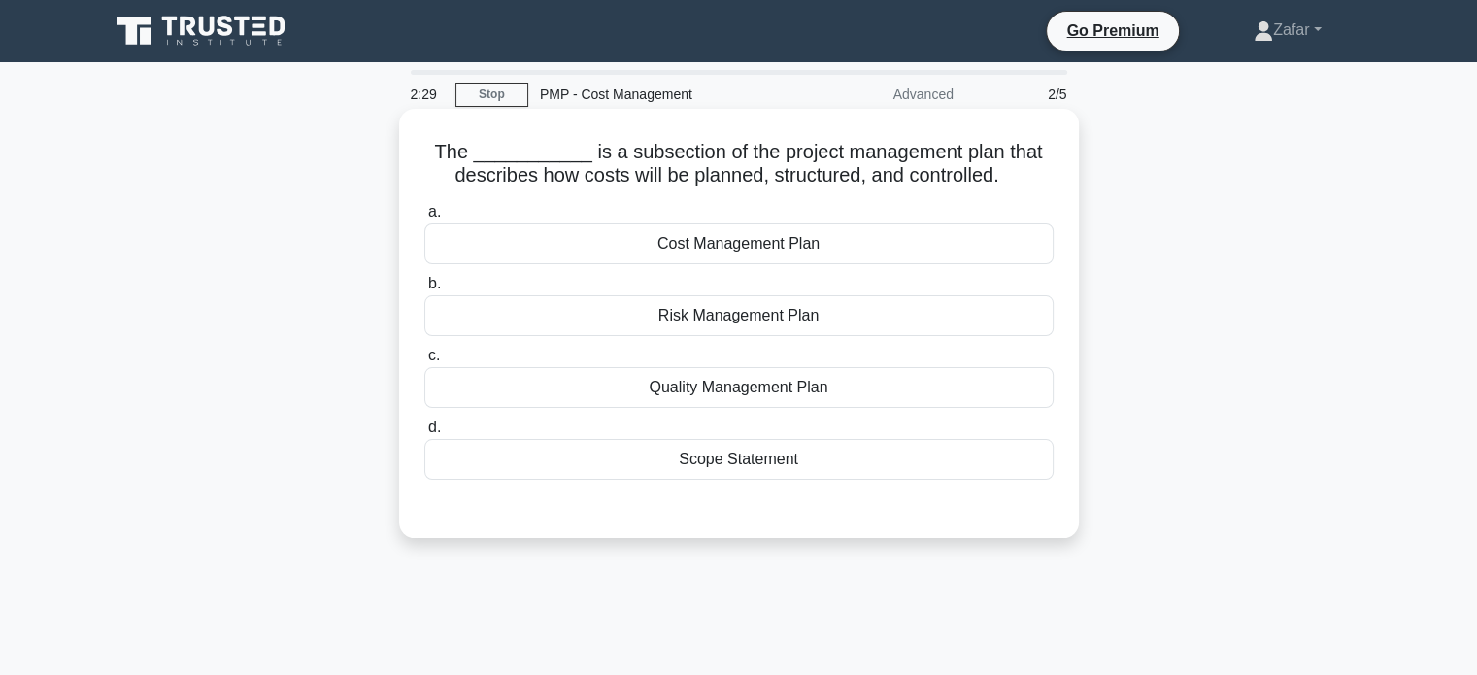
click at [709, 250] on div "Cost Management Plan" at bounding box center [738, 243] width 629 height 41
click at [424, 218] on input "a. Cost Management Plan" at bounding box center [424, 212] width 0 height 13
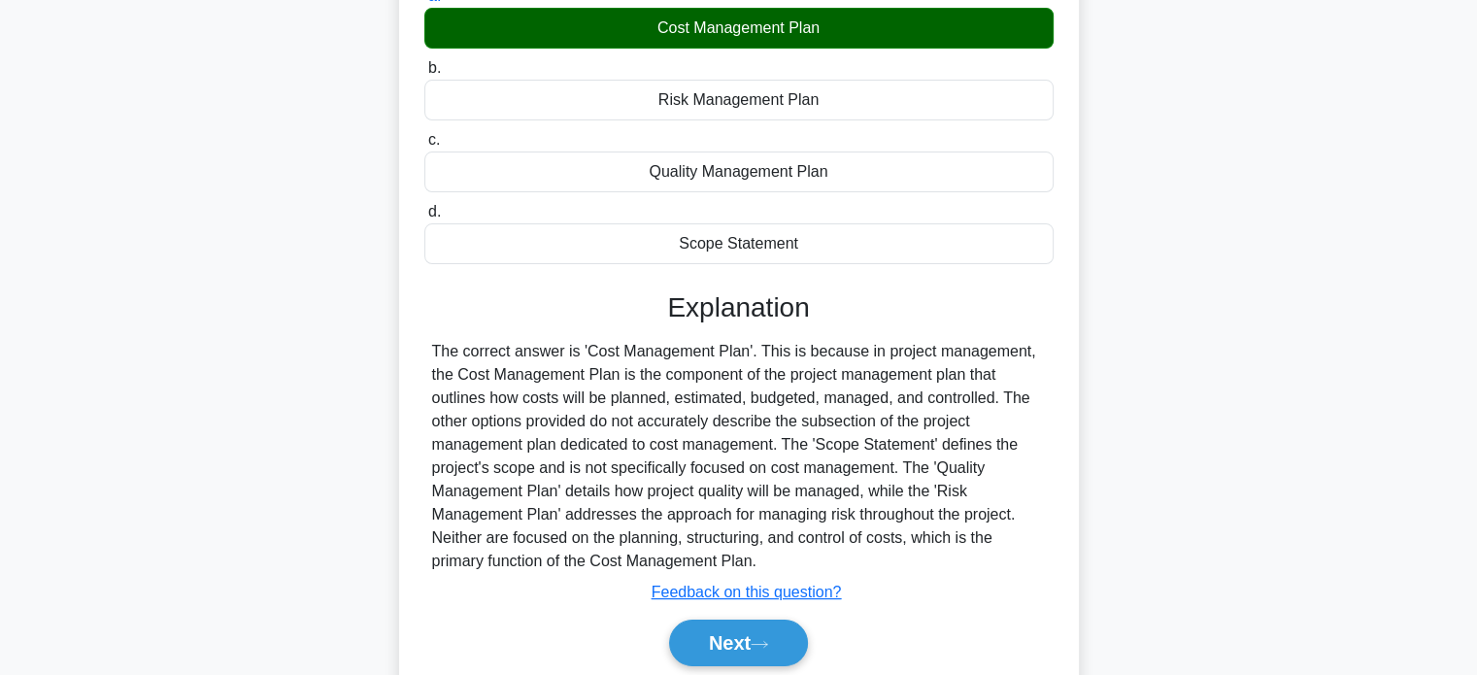
scroll to position [374, 0]
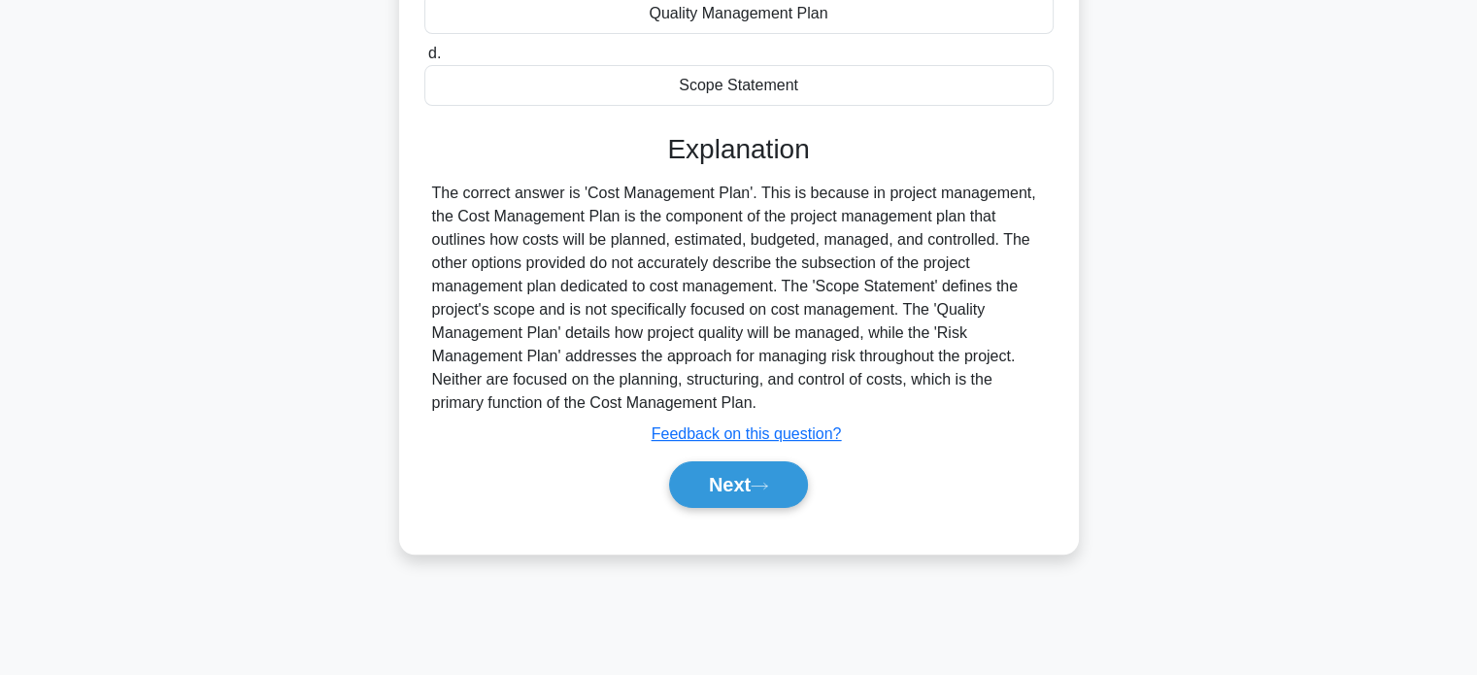
drag, startPoint x: 757, startPoint y: 481, endPoint x: 836, endPoint y: 469, distance: 79.5
click at [757, 481] on button "Next" at bounding box center [738, 484] width 139 height 47
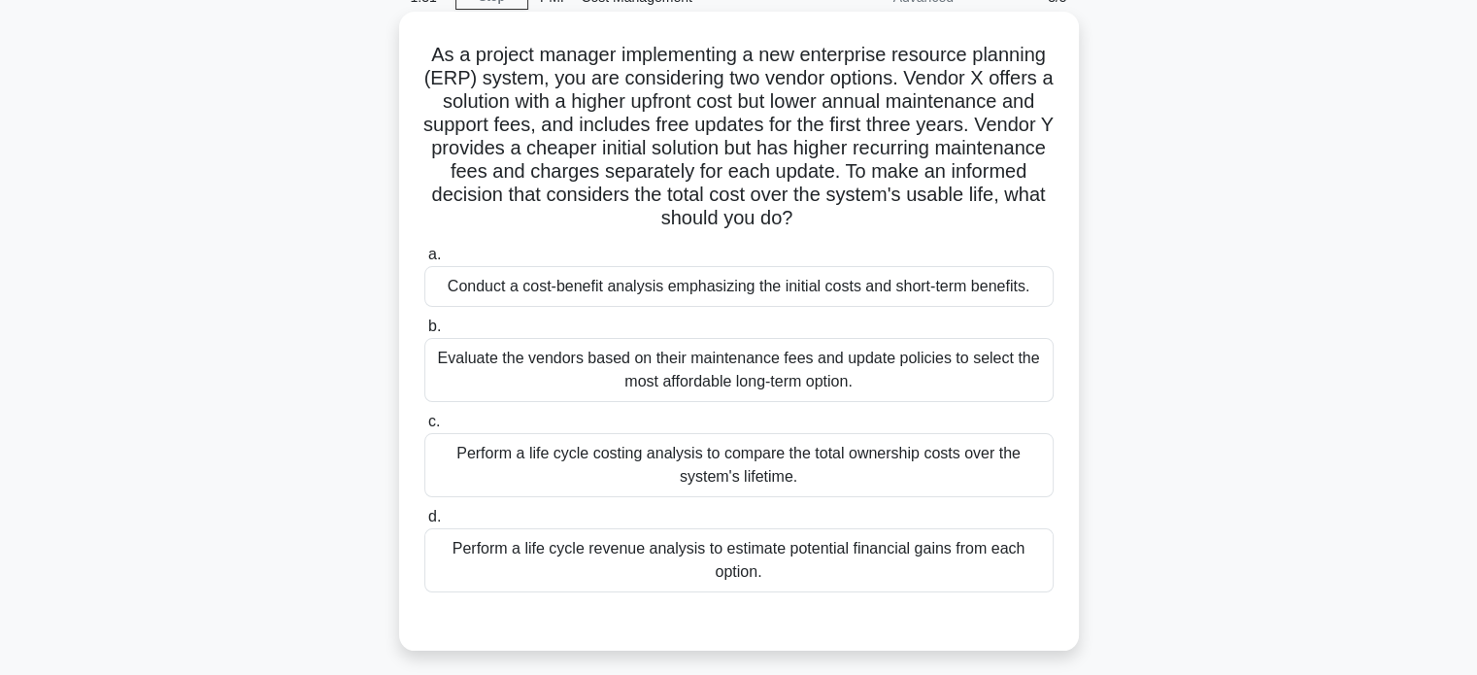
scroll to position [0, 0]
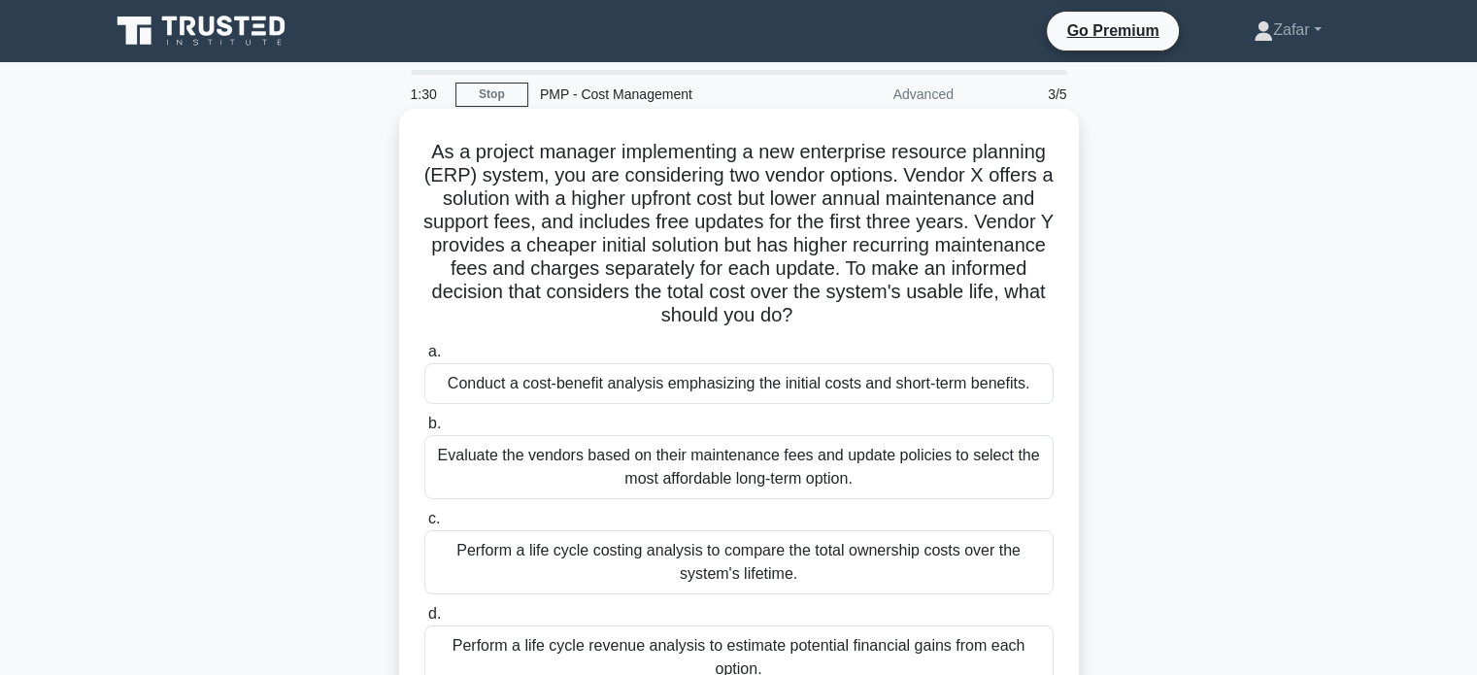
click at [602, 391] on div "Conduct a cost-benefit analysis emphasizing the initial costs and short-term be…" at bounding box center [738, 383] width 629 height 41
click at [424, 358] on input "a. Conduct a cost-benefit analysis emphasizing the initial costs and short-term…" at bounding box center [424, 352] width 0 height 13
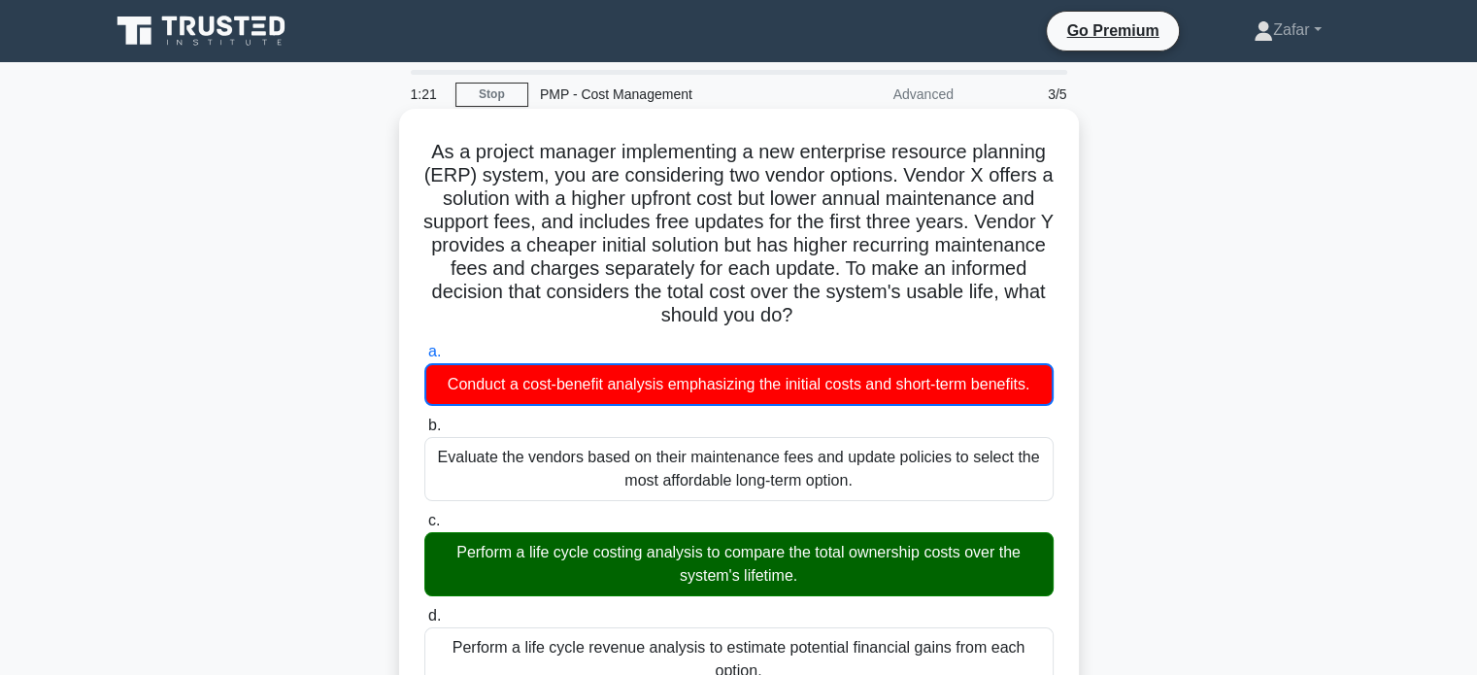
click at [808, 561] on div "Perform a life cycle costing analysis to compare the total ownership costs over…" at bounding box center [738, 564] width 629 height 64
click at [424, 527] on input "c. Perform a life cycle costing analysis to compare the total ownership costs o…" at bounding box center [424, 521] width 0 height 13
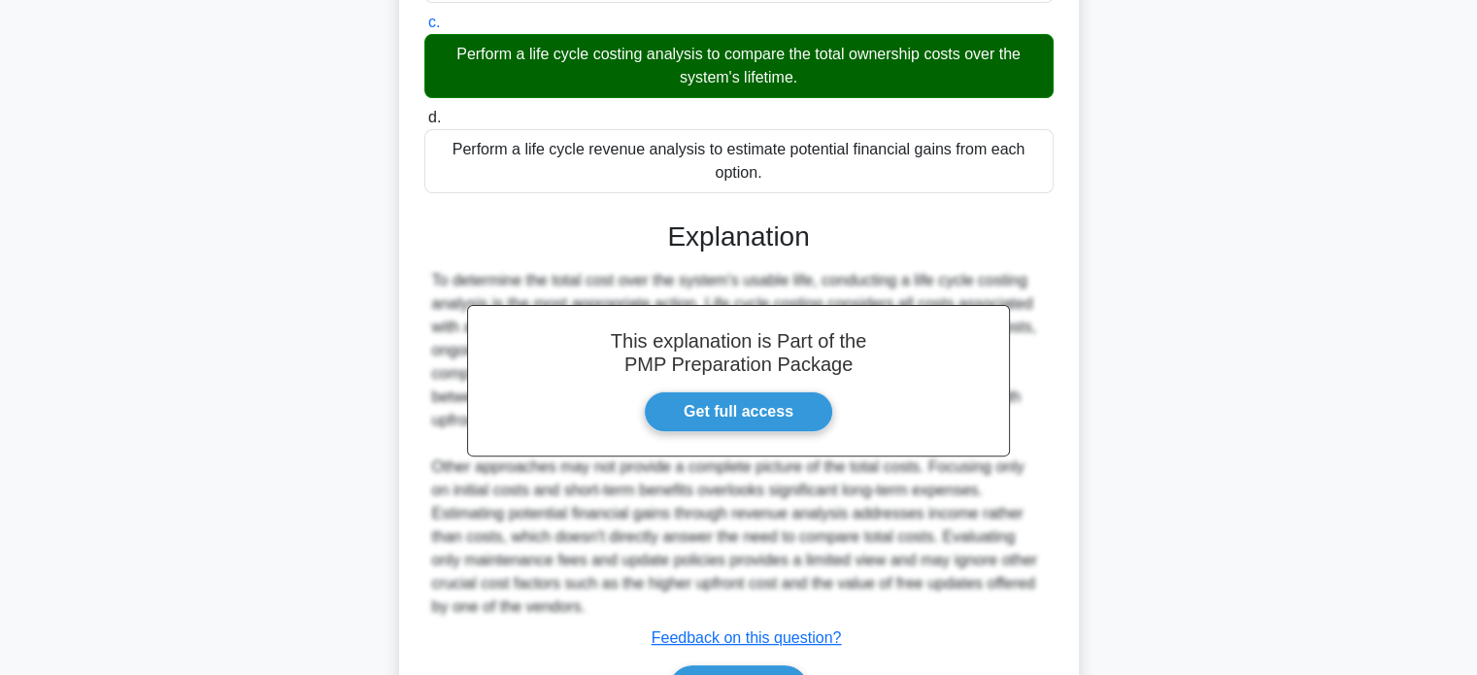
scroll to position [614, 0]
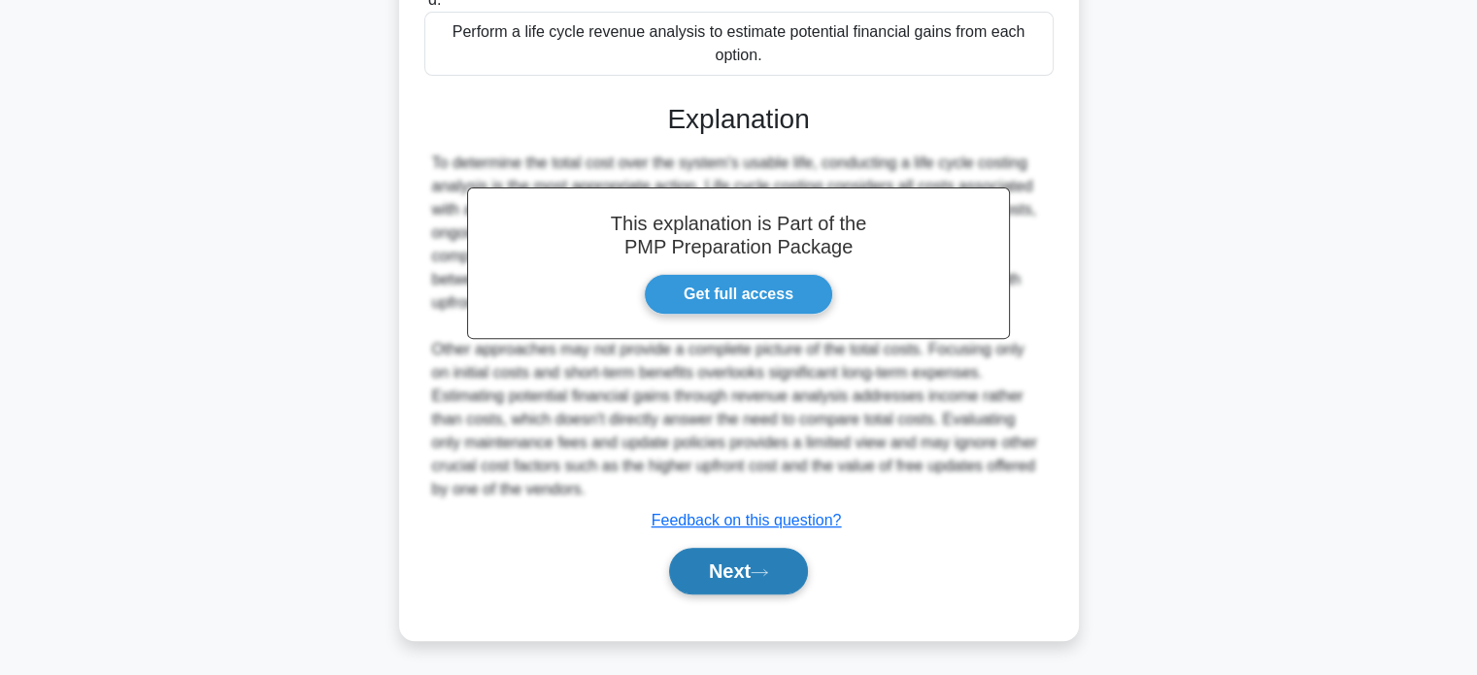
click at [754, 576] on button "Next" at bounding box center [738, 571] width 139 height 47
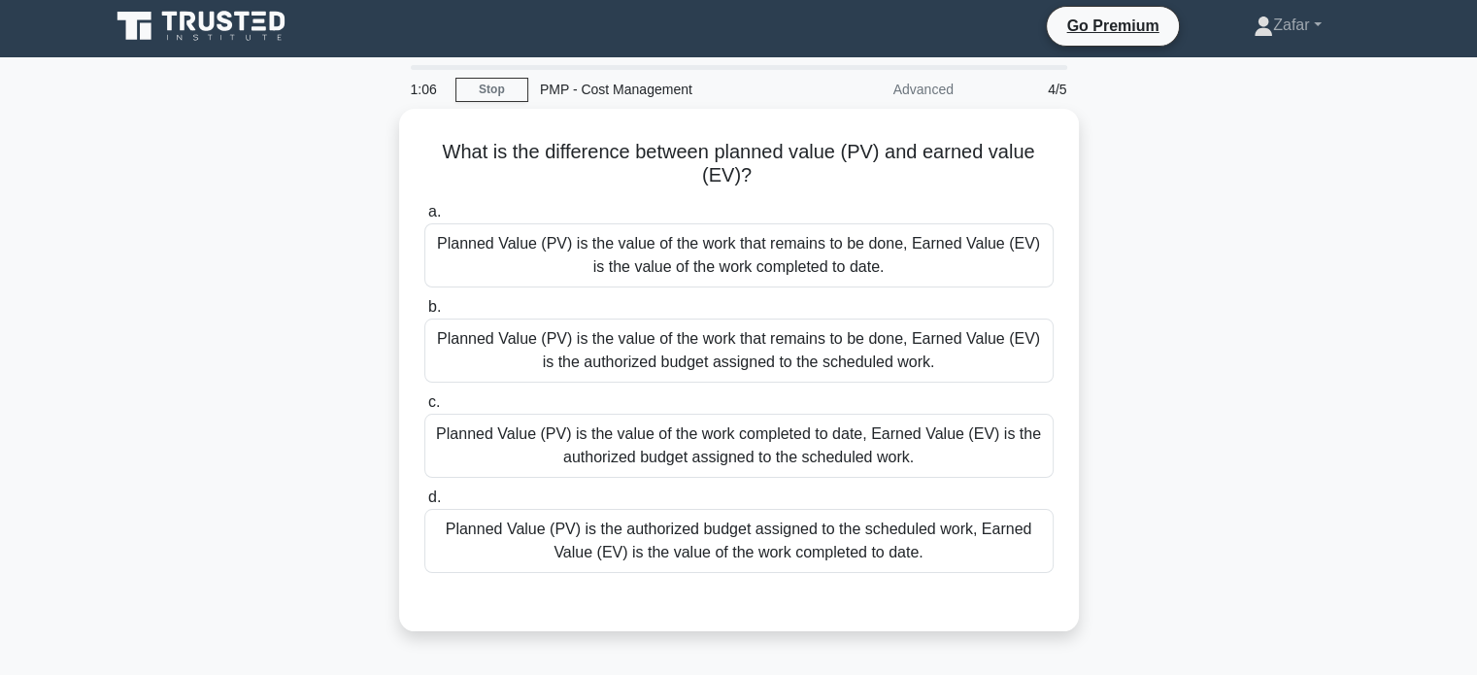
scroll to position [0, 0]
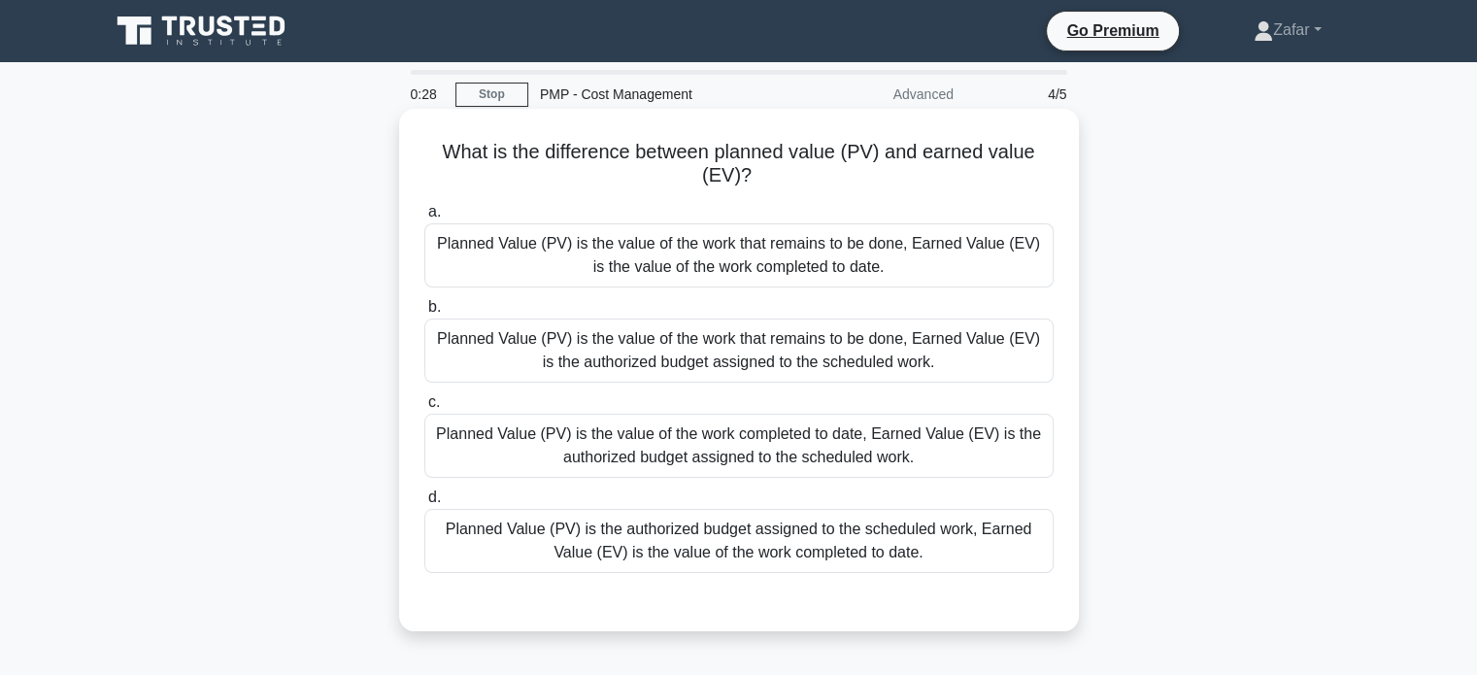
click at [874, 546] on div "Planned Value (PV) is the authorized budget assigned to the scheduled work, Ear…" at bounding box center [738, 541] width 629 height 64
click at [424, 504] on input "d. Planned Value (PV) is the authorized budget assigned to the scheduled work, …" at bounding box center [424, 497] width 0 height 13
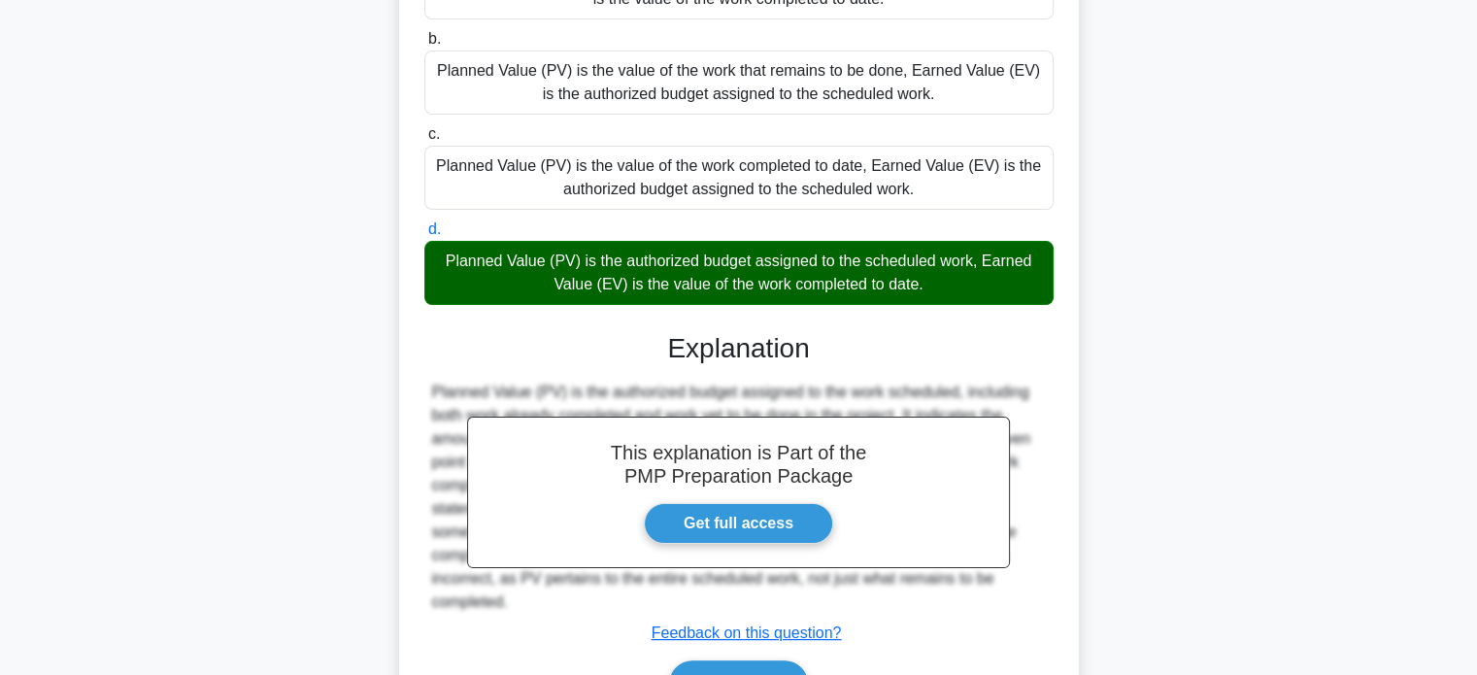
scroll to position [381, 0]
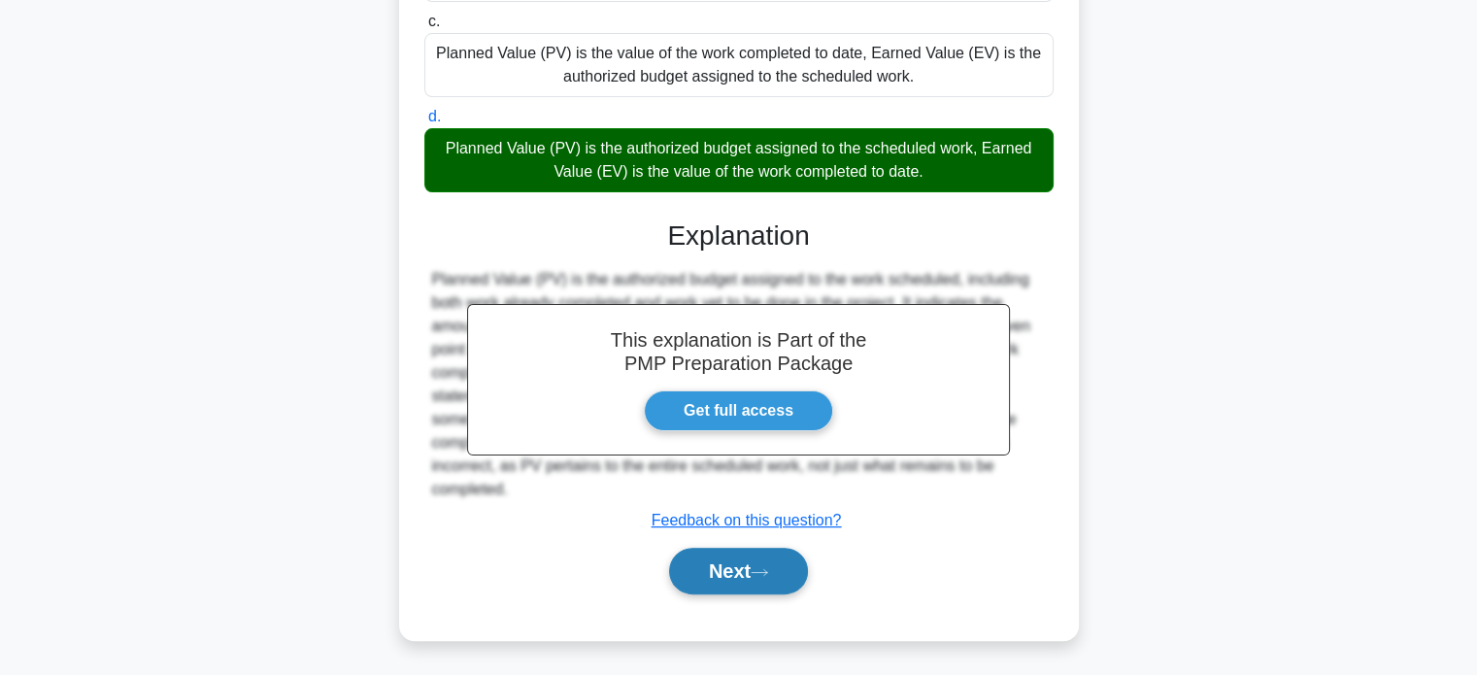
drag, startPoint x: 762, startPoint y: 570, endPoint x: 812, endPoint y: 563, distance: 50.0
click at [764, 570] on icon at bounding box center [760, 572] width 16 height 6
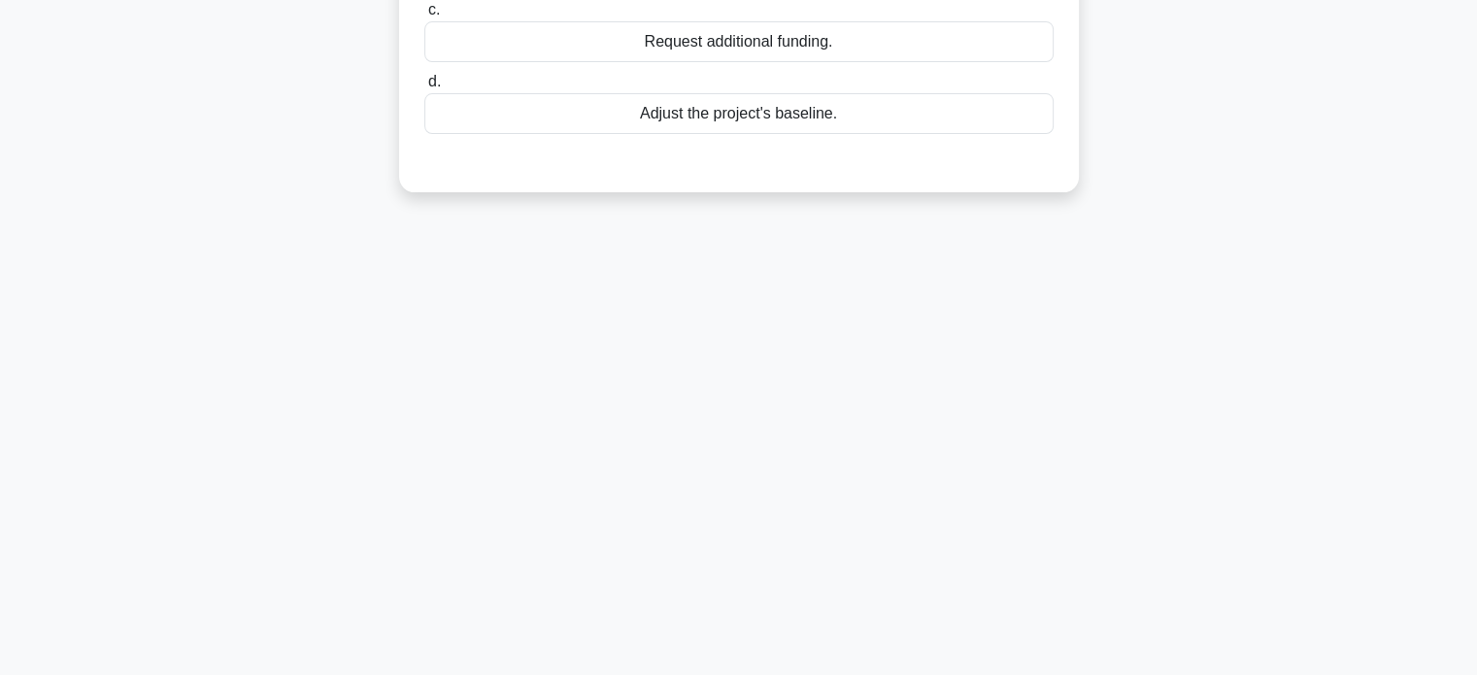
scroll to position [83, 0]
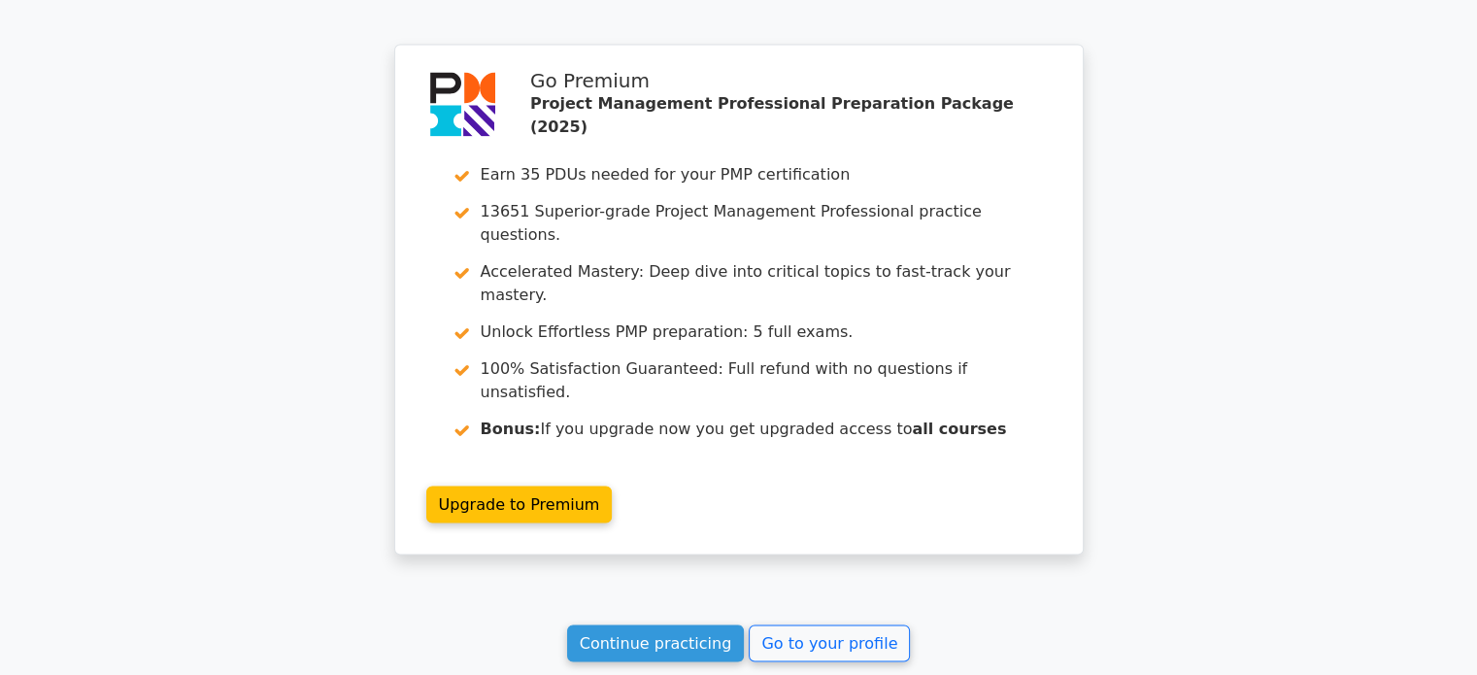
scroll to position [3243, 0]
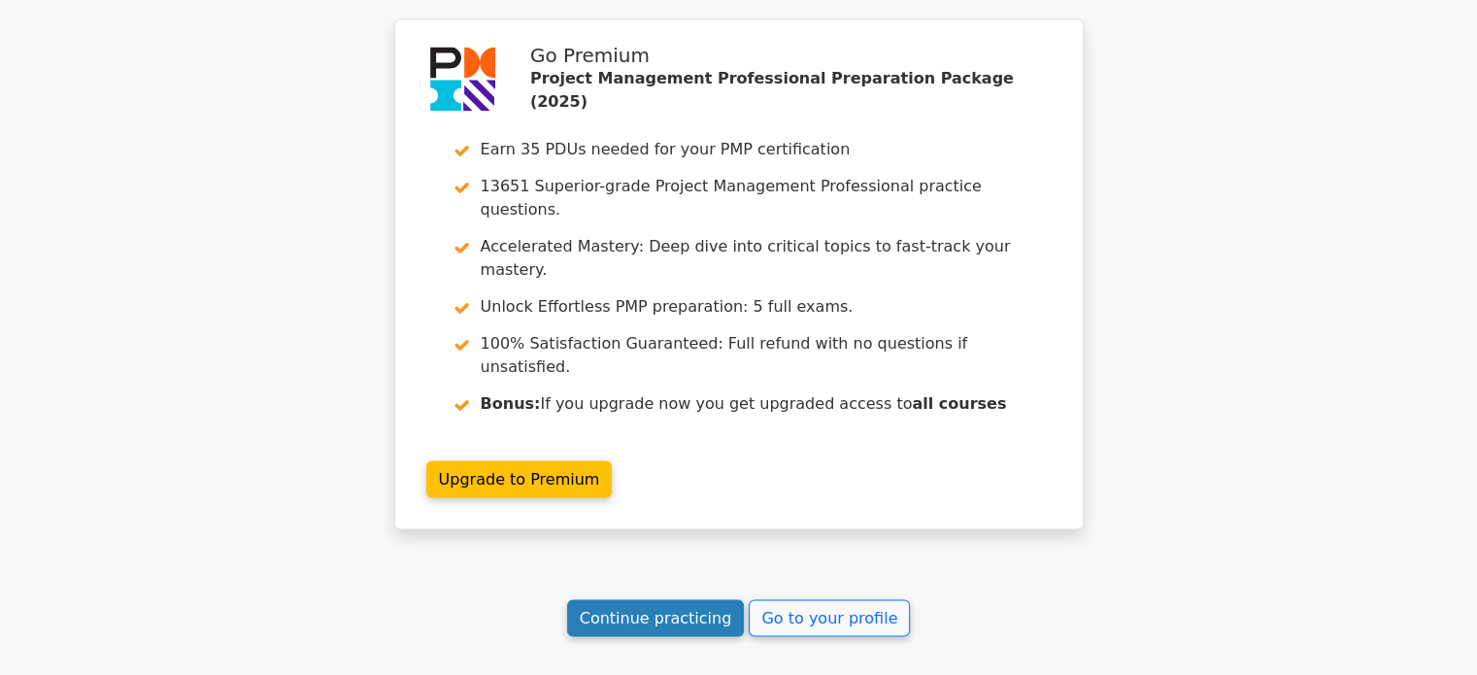
click at [665, 599] on link "Continue practicing" at bounding box center [656, 617] width 178 height 37
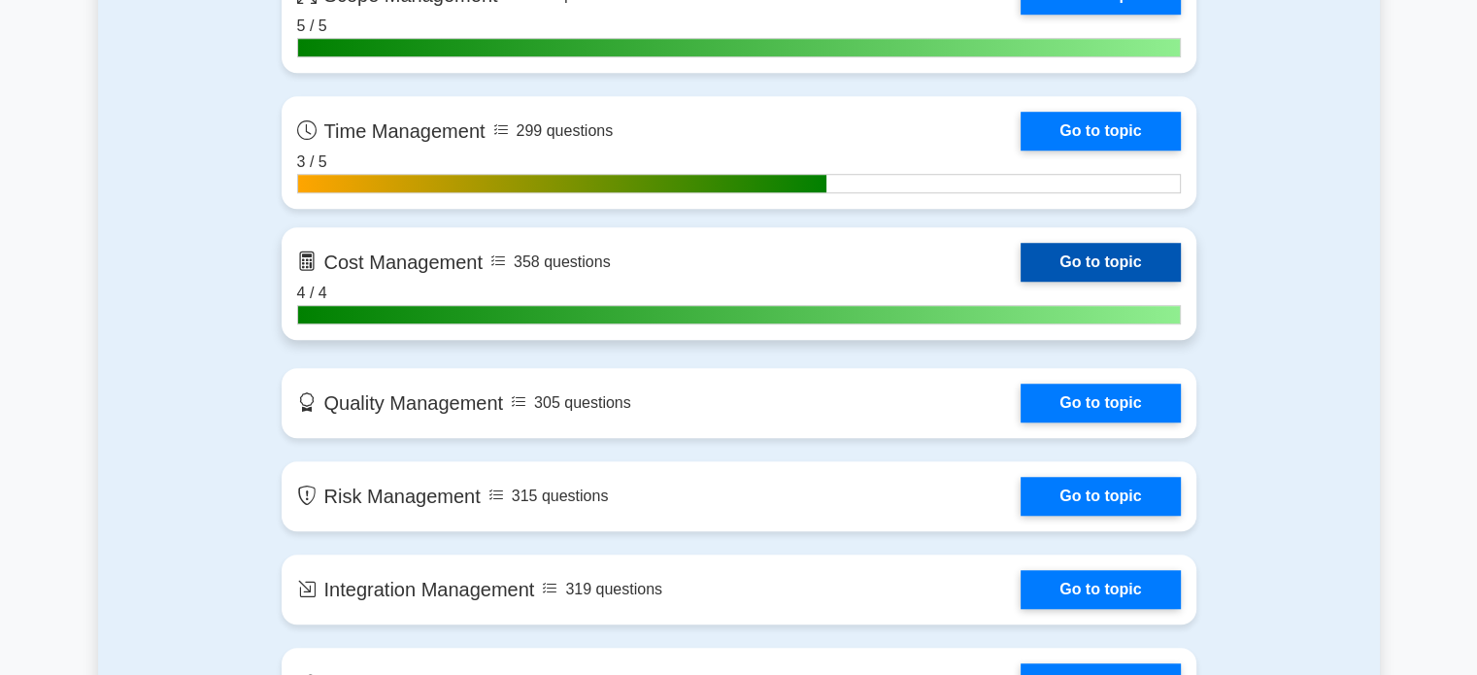
scroll to position [1457, 0]
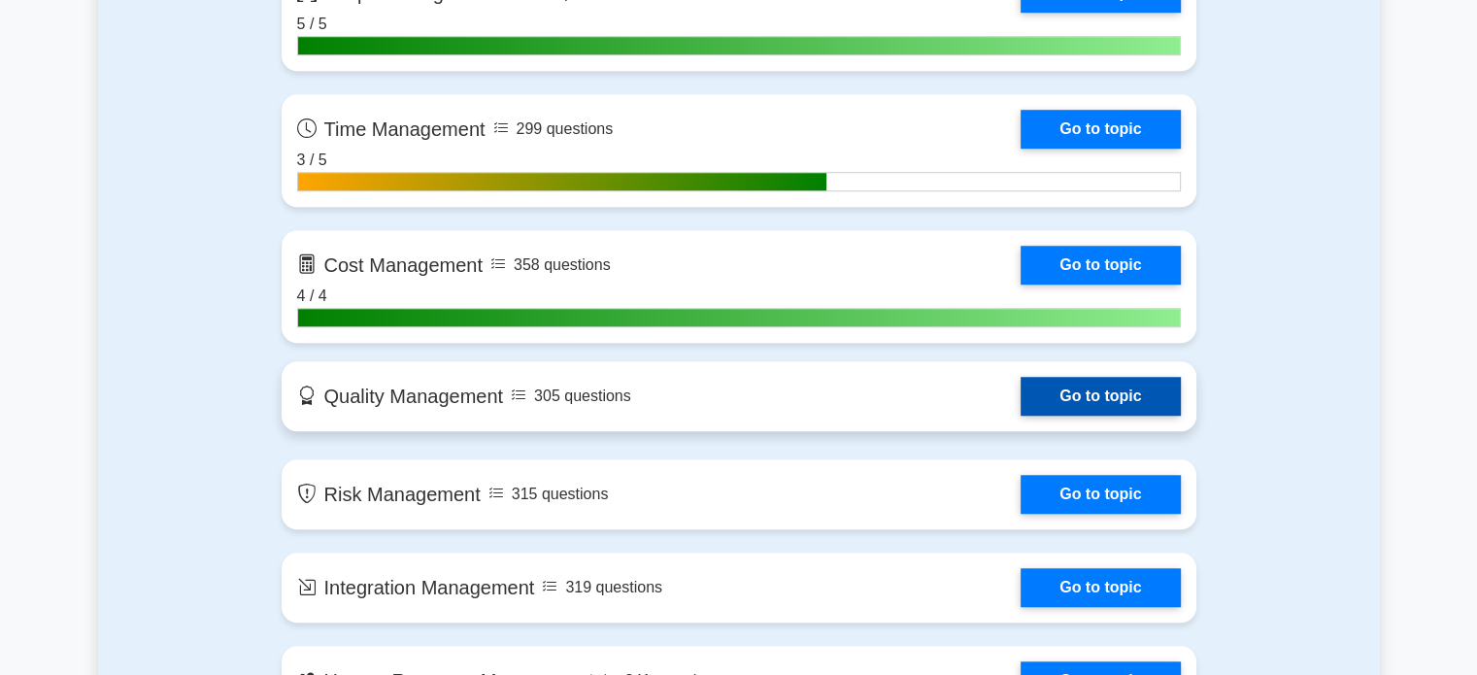
click at [1068, 392] on link "Go to topic" at bounding box center [1100, 396] width 159 height 39
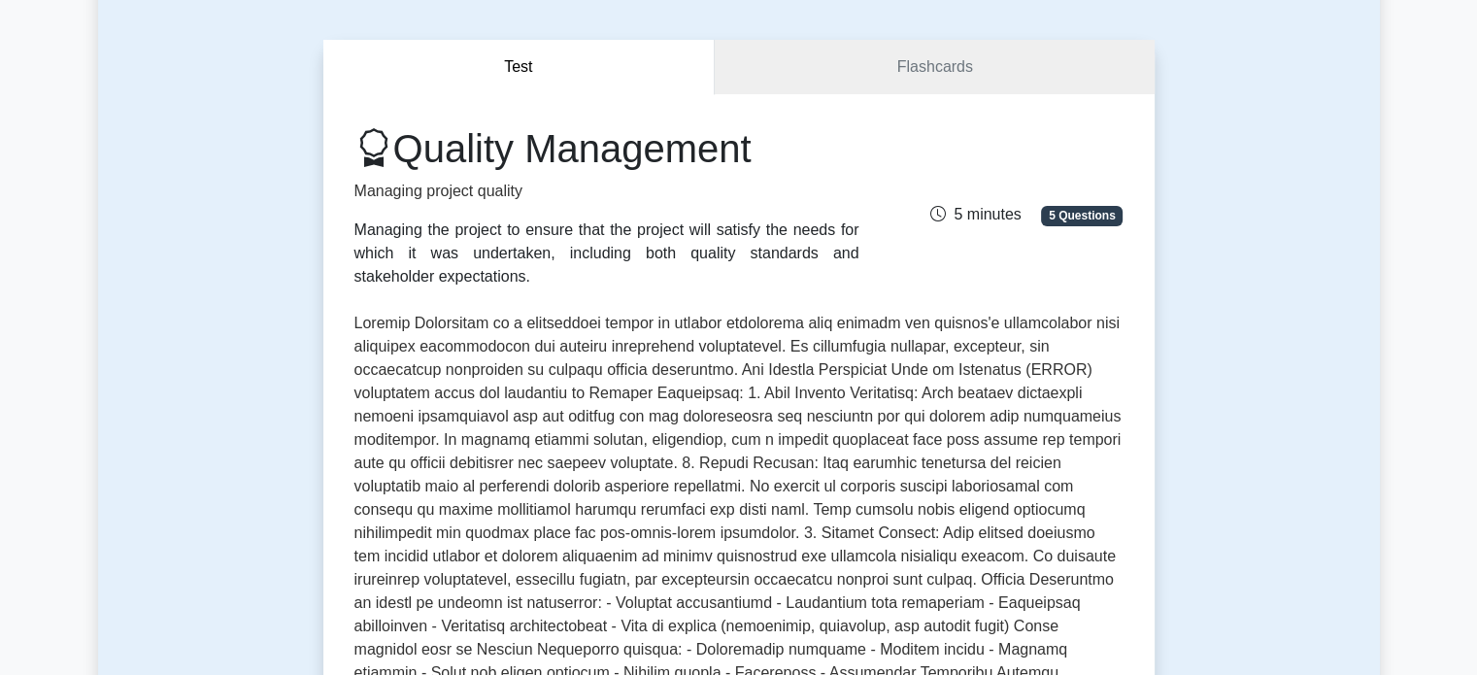
scroll to position [680, 0]
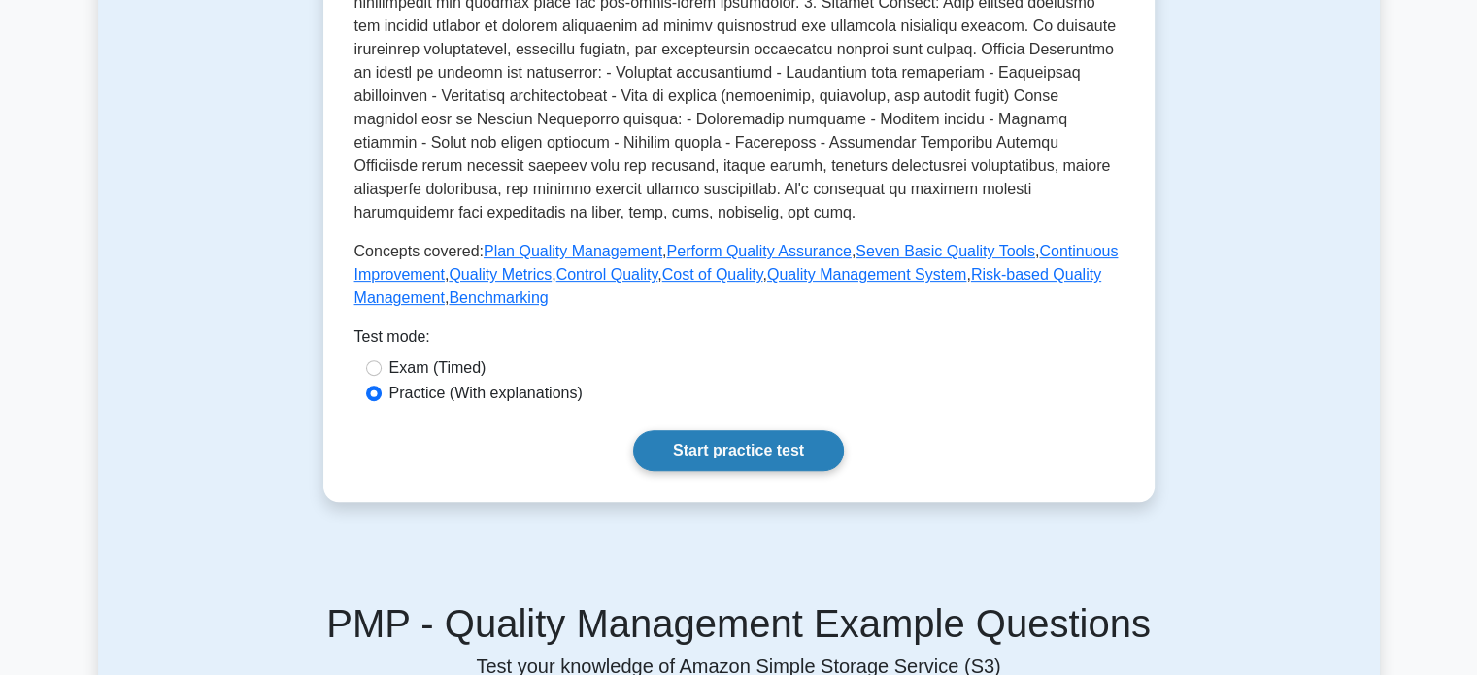
click at [696, 440] on link "Start practice test" at bounding box center [738, 450] width 211 height 41
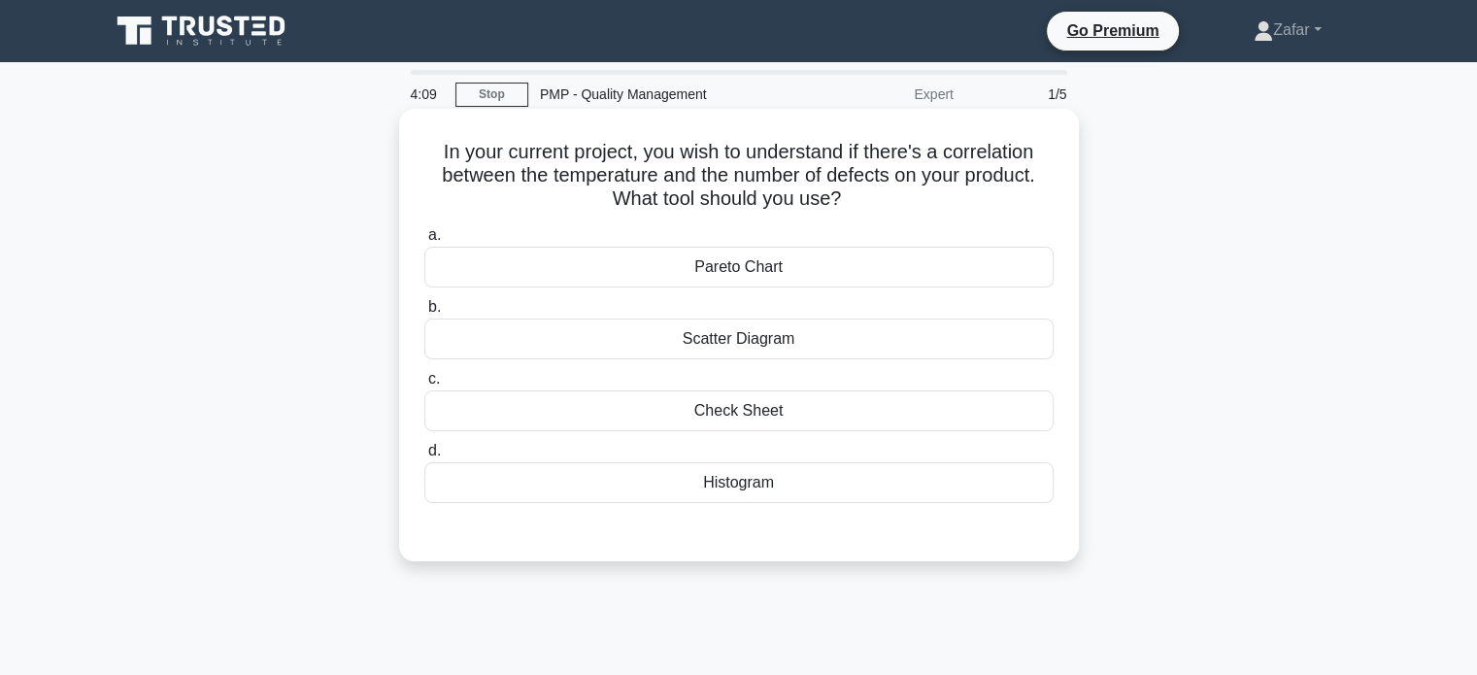
click at [760, 414] on div "Check Sheet" at bounding box center [738, 410] width 629 height 41
click at [424, 386] on input "c. Check Sheet" at bounding box center [424, 379] width 0 height 13
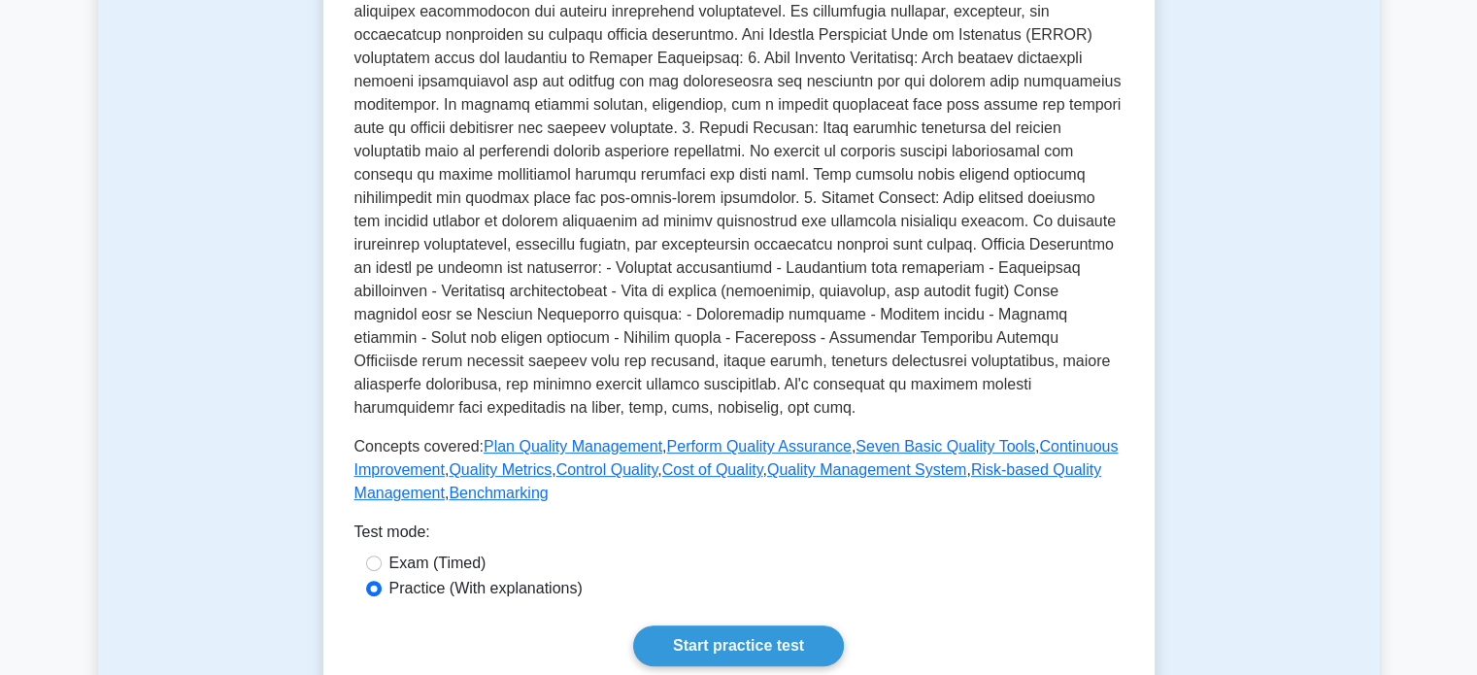
scroll to position [486, 0]
click at [373, 558] on input "Exam (Timed)" at bounding box center [374, 562] width 16 height 16
radio input "true"
click at [373, 593] on input "Practice (With explanations)" at bounding box center [374, 588] width 16 height 16
radio input "true"
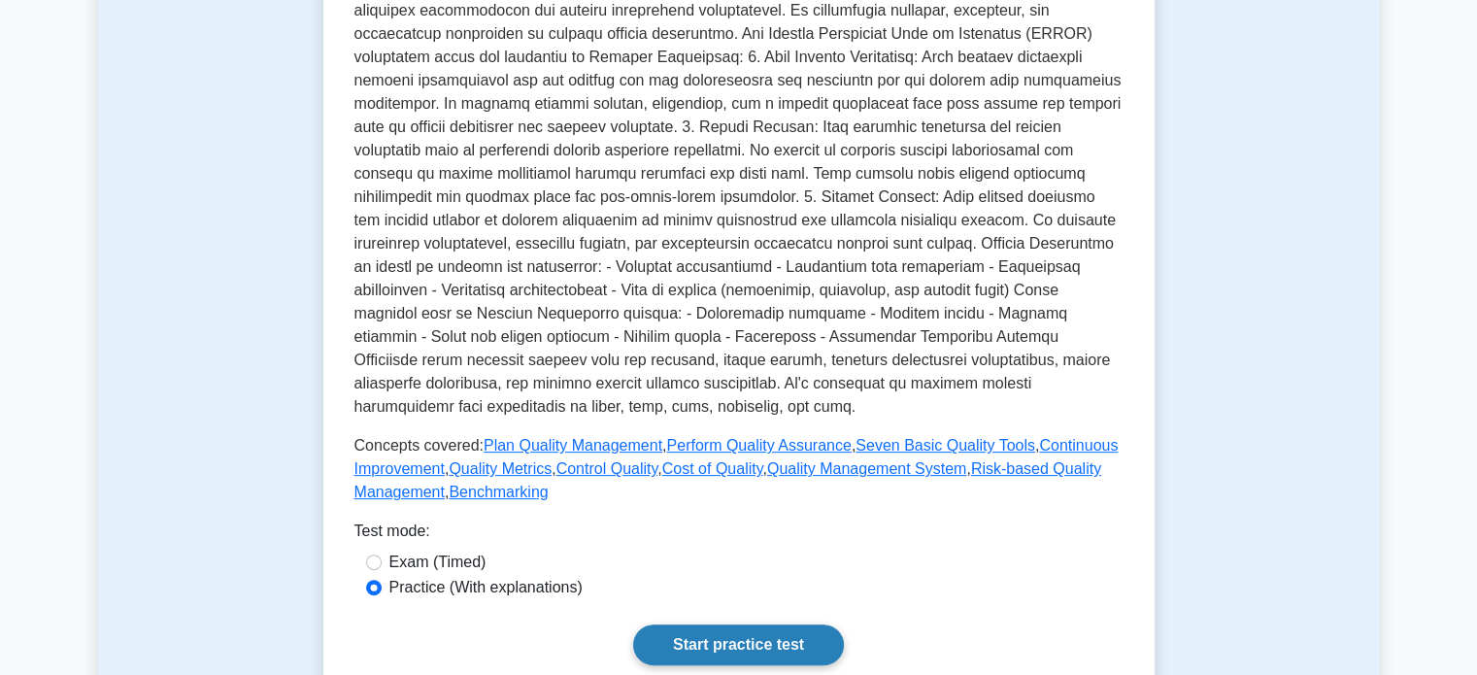
click at [710, 641] on link "Start practice test" at bounding box center [738, 644] width 211 height 41
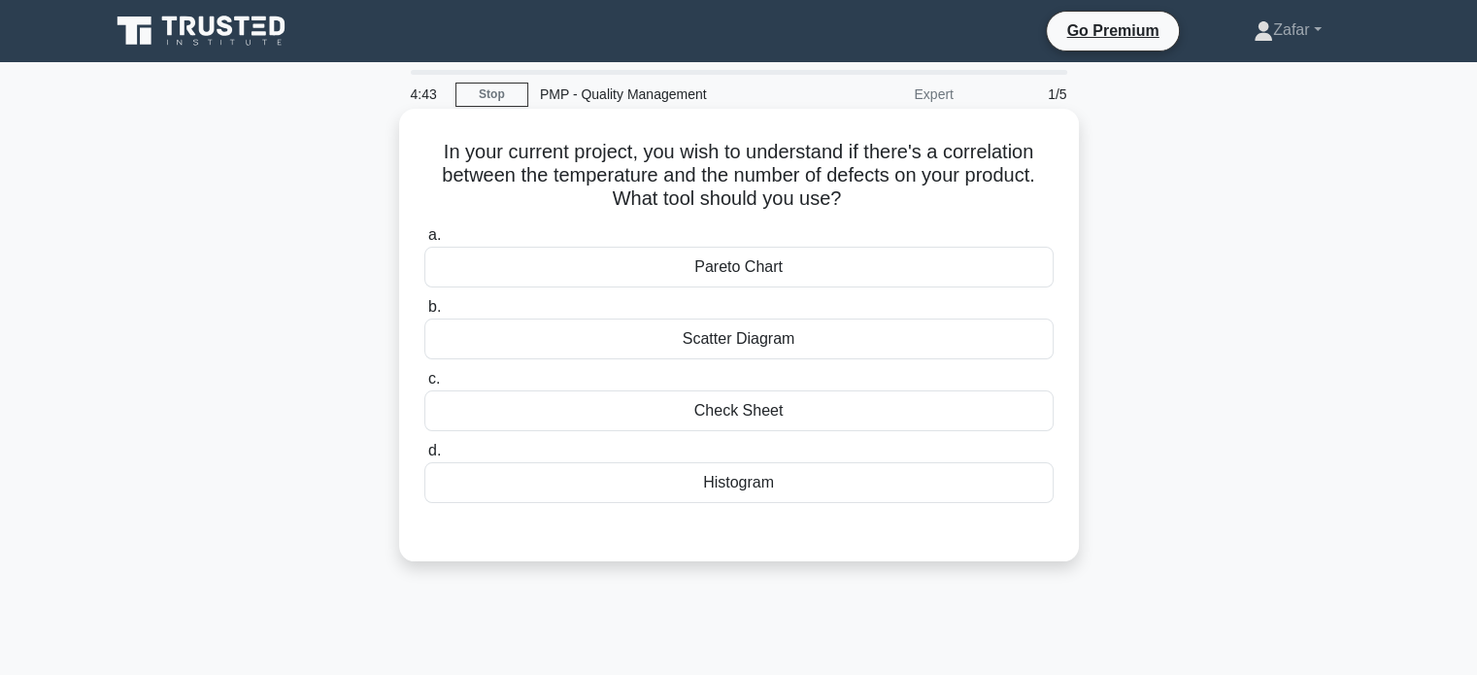
click at [706, 345] on div "Scatter Diagram" at bounding box center [738, 339] width 629 height 41
click at [424, 314] on input "b. Scatter Diagram" at bounding box center [424, 307] width 0 height 13
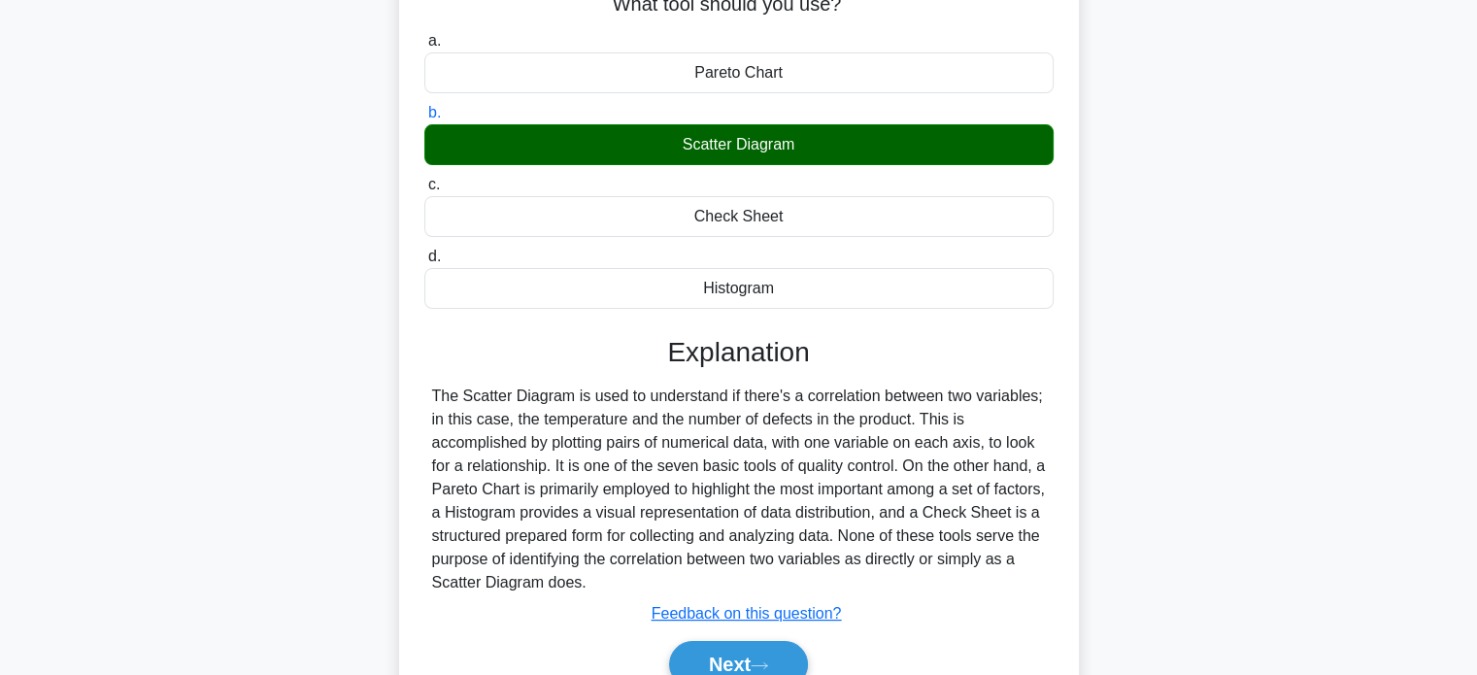
scroll to position [374, 0]
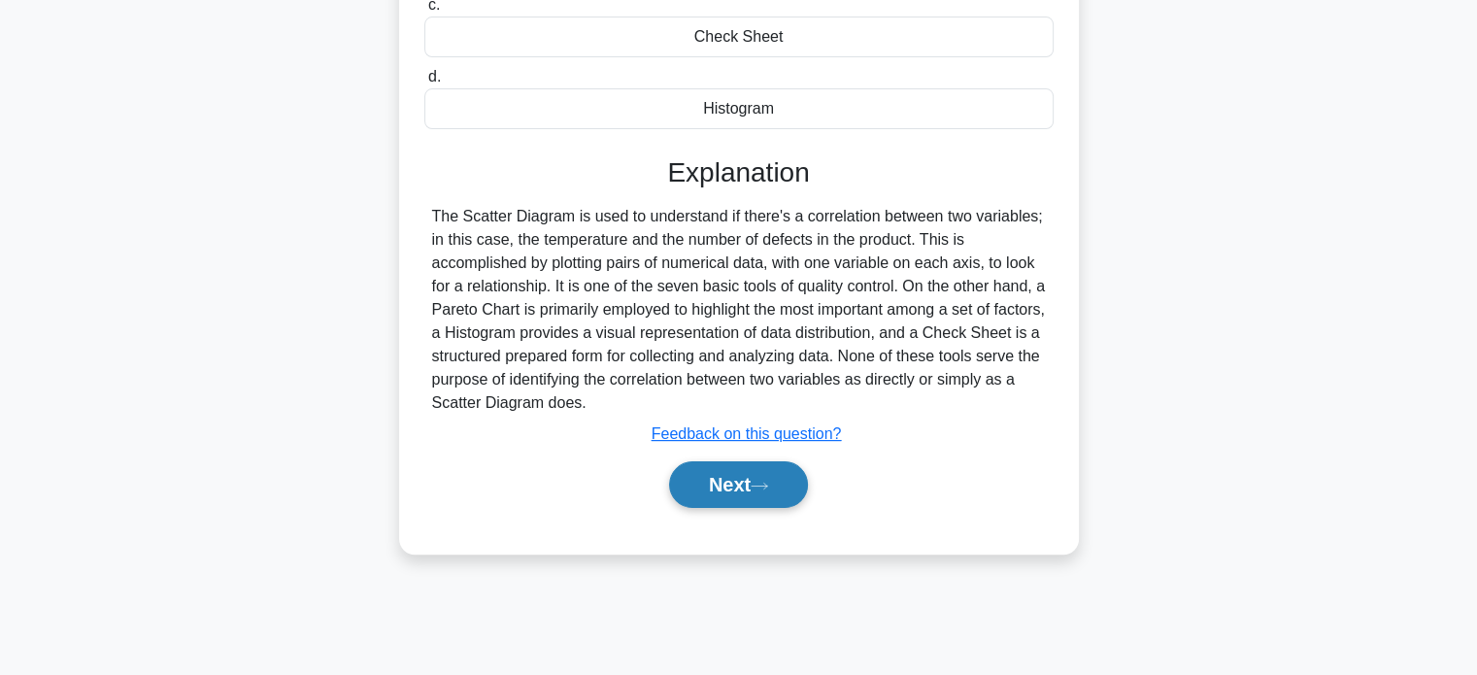
click at [759, 481] on icon at bounding box center [759, 486] width 17 height 11
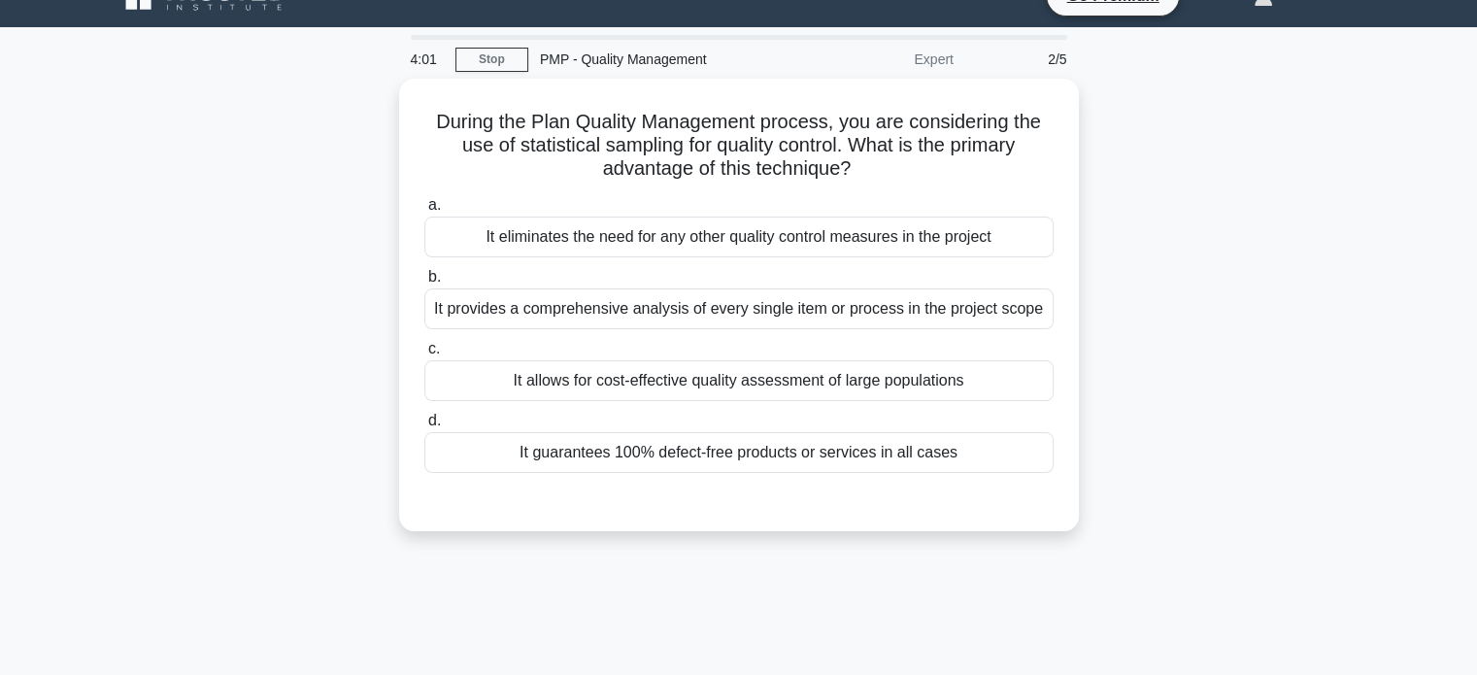
scroll to position [0, 0]
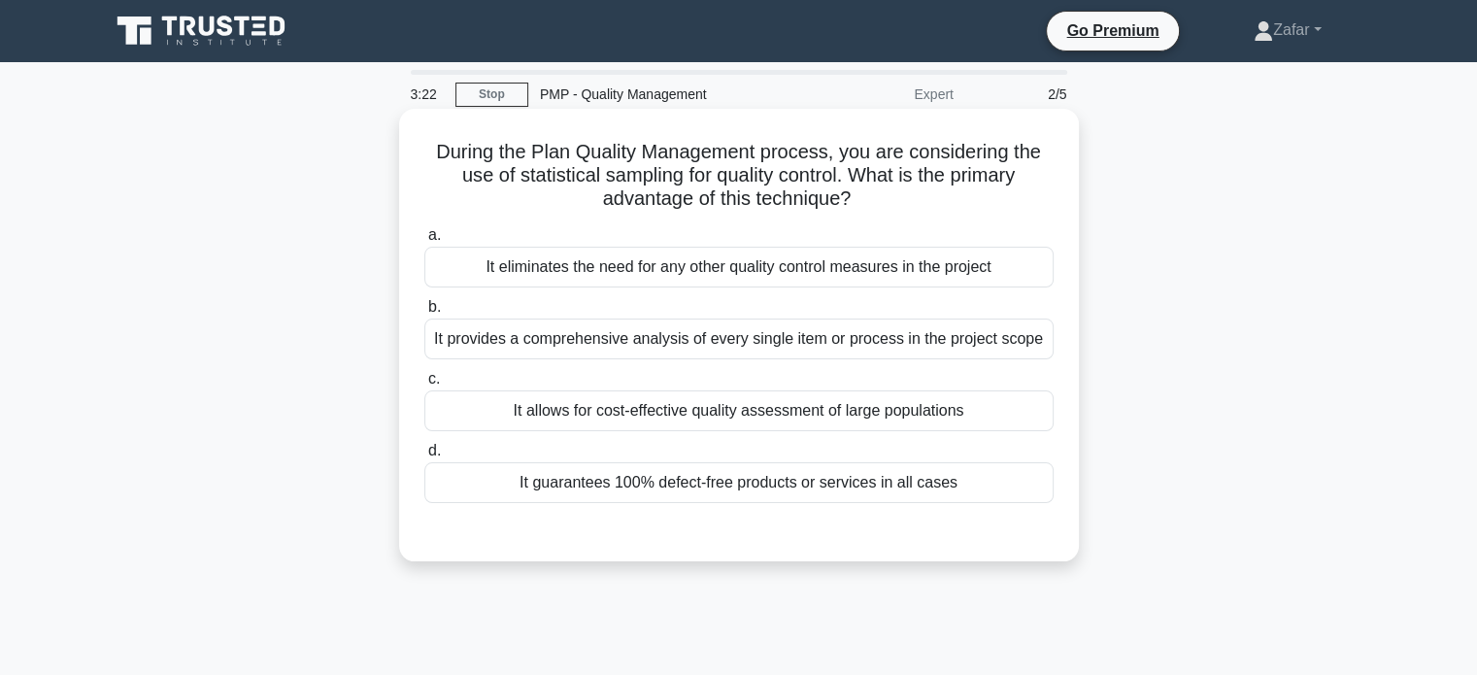
click at [779, 411] on div "It allows for cost-effective quality assessment of large populations" at bounding box center [738, 410] width 629 height 41
click at [424, 386] on input "c. It allows for cost-effective quality assessment of large populations" at bounding box center [424, 379] width 0 height 13
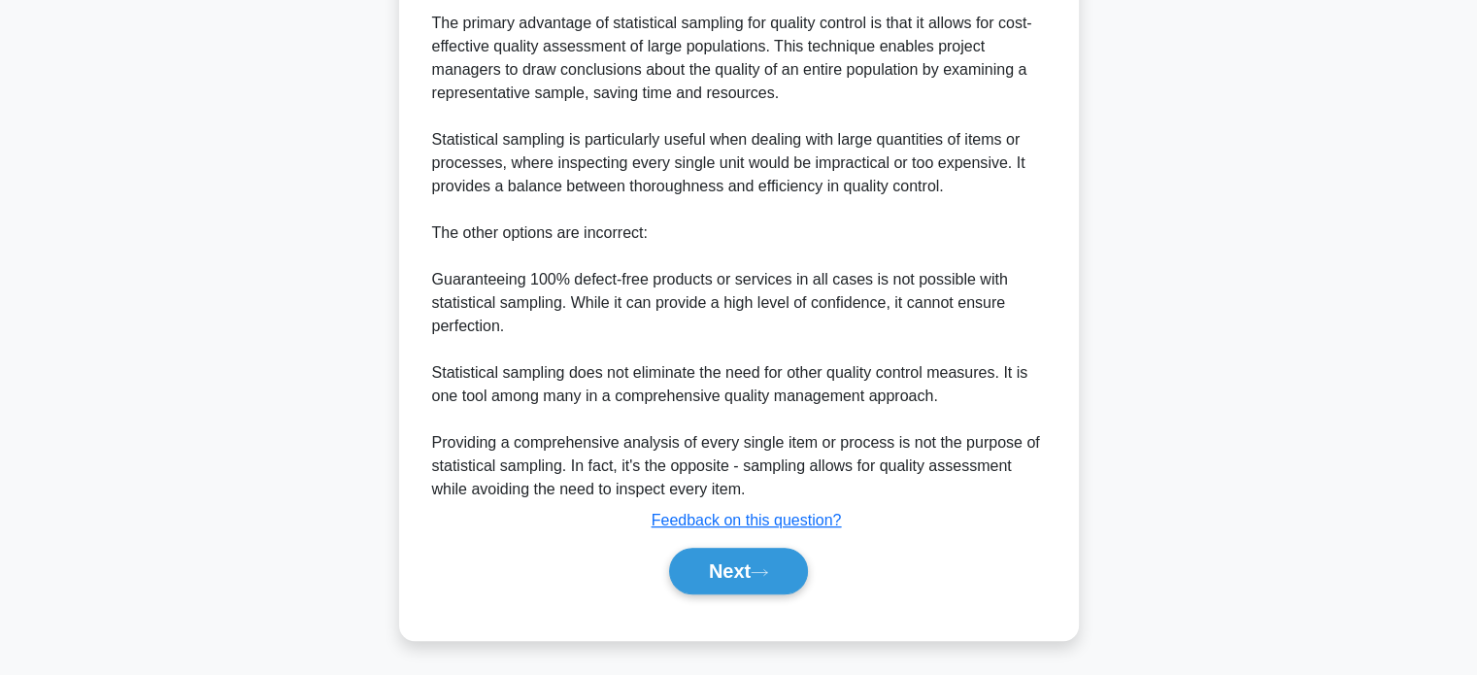
scroll to position [567, 0]
click at [785, 567] on button "Next" at bounding box center [738, 571] width 139 height 47
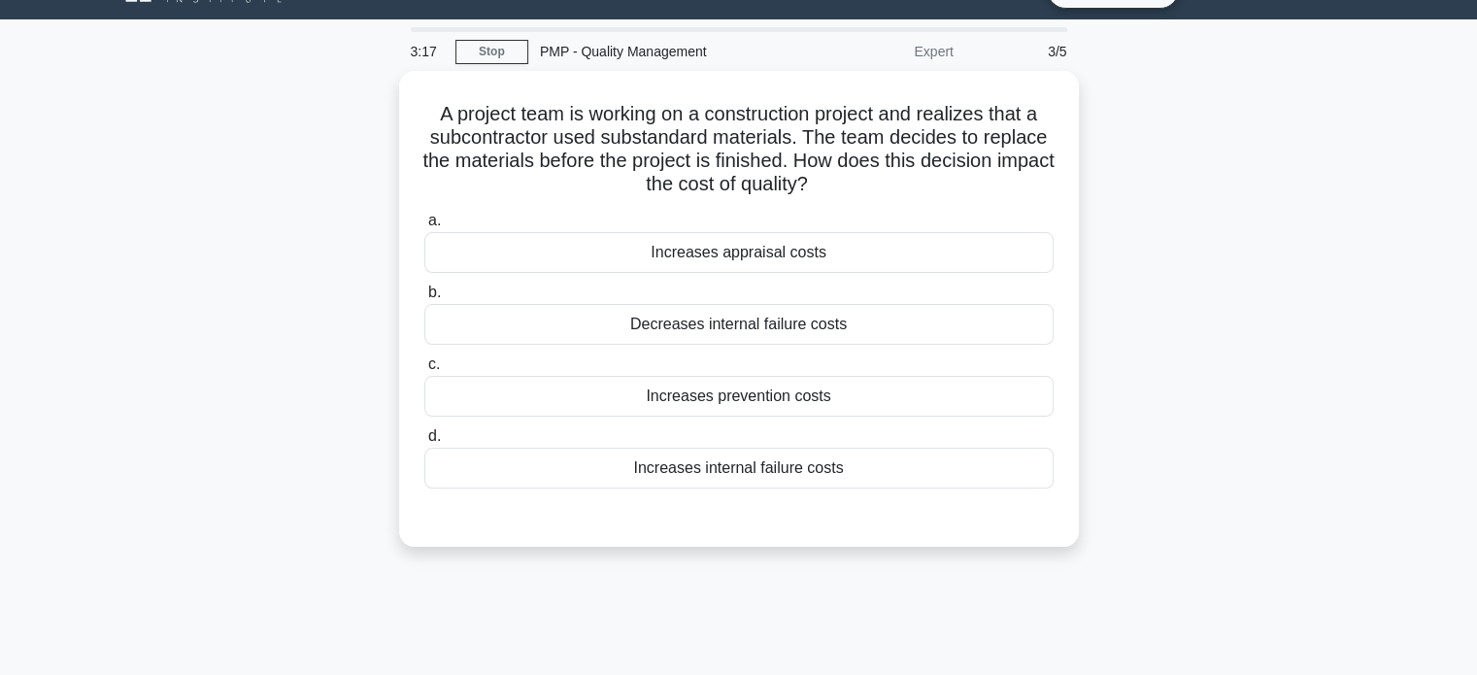
scroll to position [0, 0]
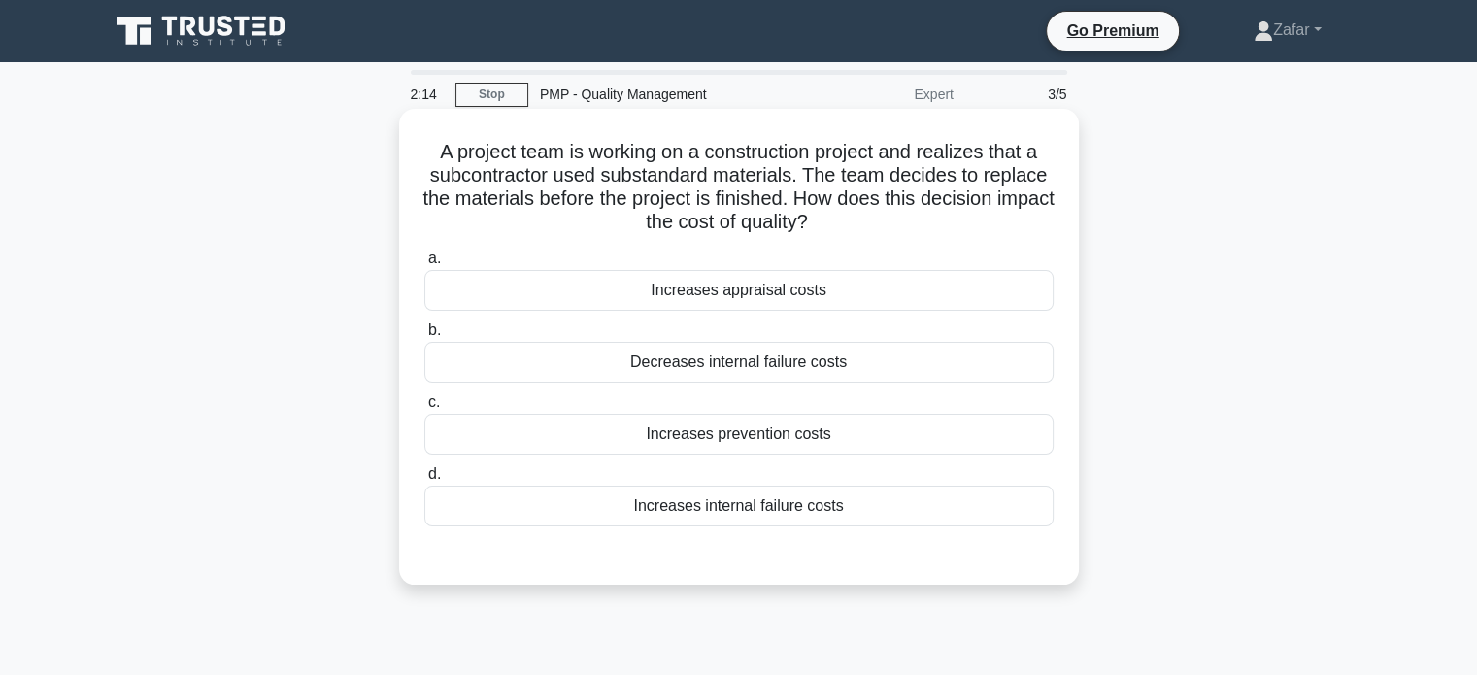
click at [795, 371] on div "Decreases internal failure costs" at bounding box center [738, 362] width 629 height 41
click at [424, 337] on input "b. Decreases internal failure costs" at bounding box center [424, 330] width 0 height 13
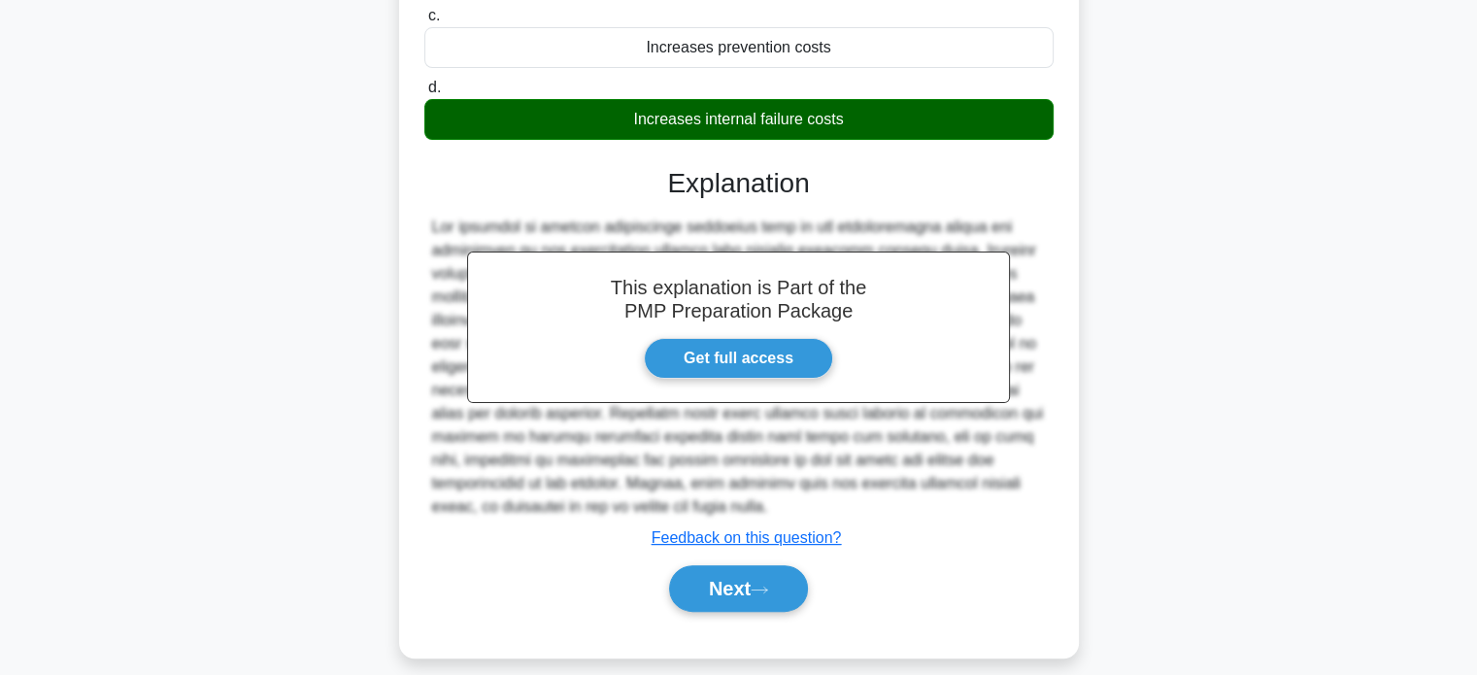
scroll to position [406, 0]
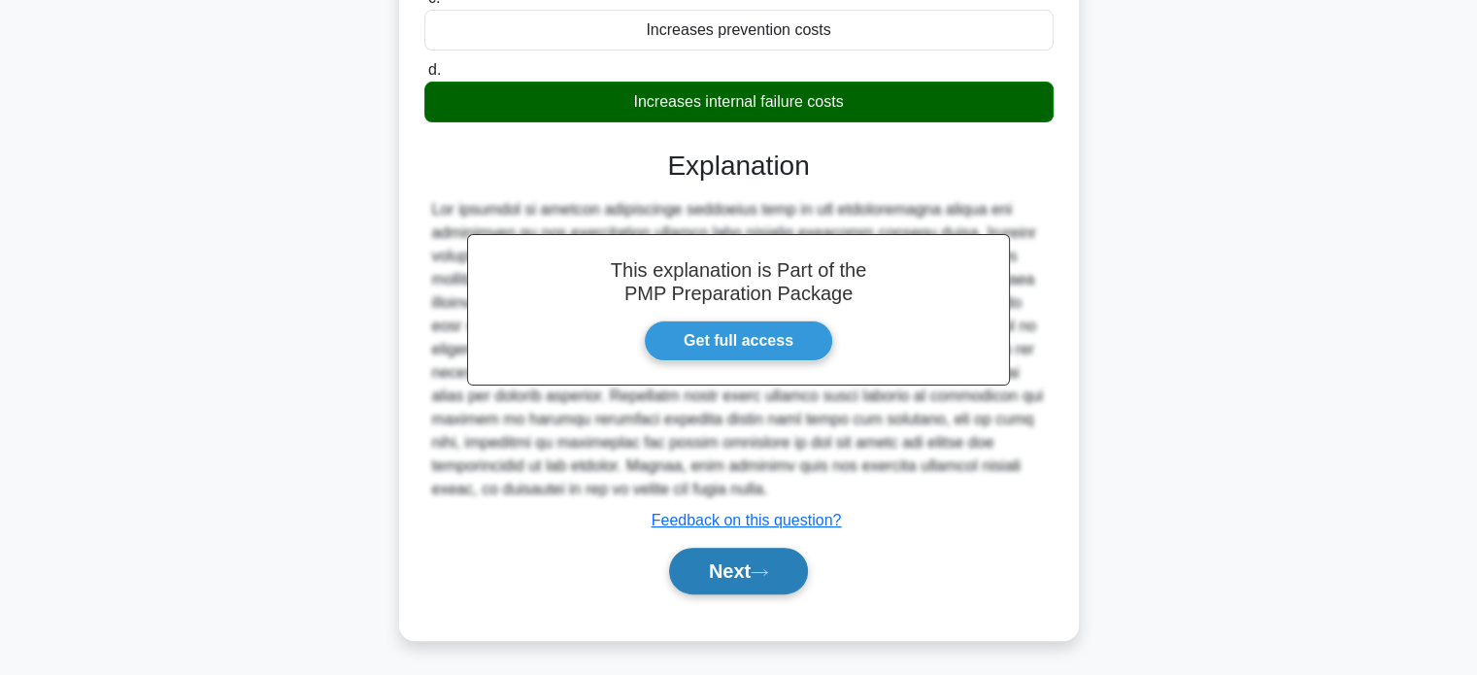
click at [765, 572] on icon at bounding box center [759, 572] width 17 height 11
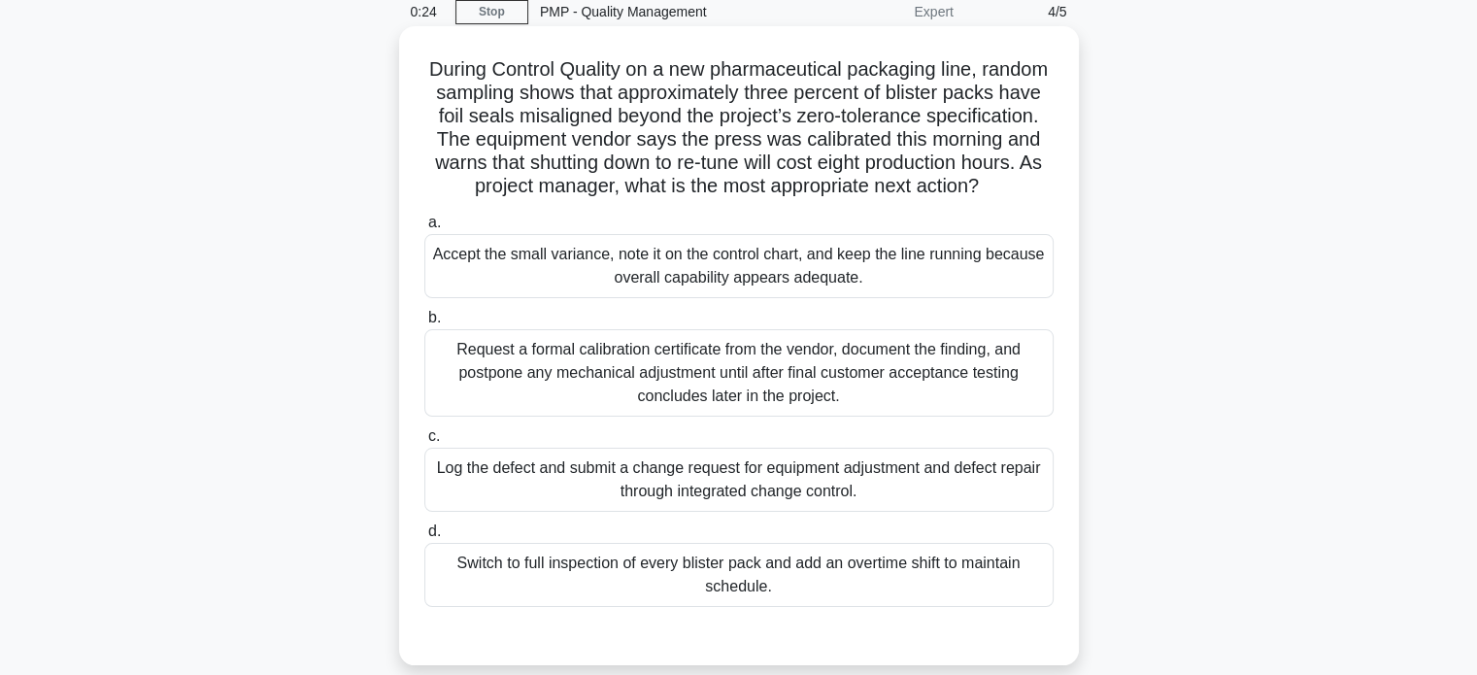
scroll to position [180, 0]
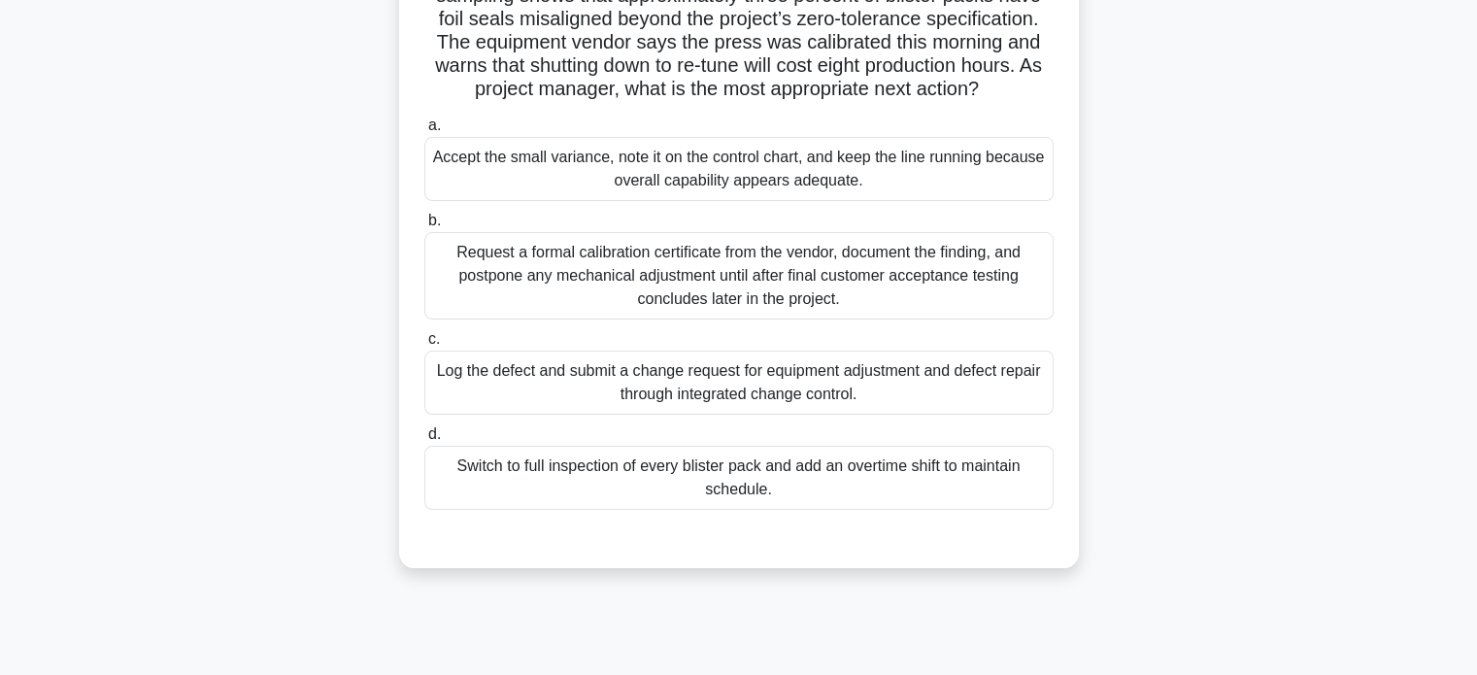
click at [710, 407] on div "Log the defect and submit a change request for equipment adjustment and defect …" at bounding box center [738, 383] width 629 height 64
click at [424, 346] on input "c. Log the defect and submit a change request for equipment adjustment and defe…" at bounding box center [424, 339] width 0 height 13
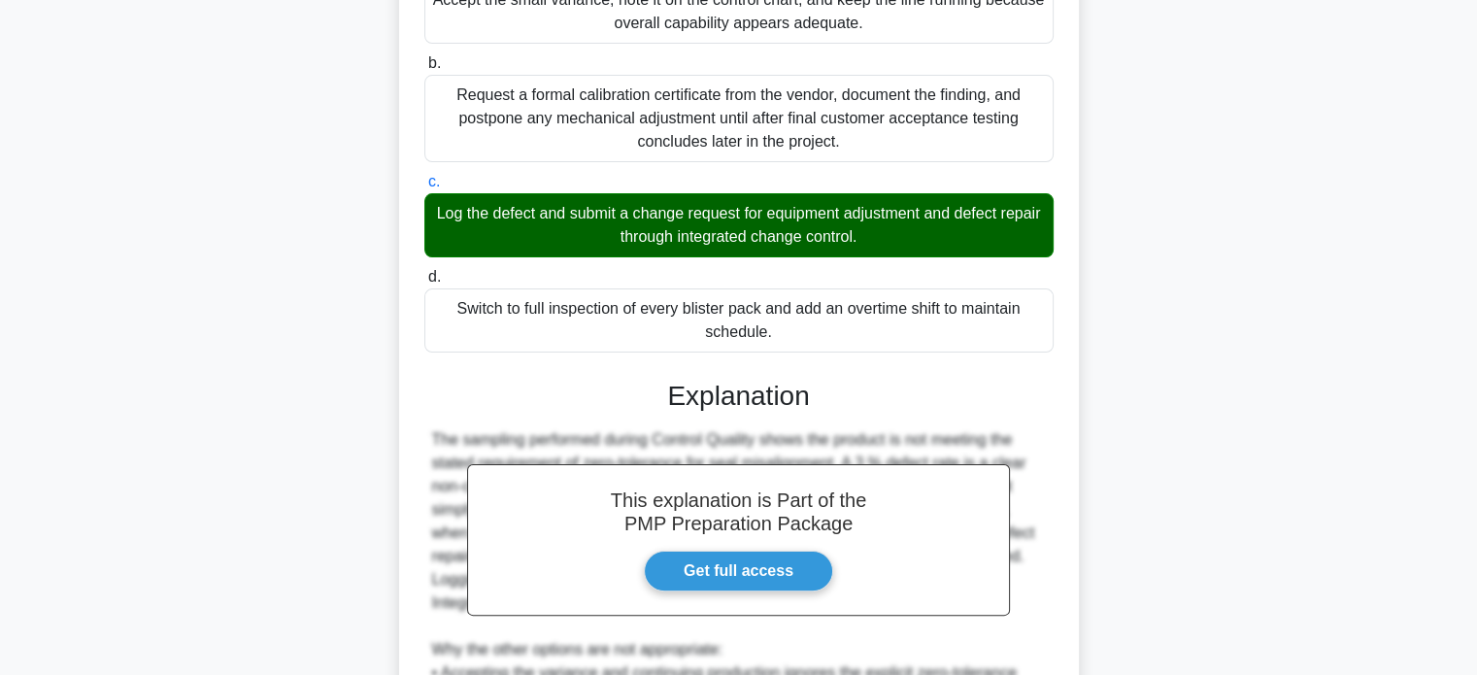
scroll to position [665, 0]
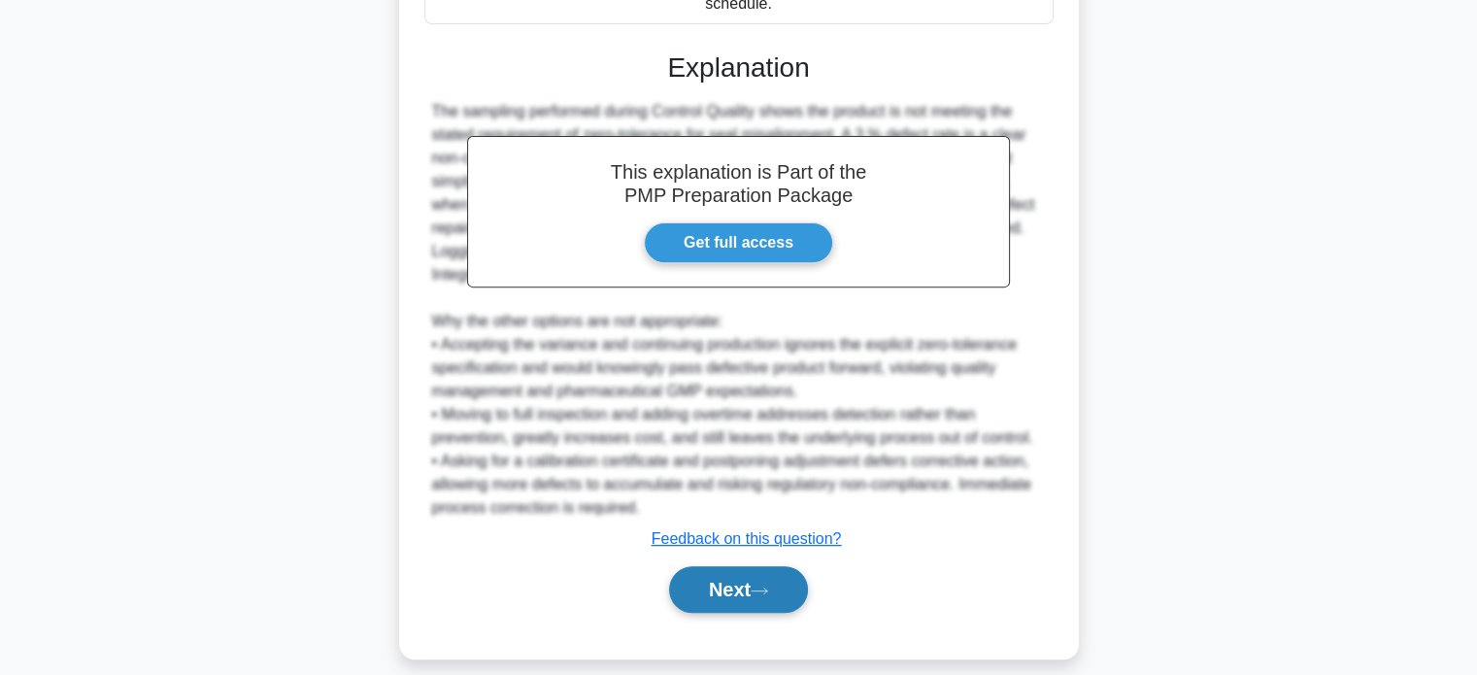
click at [768, 596] on icon at bounding box center [759, 591] width 17 height 11
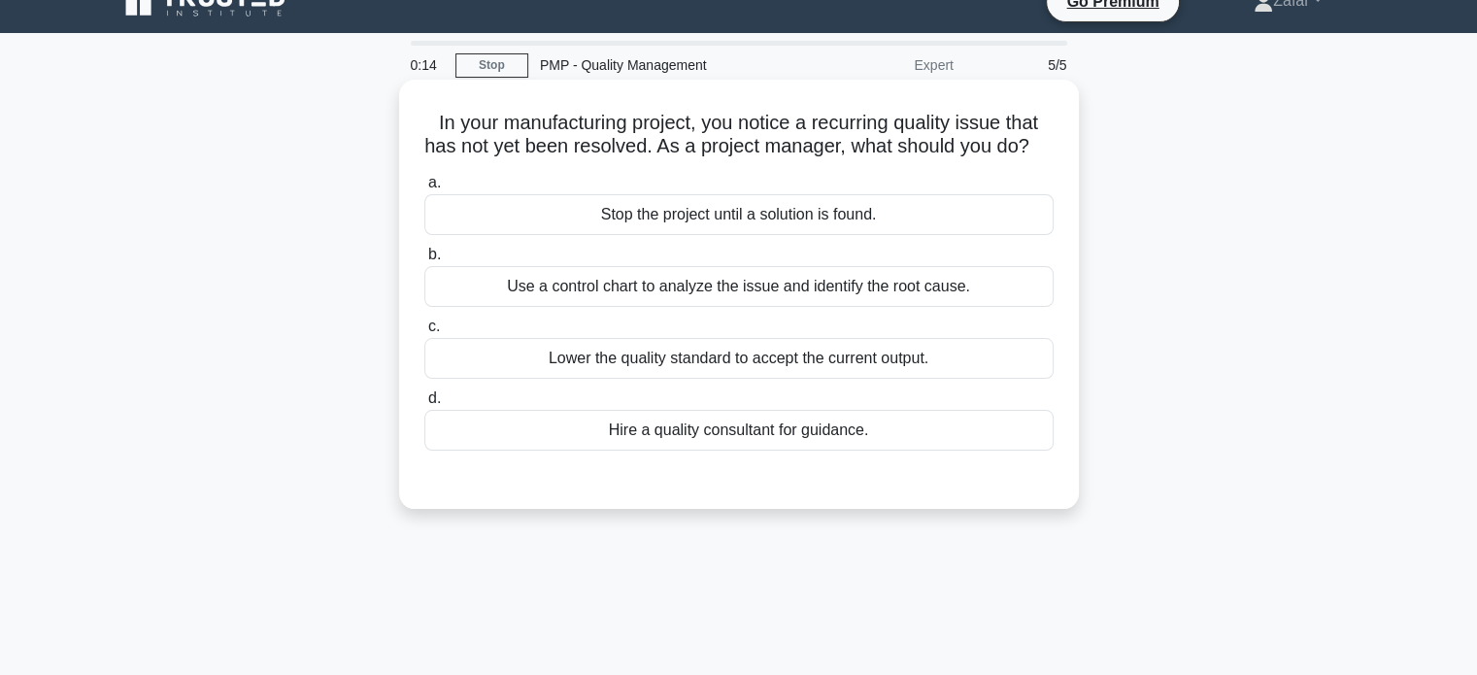
scroll to position [0, 0]
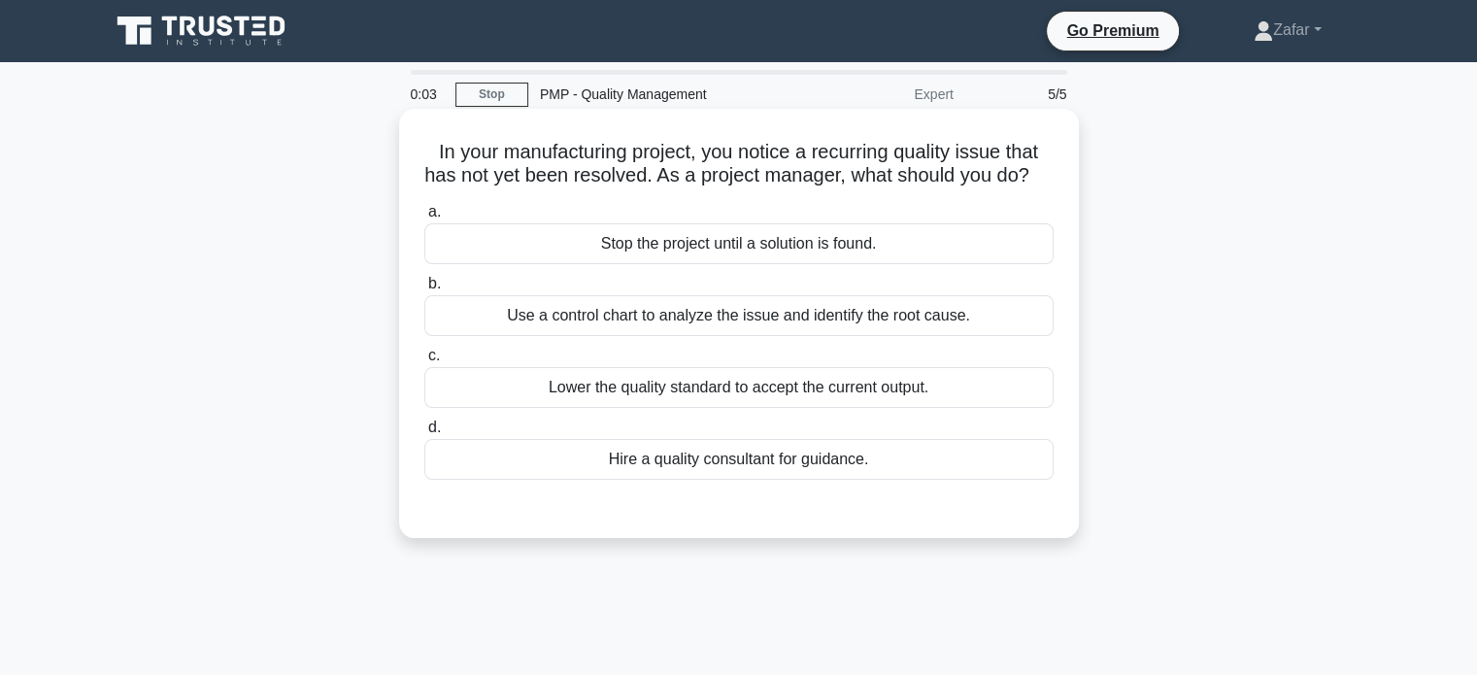
click at [723, 264] on div "Stop the project until a solution is found." at bounding box center [738, 243] width 629 height 41
click at [424, 218] on input "a. Stop the project until a solution is found." at bounding box center [424, 212] width 0 height 13
